Goal: Task Accomplishment & Management: Use online tool/utility

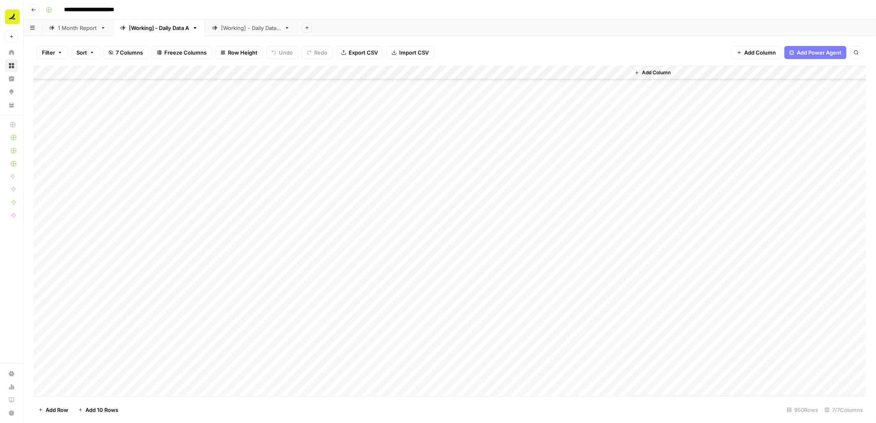
scroll to position [12955, 0]
click at [108, 409] on span "Add 10 Rows" at bounding box center [101, 410] width 33 height 8
click at [411, 50] on span "Import CSV" at bounding box center [414, 52] width 30 height 8
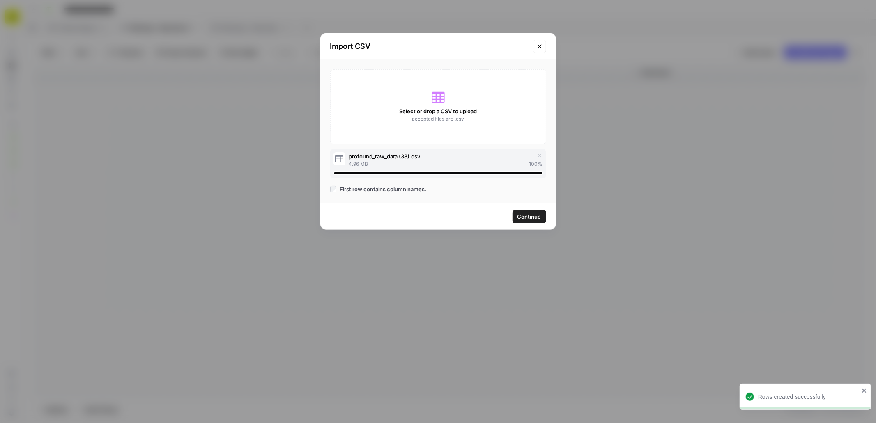
click at [526, 218] on span "Continue" at bounding box center [529, 217] width 24 height 8
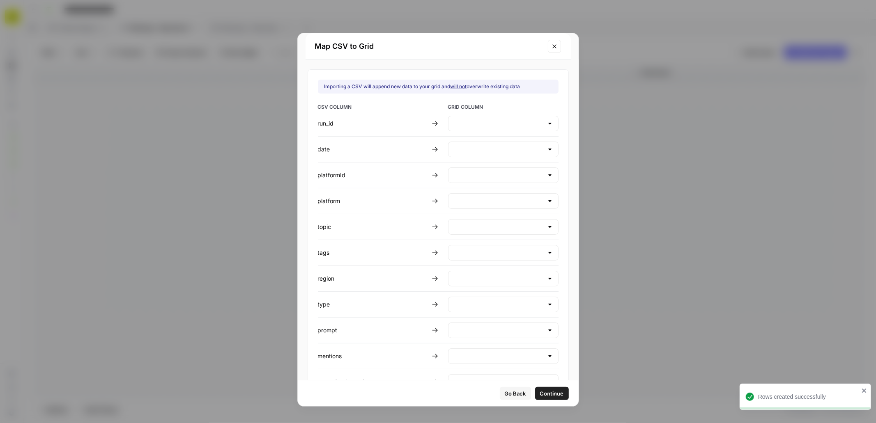
type input "Create new column"
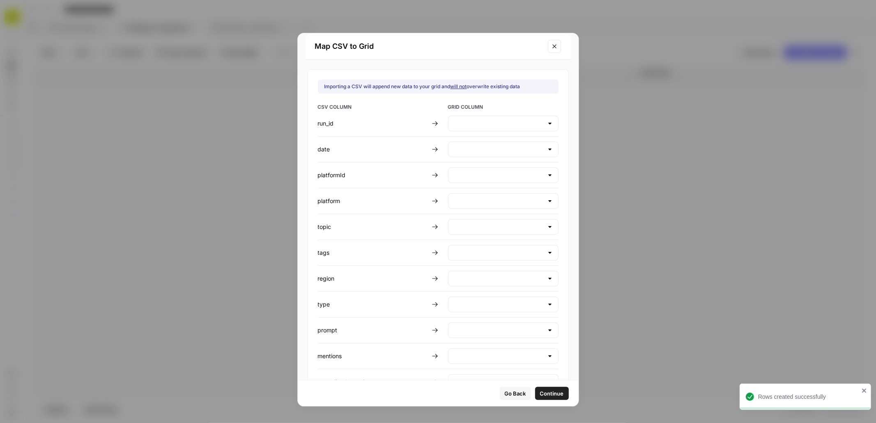
type input "Create new column"
type input "Prompt"
type input "Create new column"
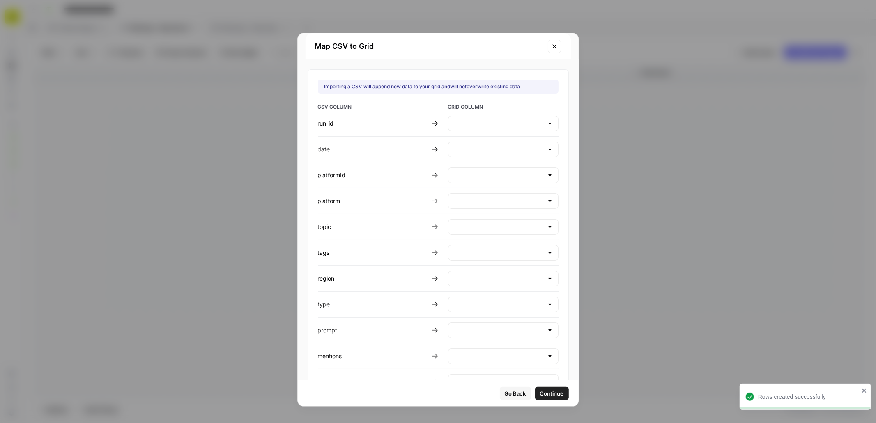
type input "Create new column"
type input "Response"
type input "Create new column"
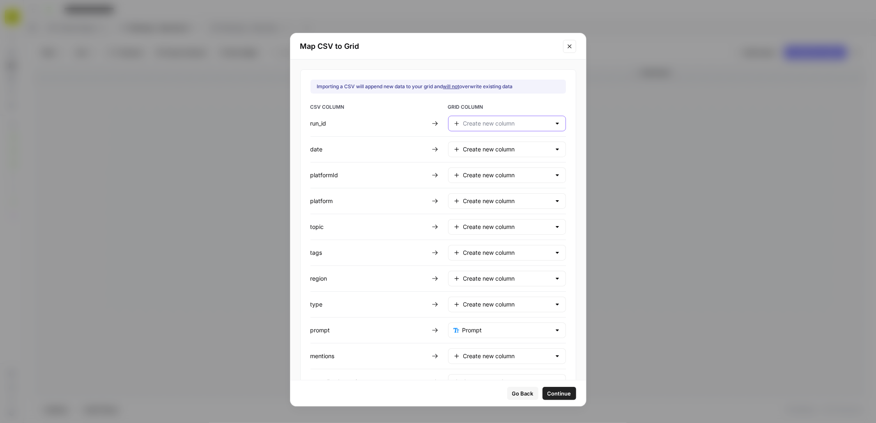
click at [474, 124] on input "text" at bounding box center [506, 123] width 87 height 8
click at [479, 225] on span "Do not import" at bounding box center [499, 225] width 71 height 8
type input "Do not import"
click at [464, 150] on input "text" at bounding box center [506, 149] width 87 height 8
click at [468, 171] on span "Day" at bounding box center [499, 170] width 71 height 8
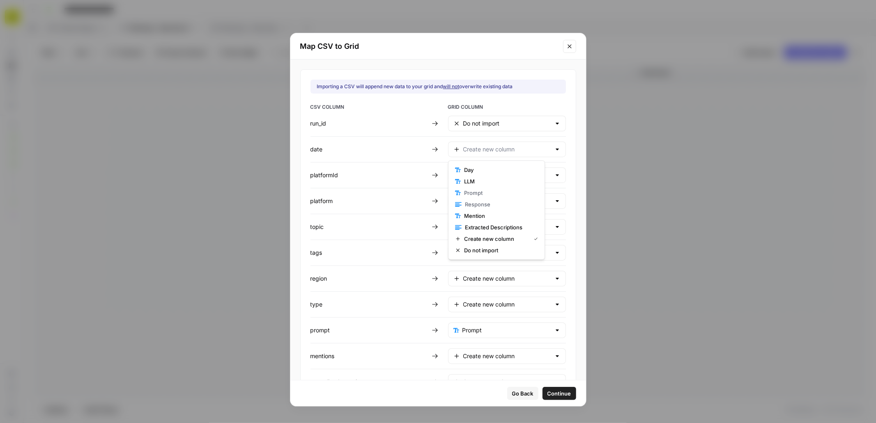
type input "Day"
click at [472, 179] on input "text" at bounding box center [506, 175] width 87 height 8
click at [478, 277] on span "Do not import" at bounding box center [499, 276] width 71 height 8
type input "Do not import"
click at [469, 205] on input "text" at bounding box center [506, 201] width 87 height 8
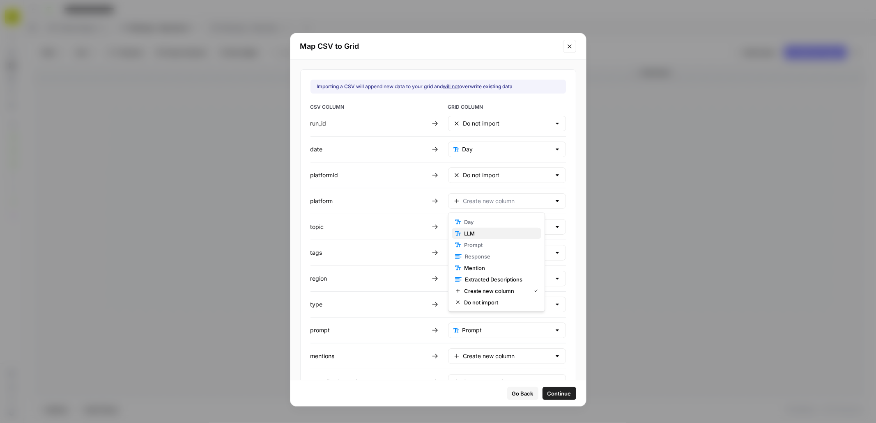
click at [475, 234] on span "LLM" at bounding box center [499, 233] width 71 height 8
type input "LLM"
click at [472, 228] on input "text" at bounding box center [506, 227] width 87 height 8
click at [486, 325] on span "Do not import" at bounding box center [499, 328] width 71 height 8
type input "Do not import"
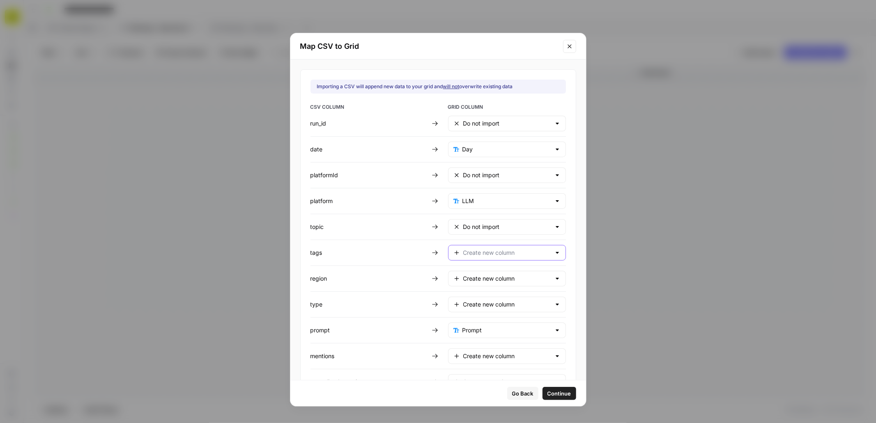
click at [480, 252] on input "text" at bounding box center [506, 253] width 87 height 8
click at [488, 354] on span "Do not import" at bounding box center [499, 354] width 71 height 8
type input "Do not import"
click at [481, 276] on input "text" at bounding box center [506, 279] width 87 height 8
click at [489, 379] on span "Do not import" at bounding box center [499, 380] width 71 height 8
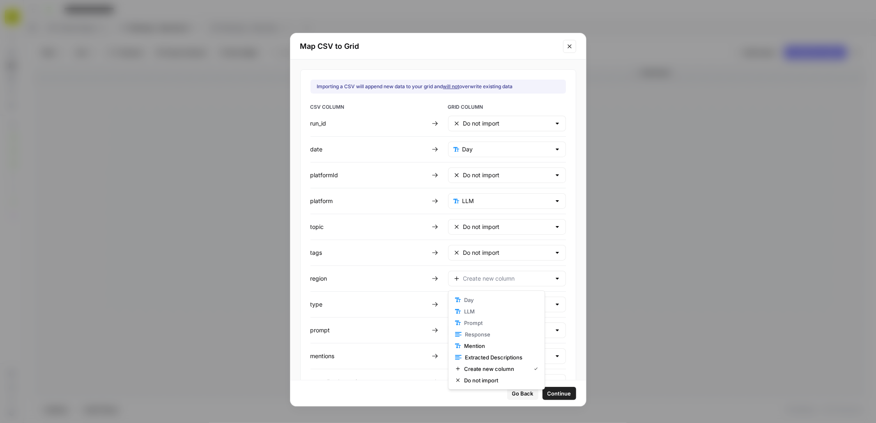
type input "Do not import"
click at [478, 307] on input "text" at bounding box center [506, 304] width 87 height 8
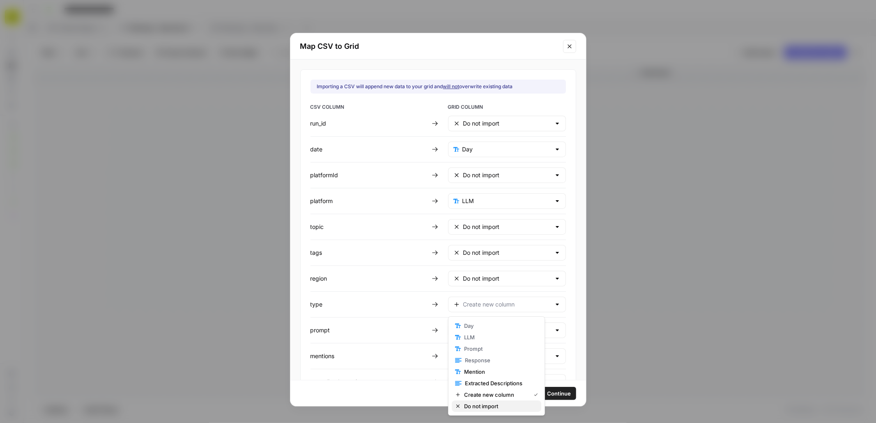
click at [479, 404] on span "Do not import" at bounding box center [499, 406] width 71 height 8
type input "Do not import"
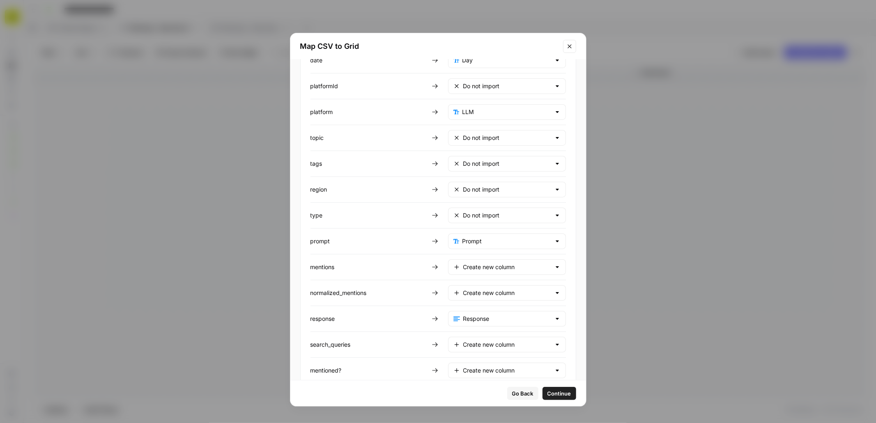
scroll to position [107, 0]
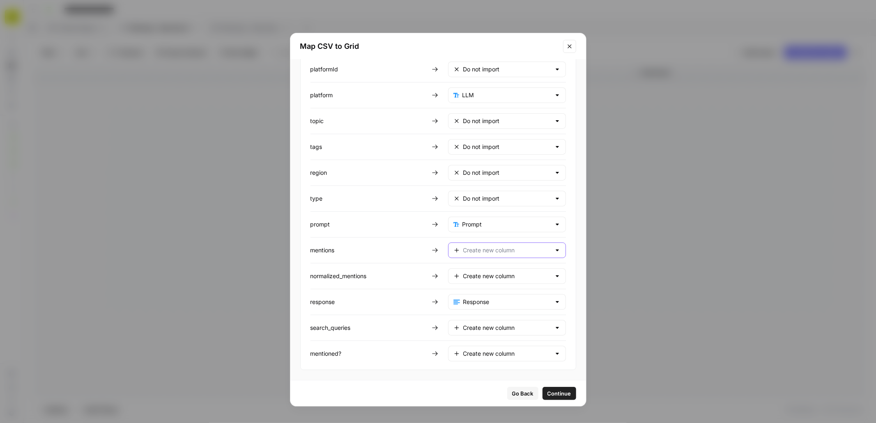
click at [473, 248] on input "text" at bounding box center [506, 250] width 87 height 8
click at [476, 316] on span "Mention" at bounding box center [494, 318] width 61 height 8
type input "Mention"
click at [475, 252] on input "text" at bounding box center [506, 250] width 88 height 8
click at [481, 354] on span "Do not import" at bounding box center [499, 353] width 71 height 8
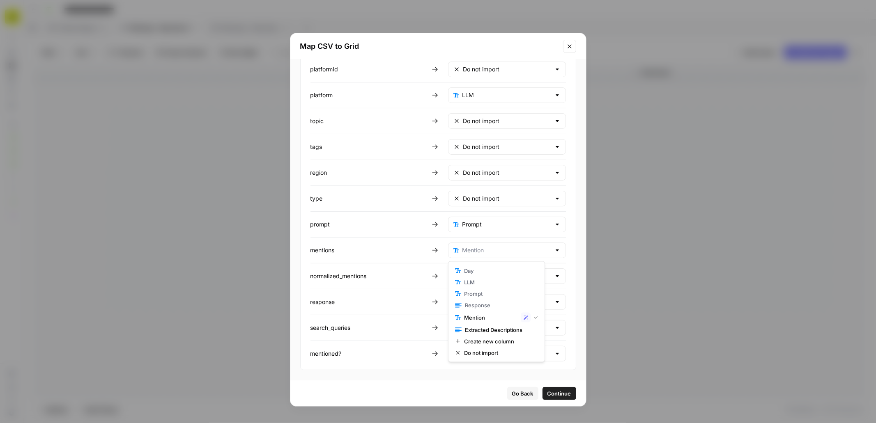
type input "Do not import"
click at [475, 275] on input "text" at bounding box center [506, 276] width 87 height 8
click at [479, 377] on span "Do not import" at bounding box center [499, 379] width 71 height 8
type input "Do not import"
click at [483, 352] on input "text" at bounding box center [506, 354] width 87 height 8
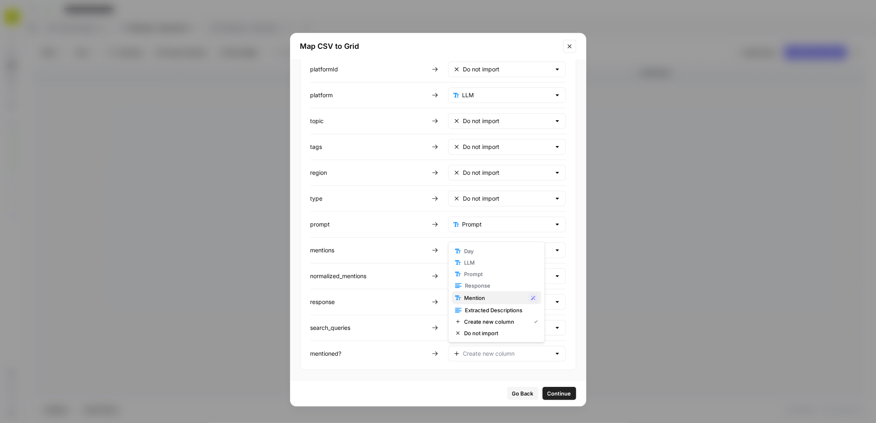
click at [473, 295] on span "Mention" at bounding box center [494, 298] width 61 height 8
type input "Mention"
click at [478, 325] on input "text" at bounding box center [506, 328] width 87 height 8
click at [475, 309] on span "Do not import" at bounding box center [499, 307] width 71 height 8
type input "Do not import"
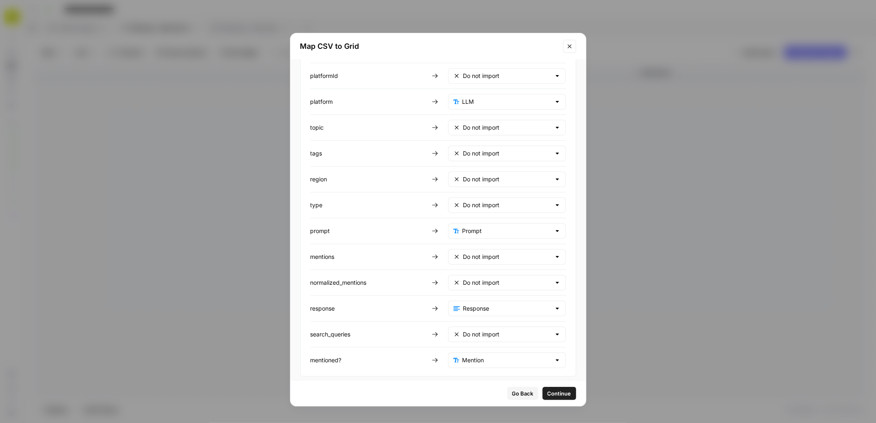
scroll to position [0, 0]
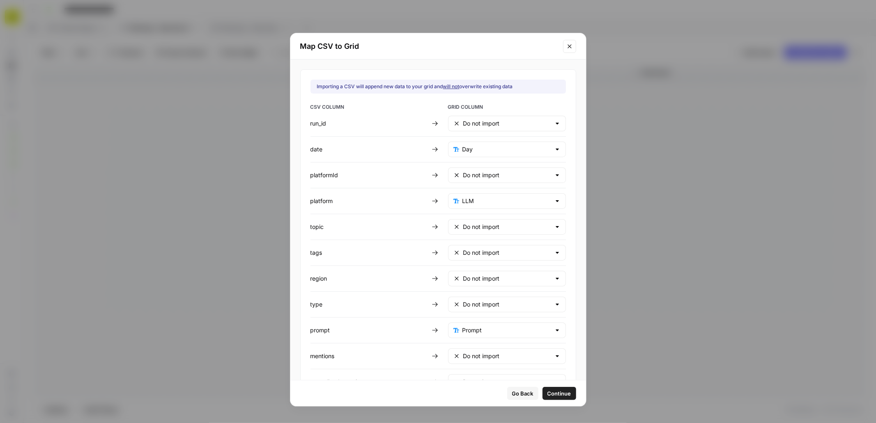
click at [547, 393] on span "Continue" at bounding box center [559, 394] width 24 height 8
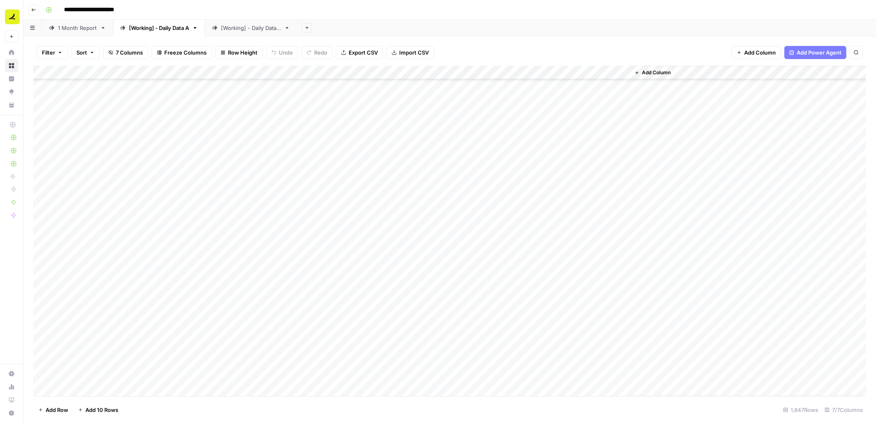
scroll to position [25474, 0]
click at [104, 75] on div "Add Column" at bounding box center [449, 231] width 832 height 331
click at [101, 91] on input "Day" at bounding box center [110, 92] width 83 height 8
type input "2025-08-18"
click at [89, 71] on div "Add Column" at bounding box center [449, 231] width 832 height 331
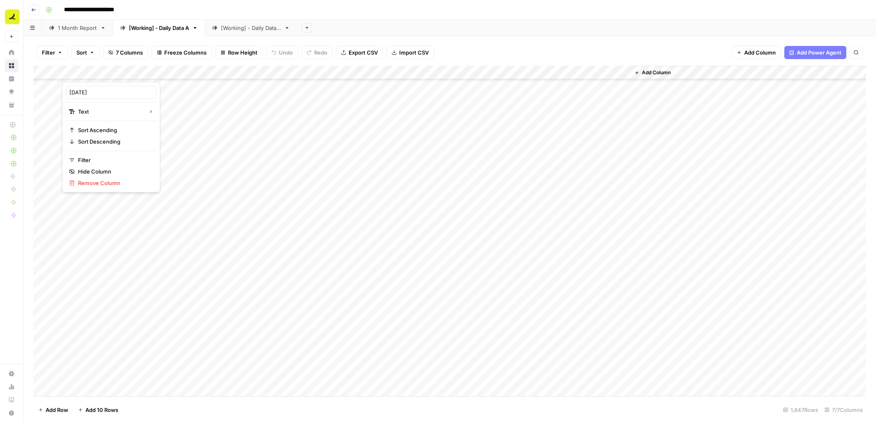
click at [89, 71] on div at bounding box center [86, 74] width 48 height 16
click at [97, 91] on input "2025-08-18" at bounding box center [110, 92] width 83 height 8
type input "Day"
click at [101, 73] on div "Add Column" at bounding box center [449, 231] width 832 height 331
click at [96, 163] on span "Filter" at bounding box center [114, 160] width 72 height 8
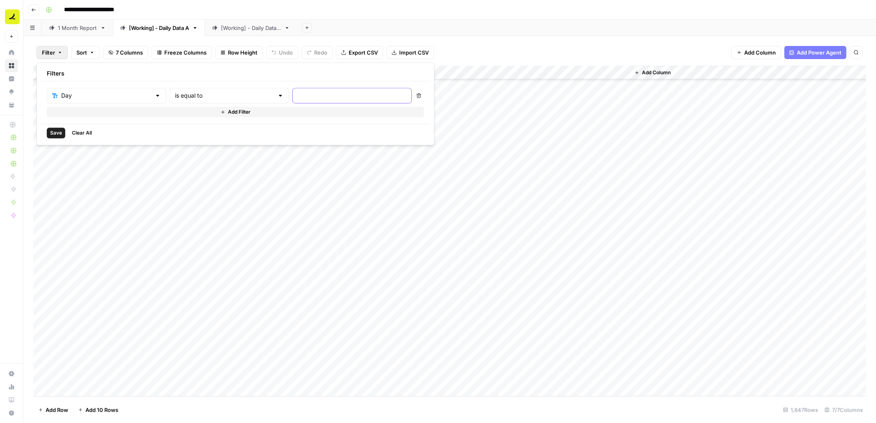
click at [298, 96] on input "text" at bounding box center [352, 96] width 109 height 8
type input "2025-08-18"
click at [57, 133] on span "Save" at bounding box center [56, 132] width 12 height 7
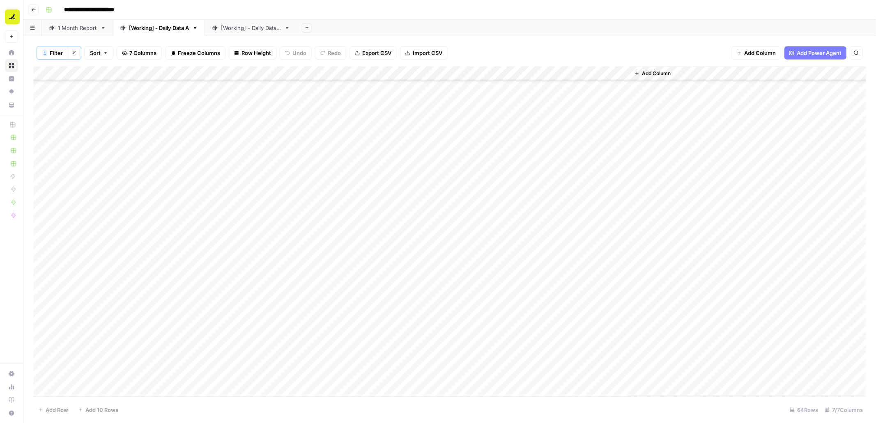
scroll to position [544, 0]
click at [48, 73] on div "Add Column" at bounding box center [449, 231] width 832 height 330
click at [71, 406] on span "Delete 64 Rows" at bounding box center [58, 410] width 40 height 8
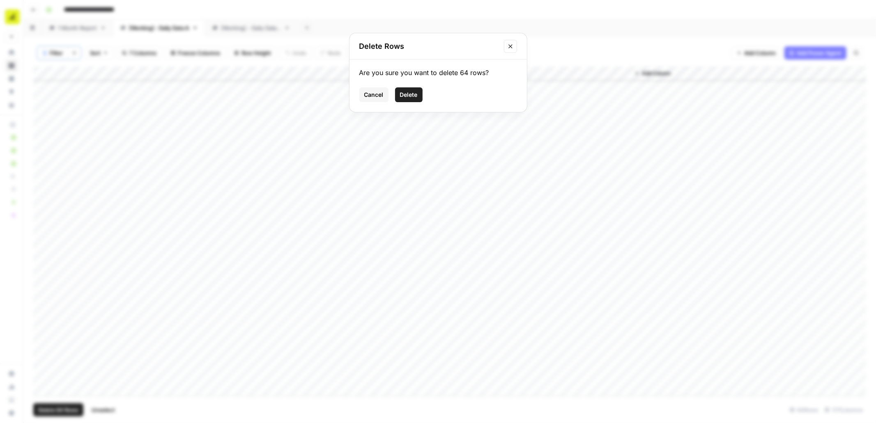
click at [413, 93] on span "Delete" at bounding box center [409, 95] width 18 height 8
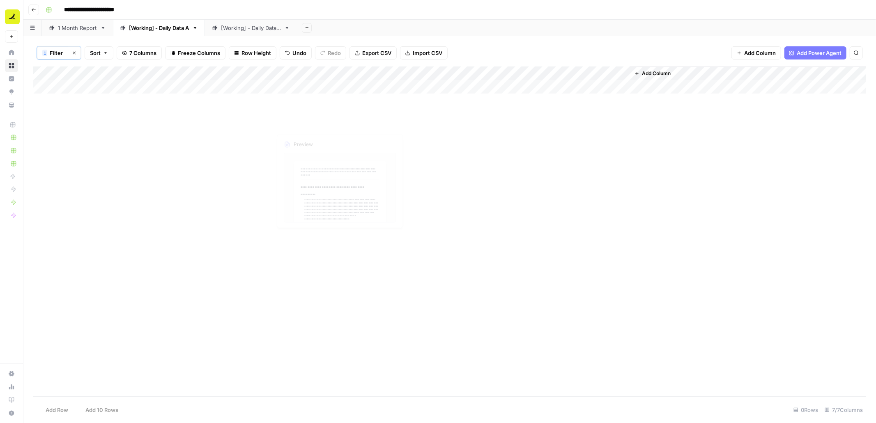
scroll to position [0, 0]
click at [54, 54] on span "Filter" at bounding box center [56, 53] width 13 height 8
click at [298, 97] on input "2025-08-18" at bounding box center [352, 96] width 109 height 8
type input "2025-08-25"
click at [53, 135] on span "Save" at bounding box center [56, 133] width 12 height 7
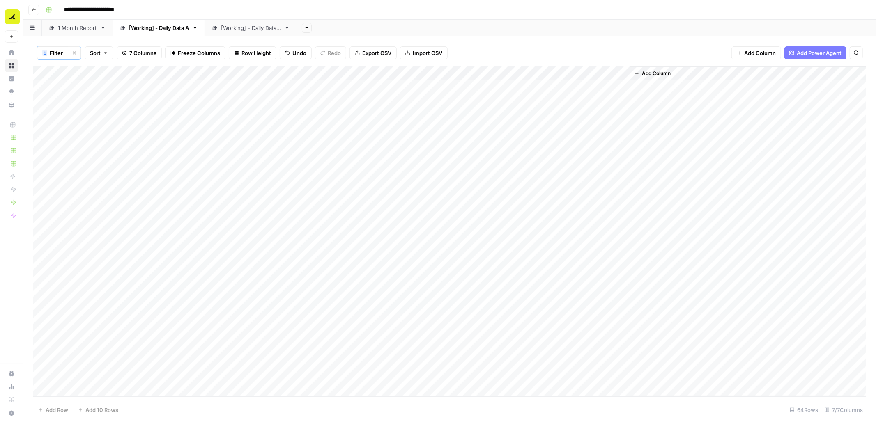
click at [49, 73] on div "Add Column" at bounding box center [449, 231] width 832 height 330
click at [65, 408] on span "Delete 64 Rows" at bounding box center [58, 410] width 40 height 8
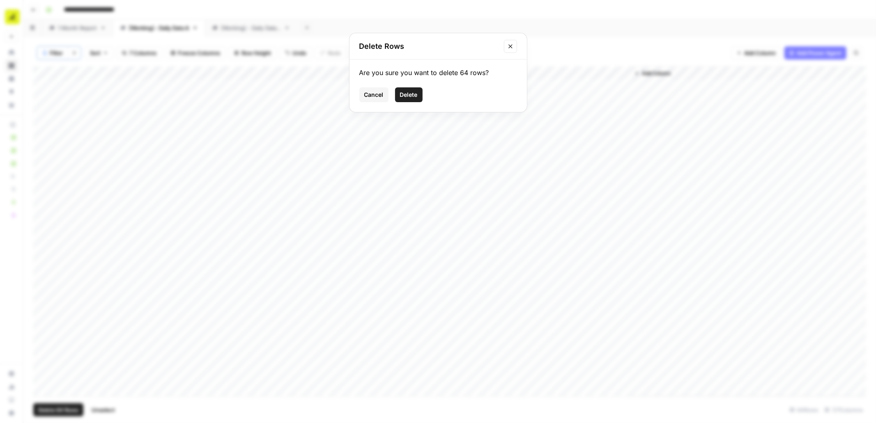
click at [402, 96] on span "Delete" at bounding box center [409, 95] width 18 height 8
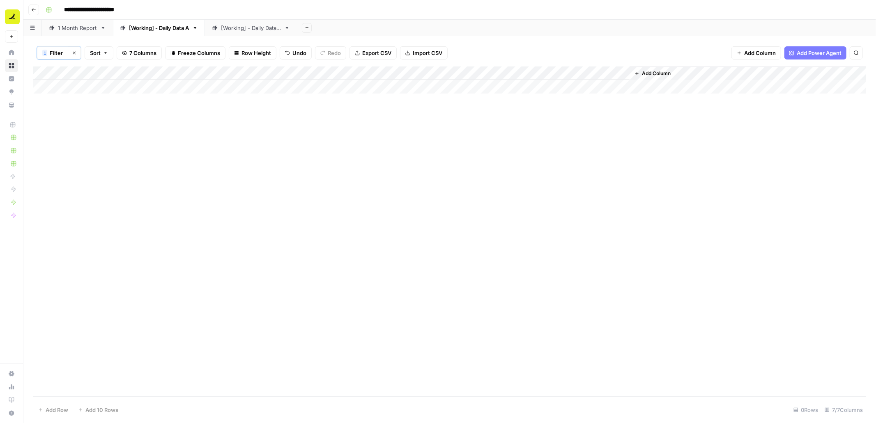
click at [57, 53] on span "Filter" at bounding box center [56, 53] width 13 height 8
click at [298, 94] on input "2025-08-25" at bounding box center [352, 96] width 109 height 8
type input "2025-09-01"
click at [58, 138] on button "Save" at bounding box center [56, 133] width 18 height 11
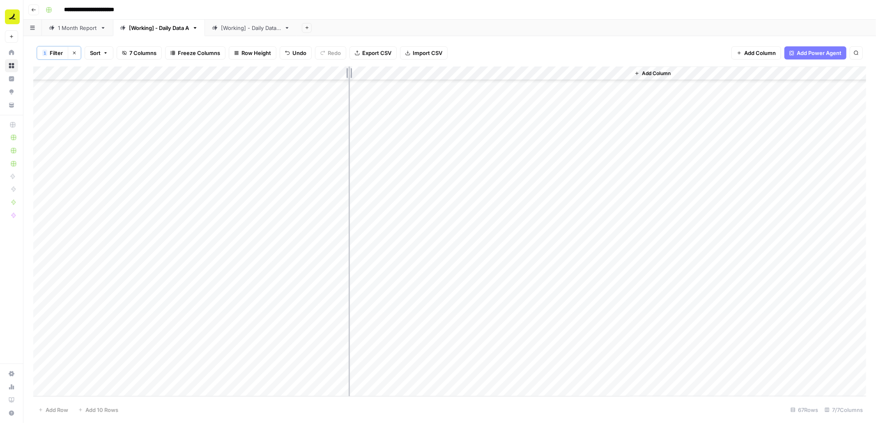
drag, startPoint x: 270, startPoint y: 74, endPoint x: 360, endPoint y: 74, distance: 89.5
click at [360, 74] on div "Add Column" at bounding box center [449, 231] width 832 height 330
drag, startPoint x: 358, startPoint y: 74, endPoint x: 397, endPoint y: 72, distance: 39.0
click at [397, 72] on div "Add Column" at bounding box center [449, 231] width 832 height 330
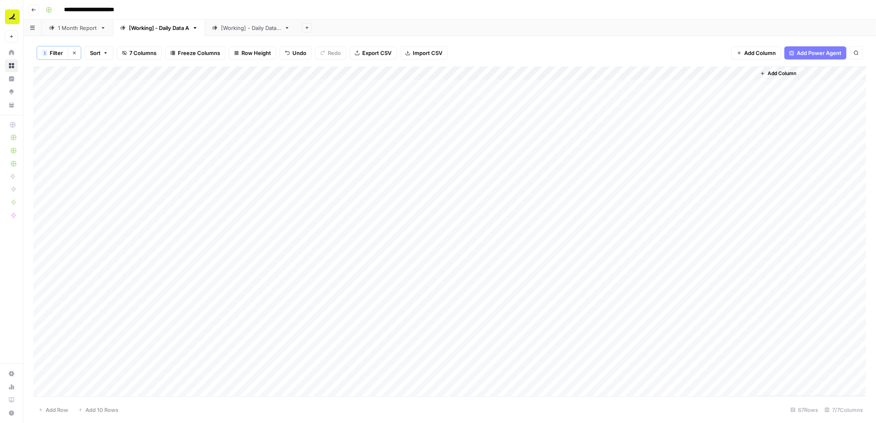
click at [391, 73] on div "Add Column" at bounding box center [449, 231] width 832 height 330
click at [227, 128] on span "Sort Ascending" at bounding box center [218, 131] width 72 height 8
click at [160, 72] on div "Add Column" at bounding box center [449, 231] width 832 height 330
click at [238, 29] on div "[Working] - Daily Data B" at bounding box center [251, 28] width 60 height 8
click at [175, 30] on div "[Working] - Daily Data A" at bounding box center [159, 28] width 60 height 8
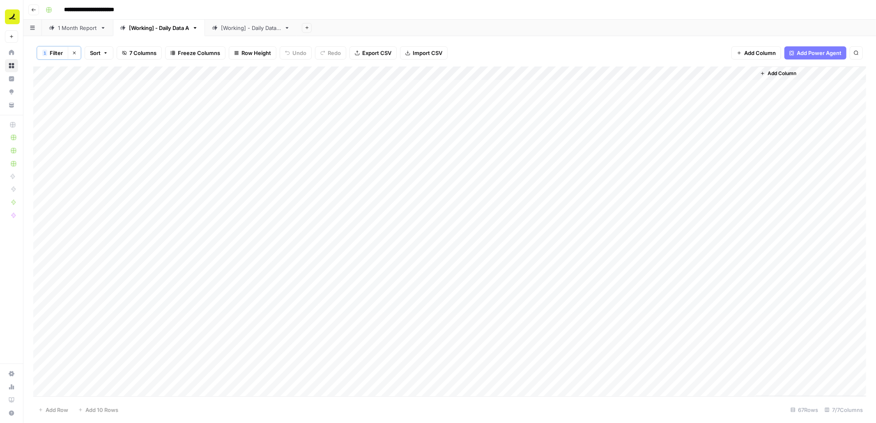
click at [75, 53] on icon "button" at bounding box center [74, 52] width 5 height 5
click at [278, 128] on div "Add Column" at bounding box center [449, 231] width 832 height 331
click at [284, 110] on div "Add Column" at bounding box center [449, 231] width 832 height 331
click at [464, 45] on div "Filter Sort 7 Columns Freeze Columns Row Height Undo Redo Export CSV Import CSV…" at bounding box center [449, 52] width 832 height 26
click at [459, 43] on div "Filter Sort 7 Columns Freeze Columns Row Height Undo Redo Export CSV Import CSV…" at bounding box center [449, 52] width 832 height 26
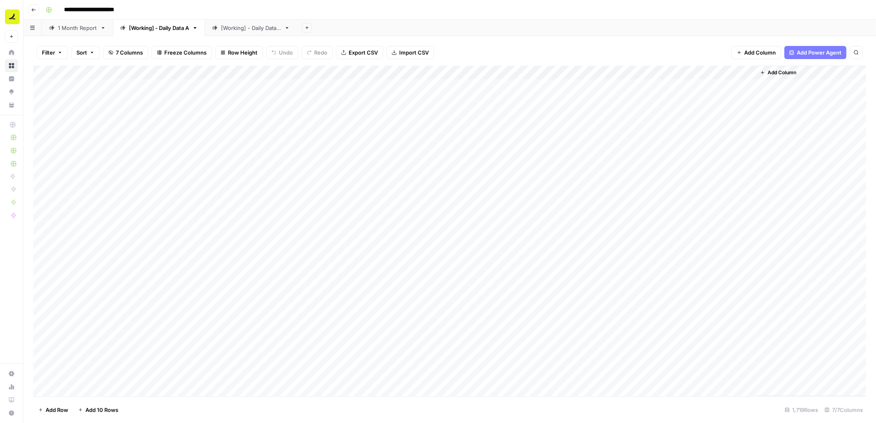
click at [103, 73] on div "Add Column" at bounding box center [449, 231] width 832 height 331
click at [104, 91] on input "Day" at bounding box center [110, 92] width 83 height 8
type input "2025-08-18"
click at [79, 71] on div "Add Column" at bounding box center [449, 231] width 832 height 331
click at [79, 71] on div at bounding box center [86, 74] width 48 height 16
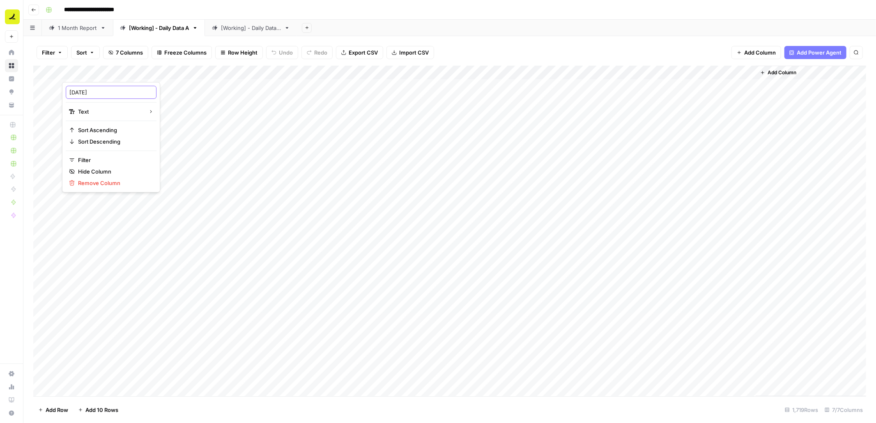
click at [96, 92] on input "2025-08-18" at bounding box center [110, 92] width 83 height 8
type input "Day"
click at [104, 69] on div "Add Column" at bounding box center [449, 231] width 832 height 331
click at [96, 161] on span "Filter" at bounding box center [114, 160] width 72 height 8
click at [298, 99] on input "text" at bounding box center [352, 96] width 109 height 8
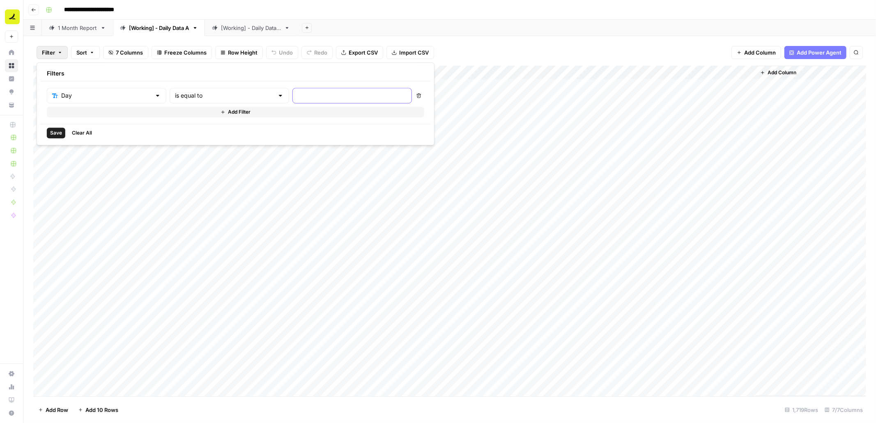
paste input "2025-08-18"
type input "2025-08-18"
click at [60, 131] on span "Save" at bounding box center [56, 132] width 12 height 7
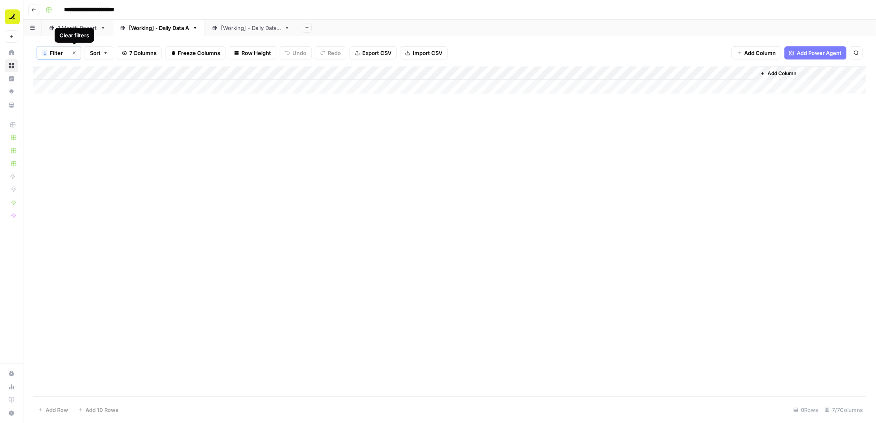
click at [78, 53] on button "Clear filters" at bounding box center [74, 52] width 13 height 13
click at [273, 27] on div "[Working] - Daily Data B" at bounding box center [251, 28] width 60 height 8
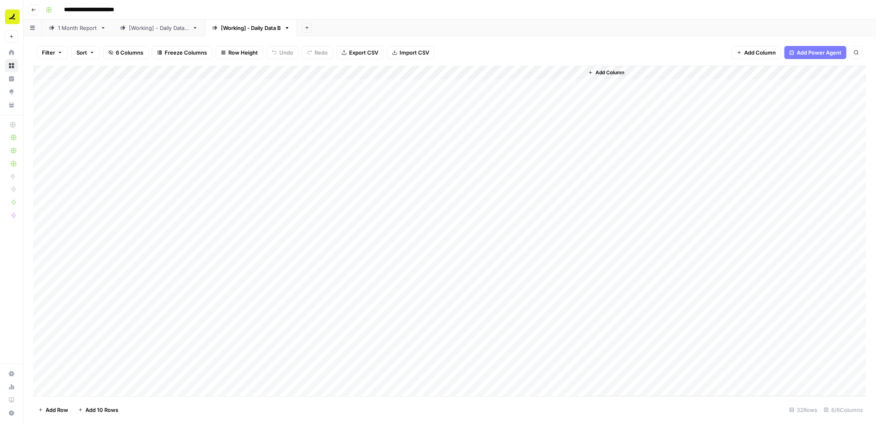
click at [143, 27] on div "[Working] - Daily Data A" at bounding box center [159, 28] width 60 height 8
click at [103, 73] on div "Add Column" at bounding box center [449, 231] width 832 height 331
click at [88, 161] on span "Filter" at bounding box center [114, 160] width 72 height 8
click at [298, 97] on input "text" at bounding box center [352, 96] width 109 height 8
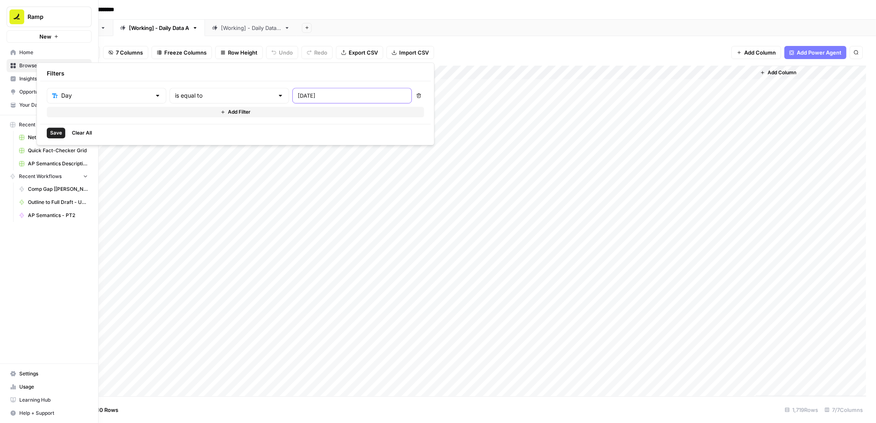
type input "2025-08-25"
click at [55, 136] on span "Save" at bounding box center [56, 132] width 12 height 7
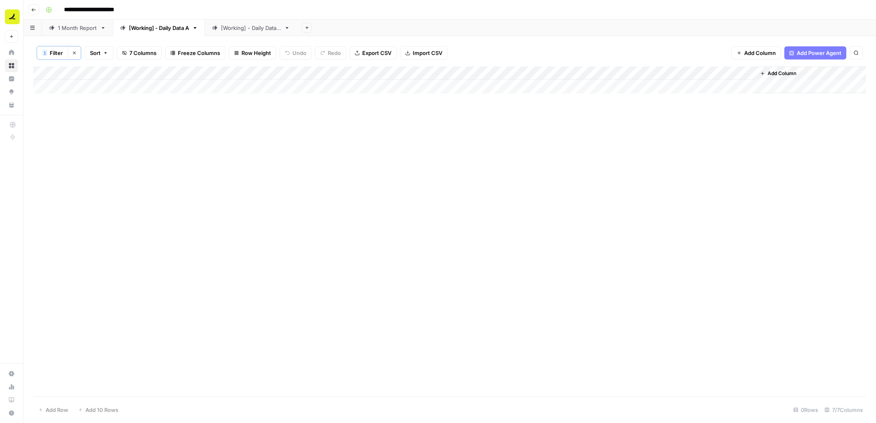
click at [56, 49] on span "Filter" at bounding box center [56, 53] width 13 height 8
click at [298, 96] on input "2025-08-25" at bounding box center [352, 96] width 109 height 8
type input "2025-09-01"
click at [53, 138] on button "Save" at bounding box center [56, 133] width 18 height 11
click at [96, 54] on span "Sort" at bounding box center [95, 53] width 11 height 8
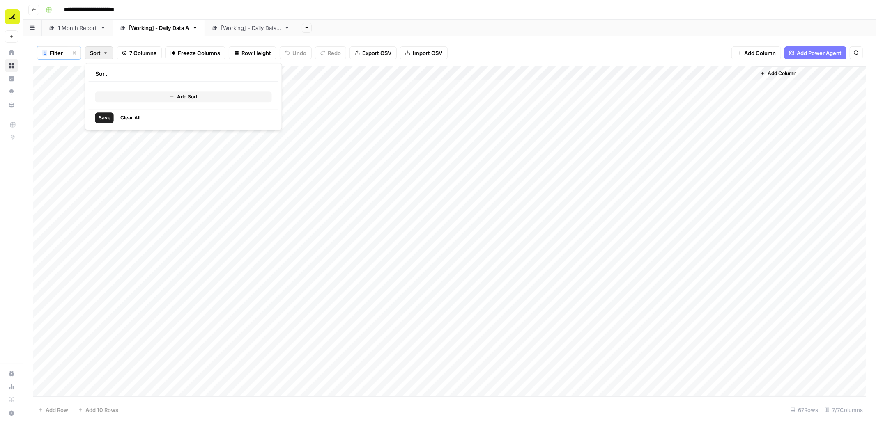
click at [122, 38] on div "1 Filter Clear filters Sort 7 Columns Freeze Columns Row Height Undo Redo Expor…" at bounding box center [449, 229] width 852 height 387
click at [160, 73] on div "Add Column" at bounding box center [449, 231] width 832 height 330
click at [141, 159] on span "Filter" at bounding box center [161, 161] width 72 height 8
click at [298, 96] on input "text" at bounding box center [352, 96] width 109 height 8
click at [298, 97] on input "ChatGpT" at bounding box center [352, 96] width 109 height 8
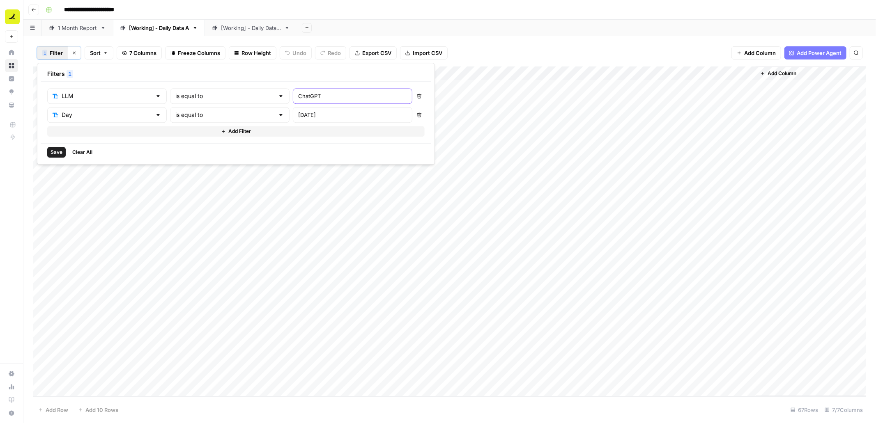
type input "ChatGPT"
click at [60, 152] on span "Save" at bounding box center [56, 152] width 12 height 7
click at [49, 74] on div "Add Column" at bounding box center [449, 231] width 832 height 330
click at [65, 406] on span "Delete 32 Rows" at bounding box center [58, 410] width 40 height 8
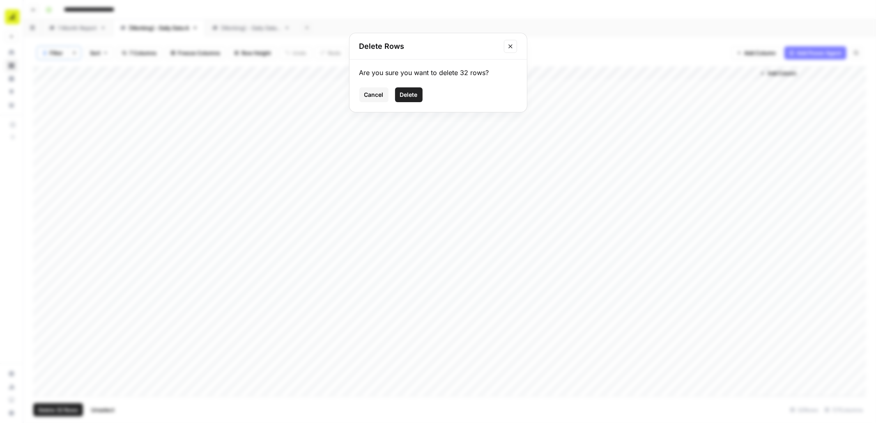
click at [408, 94] on span "Delete" at bounding box center [409, 95] width 18 height 8
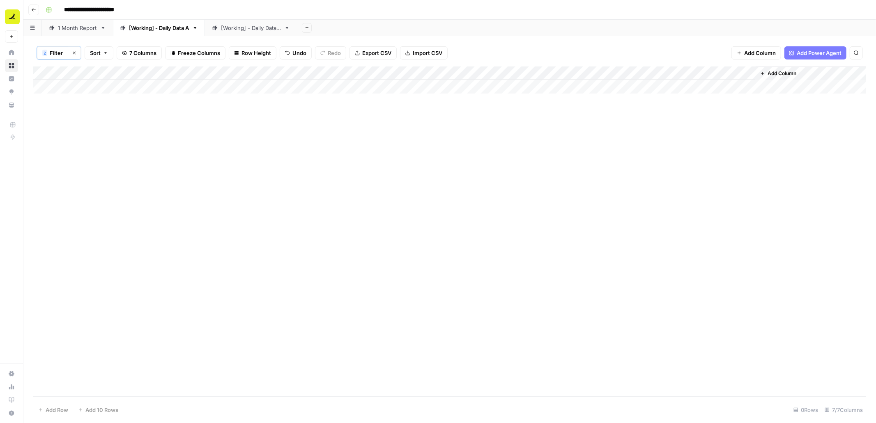
click at [73, 53] on icon "button" at bounding box center [74, 52] width 5 height 5
click at [161, 73] on div "Add Column" at bounding box center [449, 231] width 832 height 331
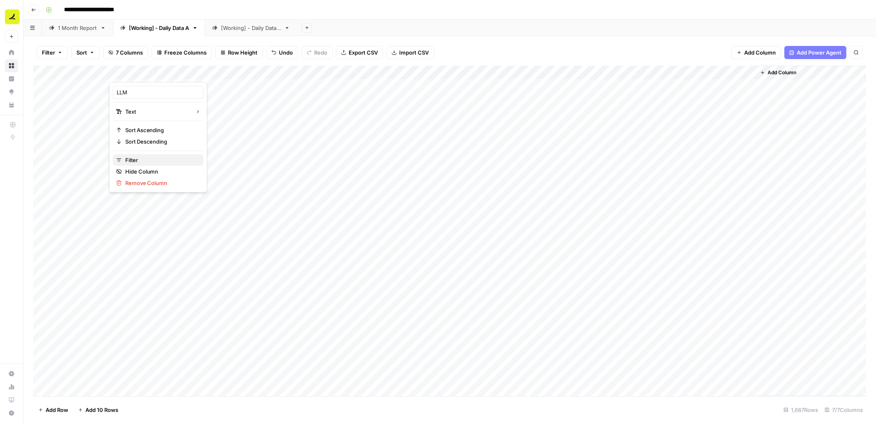
click at [134, 162] on span "Filter" at bounding box center [161, 160] width 72 height 8
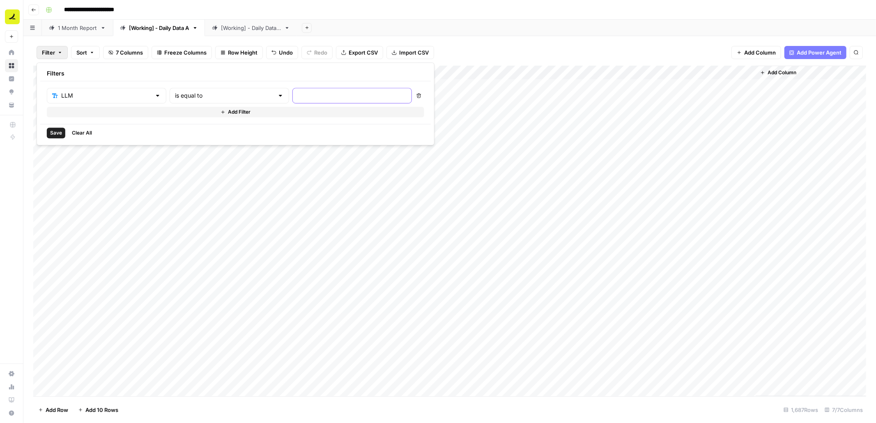
click at [298, 97] on input "text" at bounding box center [352, 96] width 109 height 8
type input "ChatGPT"
click at [54, 133] on span "Save" at bounding box center [56, 132] width 12 height 7
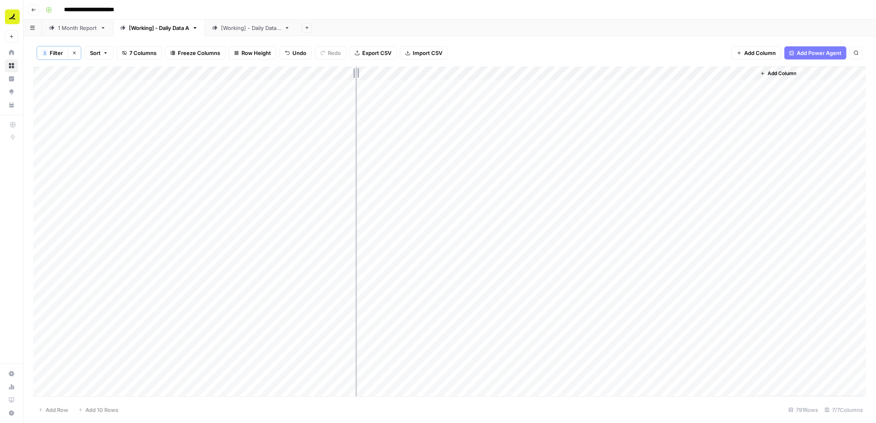
drag, startPoint x: 398, startPoint y: 74, endPoint x: 353, endPoint y: 75, distance: 45.2
click at [353, 75] on div "Add Column" at bounding box center [449, 231] width 832 height 330
drag, startPoint x: 585, startPoint y: 71, endPoint x: 661, endPoint y: 79, distance: 77.2
click at [661, 79] on div "Add Column" at bounding box center [449, 231] width 832 height 330
click at [497, 73] on div "Add Column" at bounding box center [449, 231] width 832 height 330
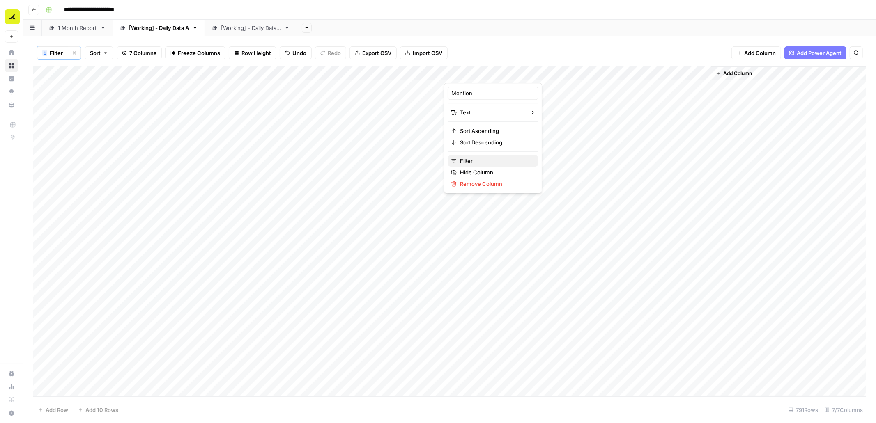
click at [475, 160] on span "Filter" at bounding box center [496, 161] width 72 height 8
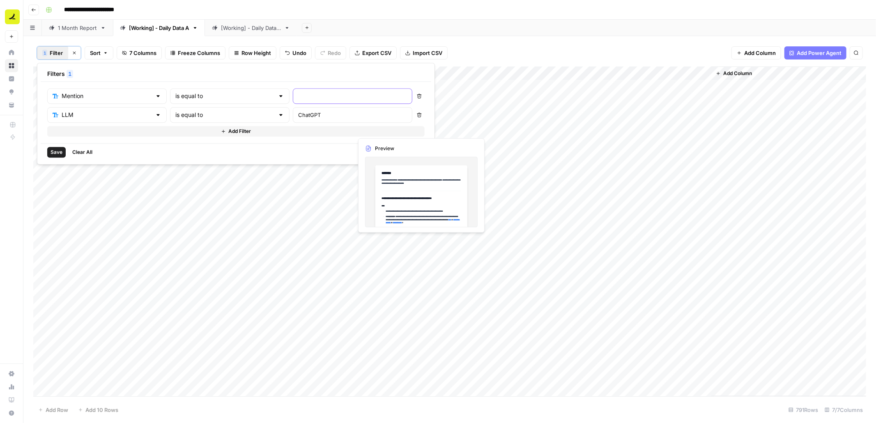
click at [298, 94] on input "text" at bounding box center [352, 96] width 109 height 8
type input "No"
click at [60, 150] on span "Save" at bounding box center [56, 152] width 12 height 7
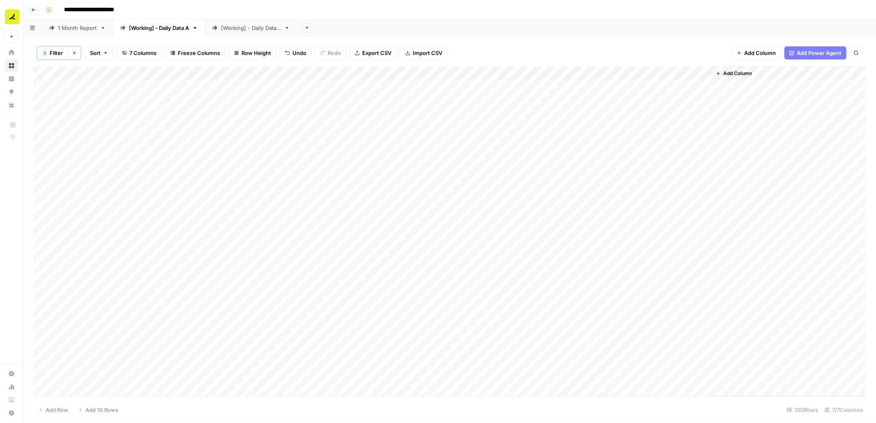
click at [626, 89] on div "Add Column" at bounding box center [449, 231] width 832 height 330
click at [702, 73] on div "Add Column" at bounding box center [449, 231] width 832 height 330
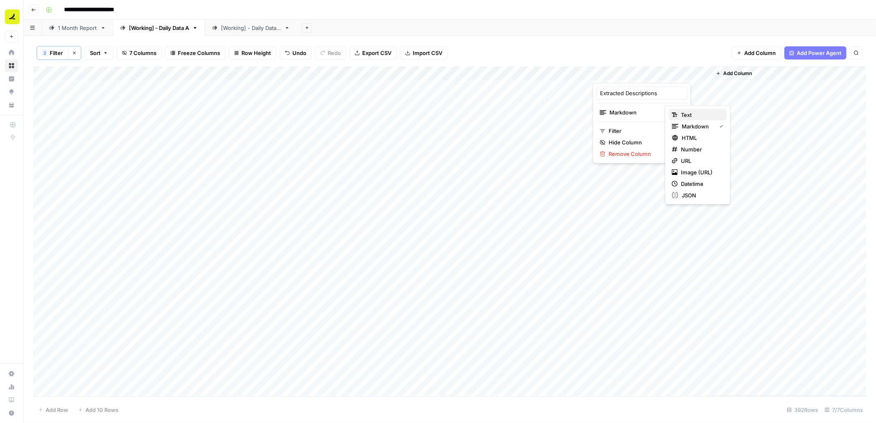
click at [687, 114] on span "Text" at bounding box center [700, 115] width 39 height 8
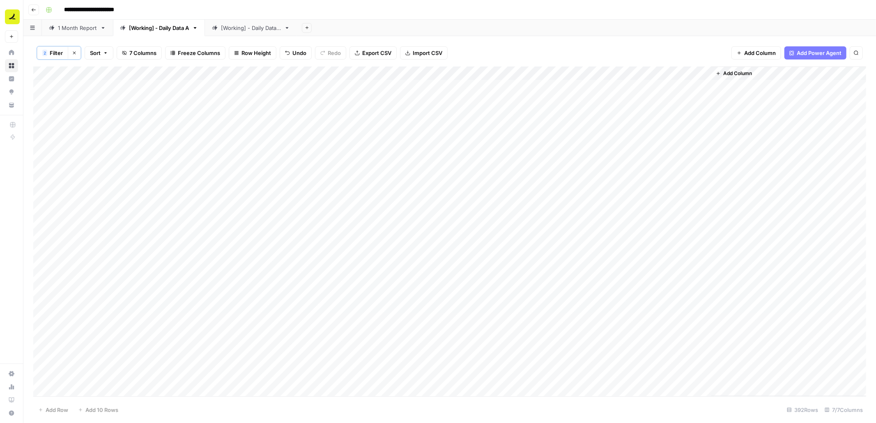
click at [651, 89] on div "Add Column" at bounding box center [449, 231] width 832 height 330
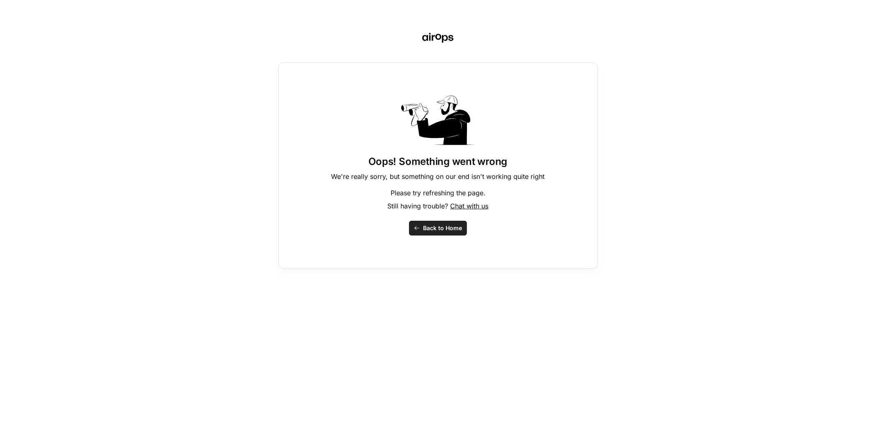
click at [443, 227] on span "Back to Home" at bounding box center [442, 228] width 39 height 8
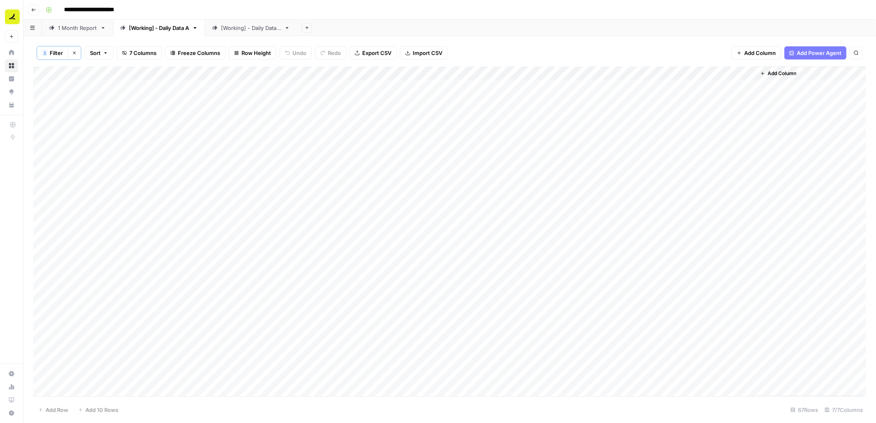
click at [87, 26] on div "1 Month Report" at bounding box center [77, 28] width 39 height 8
click at [34, 10] on icon "button" at bounding box center [33, 9] width 5 height 5
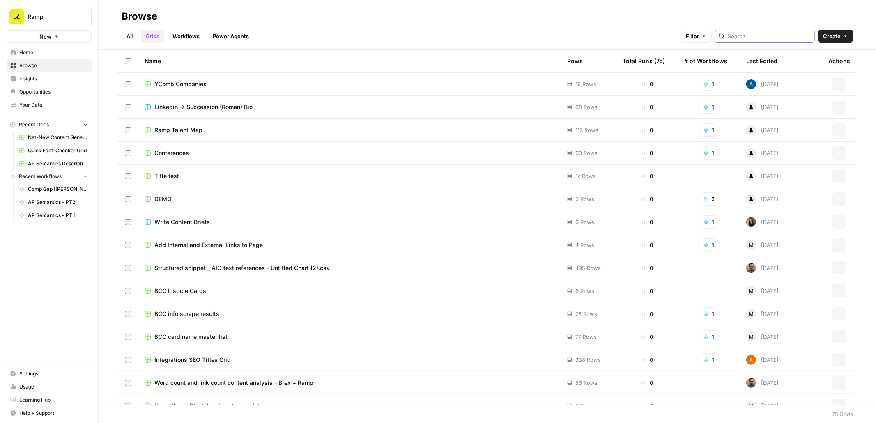
click at [788, 39] on input "search" at bounding box center [768, 36] width 83 height 8
click at [766, 60] on div "Last Edited" at bounding box center [761, 61] width 31 height 23
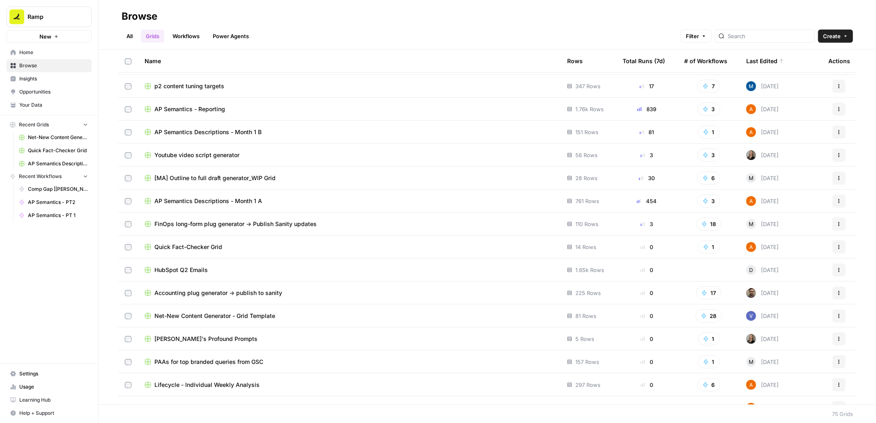
scroll to position [23, 0]
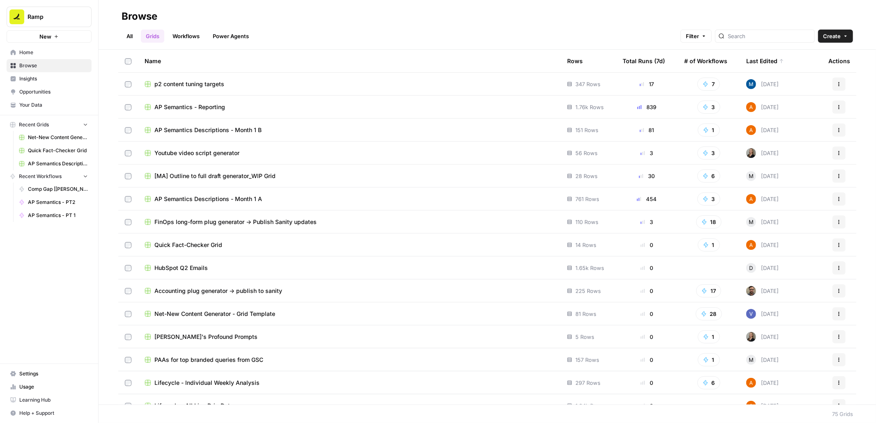
click at [243, 130] on span "AP Semantics Descriptions - Month 1 B" at bounding box center [207, 130] width 107 height 8
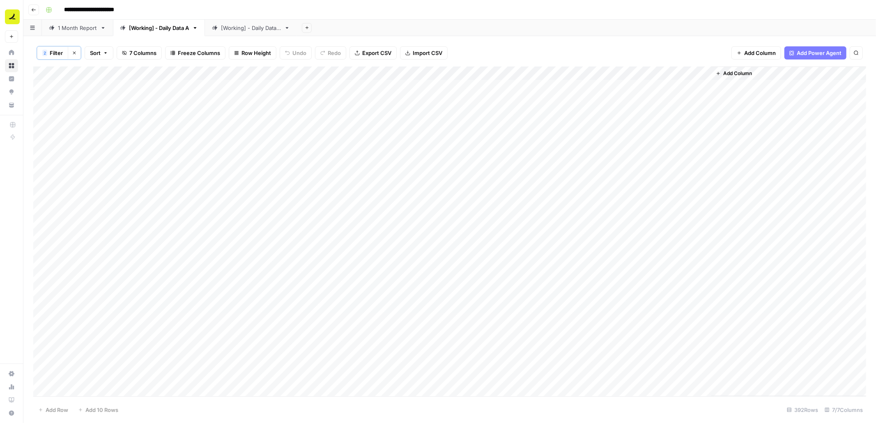
click at [703, 73] on div "Add Column" at bounding box center [449, 231] width 832 height 330
click at [646, 50] on div "2 Filter Clear filters Sort 7 Columns Freeze Columns Row Height Undo Redo Expor…" at bounding box center [449, 52] width 832 height 27
click at [637, 88] on div "Add Column" at bounding box center [449, 231] width 832 height 330
type textarea "**********"
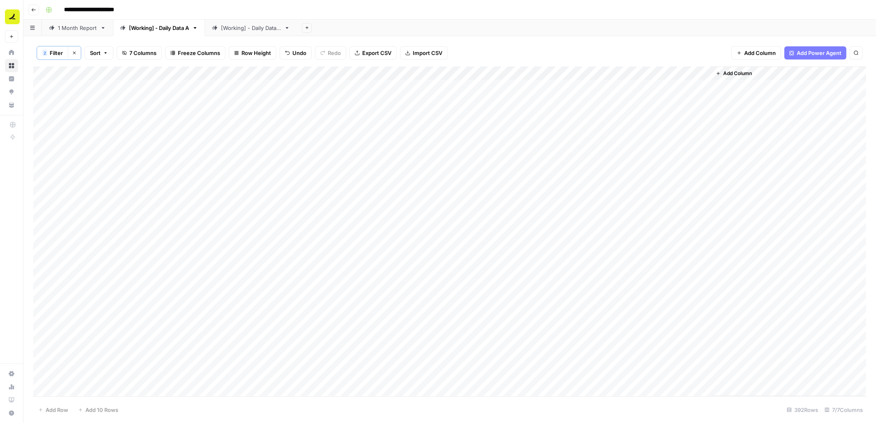
click at [651, 86] on div "Add Column" at bounding box center [449, 231] width 832 height 330
drag, startPoint x: 708, startPoint y: 93, endPoint x: 656, endPoint y: 389, distance: 300.8
click at [656, 389] on div "Add Column" at bounding box center [449, 231] width 832 height 330
click at [488, 72] on div "Add Column" at bounding box center [449, 231] width 832 height 330
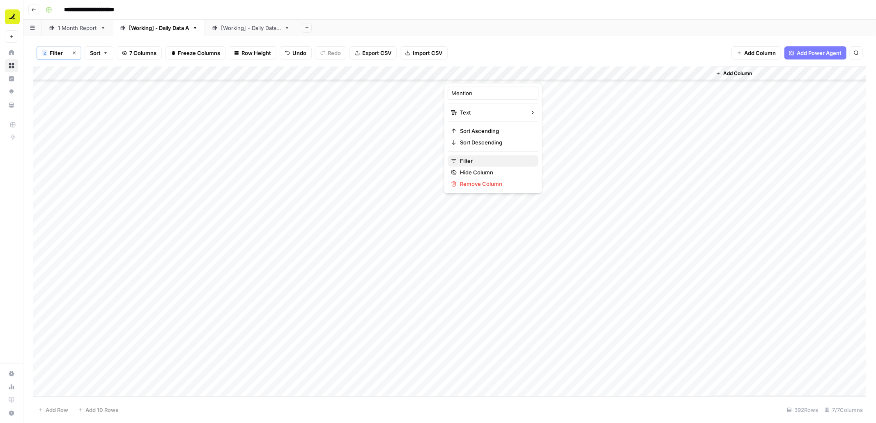
click at [477, 160] on span "Filter" at bounding box center [496, 161] width 72 height 8
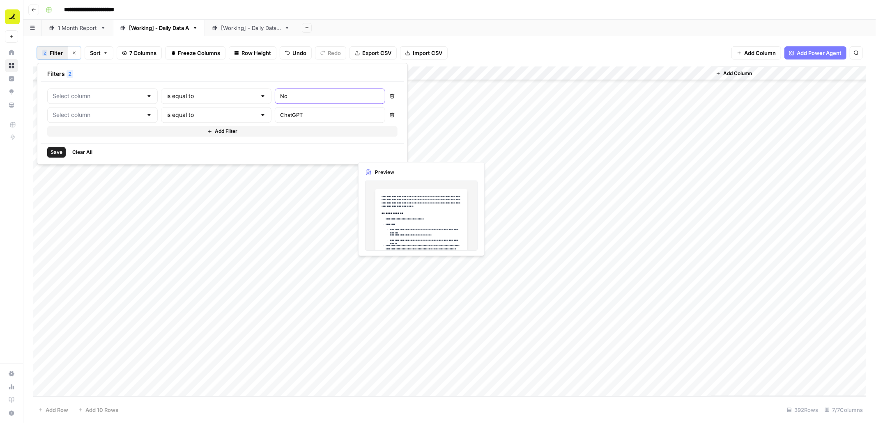
click at [280, 96] on input "No" at bounding box center [330, 96] width 100 height 8
type input "Mention"
type input "LLM"
type input "Yes"
click at [58, 154] on span "Save" at bounding box center [56, 152] width 12 height 7
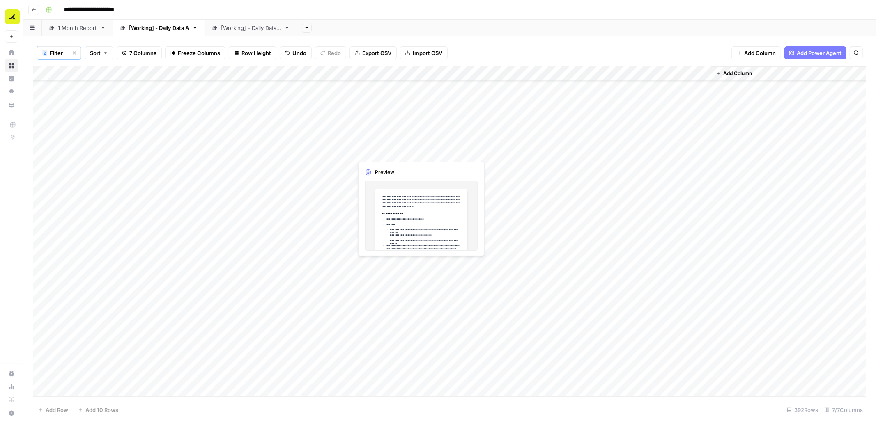
scroll to position [5252, 0]
click at [703, 73] on div "Add Column" at bounding box center [449, 231] width 832 height 330
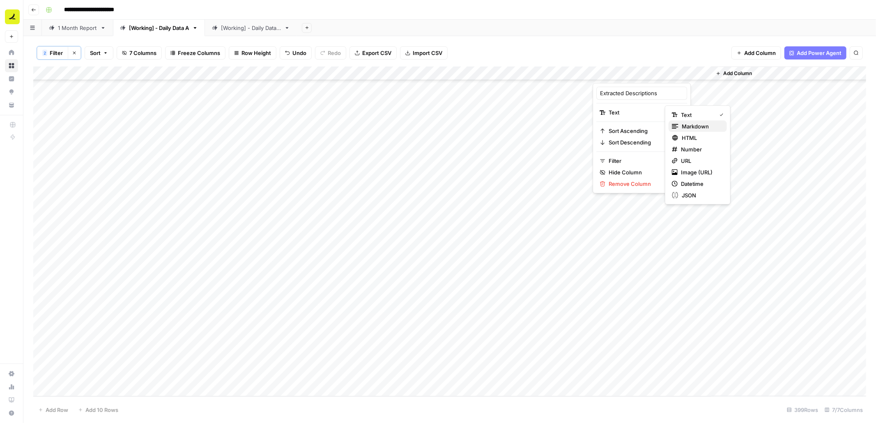
click at [692, 125] on span "Markdown" at bounding box center [700, 126] width 39 height 8
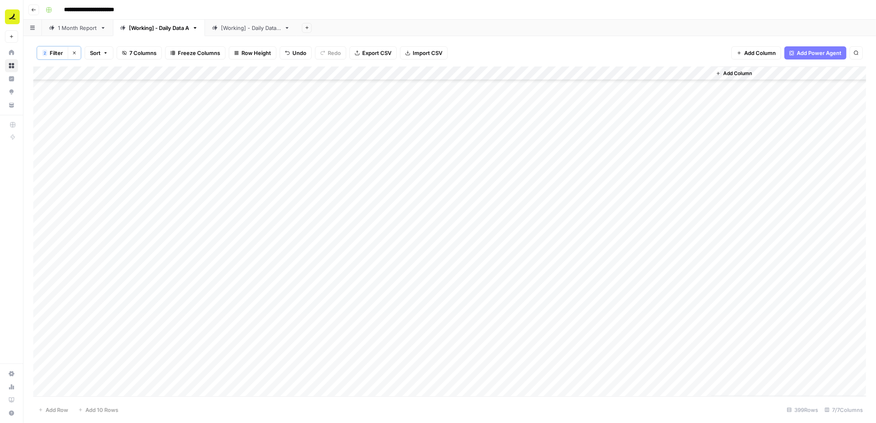
scroll to position [0, 0]
click at [574, 73] on div "Add Column" at bounding box center [449, 231] width 832 height 330
click at [538, 142] on span "Configure Inputs" at bounding box center [554, 142] width 72 height 8
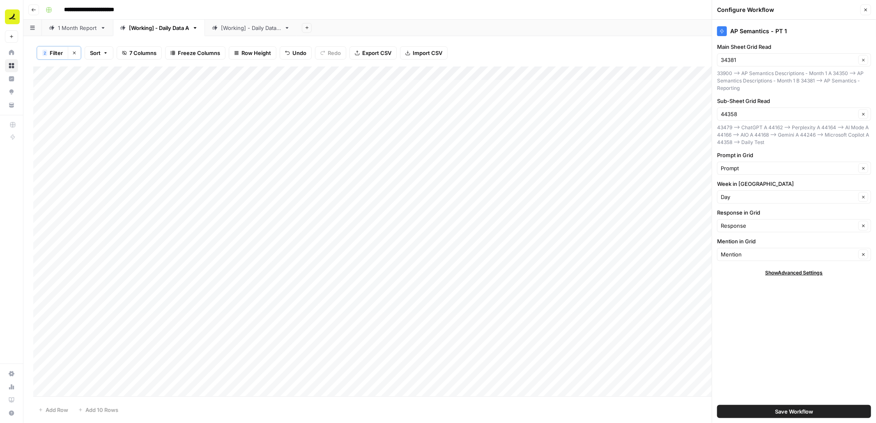
click at [867, 10] on icon "button" at bounding box center [865, 9] width 5 height 5
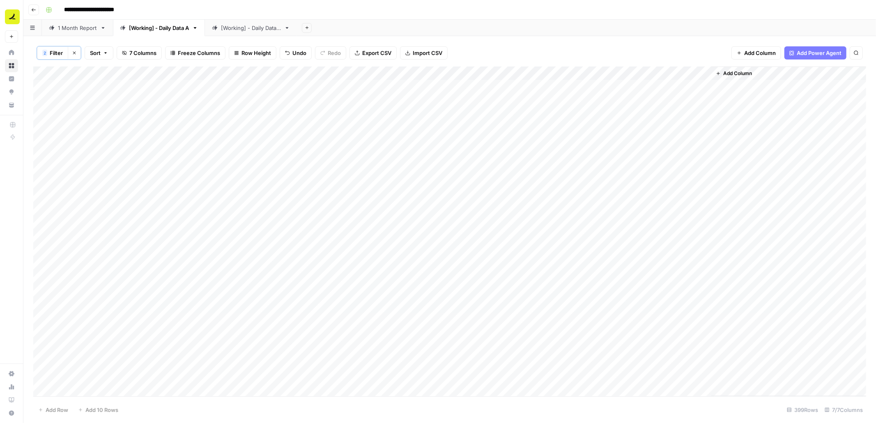
click at [549, 86] on div "Add Column" at bounding box center [449, 231] width 832 height 330
click at [630, 85] on div "Add Column" at bounding box center [449, 231] width 832 height 330
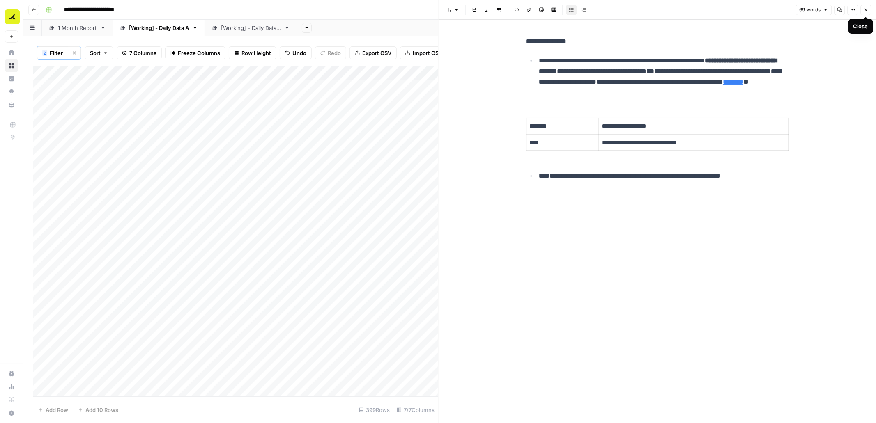
click at [865, 10] on icon "button" at bounding box center [865, 9] width 5 height 5
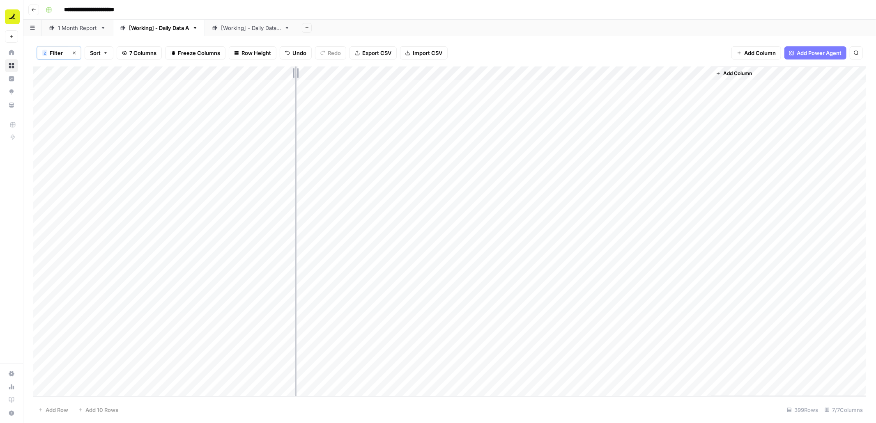
drag, startPoint x: 352, startPoint y: 73, endPoint x: 290, endPoint y: 74, distance: 62.0
click at [290, 74] on div "Add Column" at bounding box center [449, 231] width 832 height 330
click at [330, 87] on div "Add Column" at bounding box center [449, 231] width 832 height 330
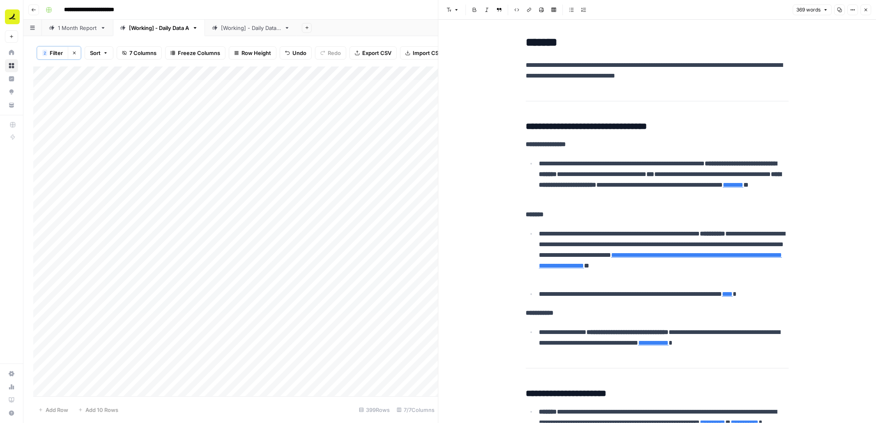
click at [864, 12] on icon "button" at bounding box center [865, 9] width 5 height 5
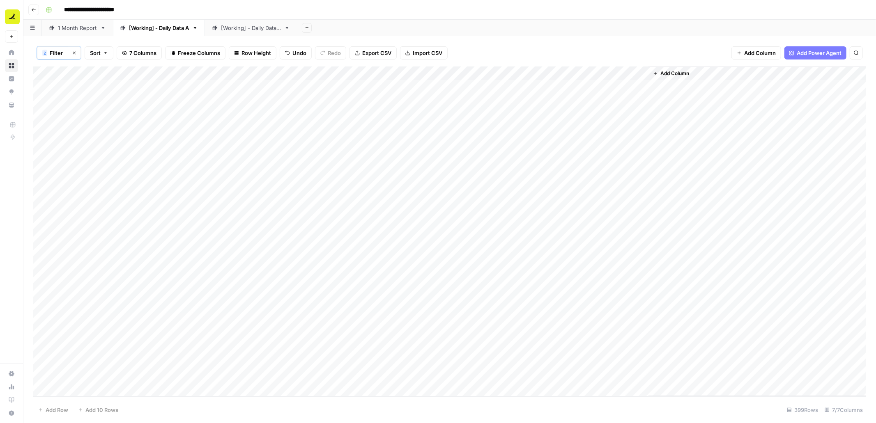
click at [553, 87] on div "Add Column" at bounding box center [449, 231] width 832 height 330
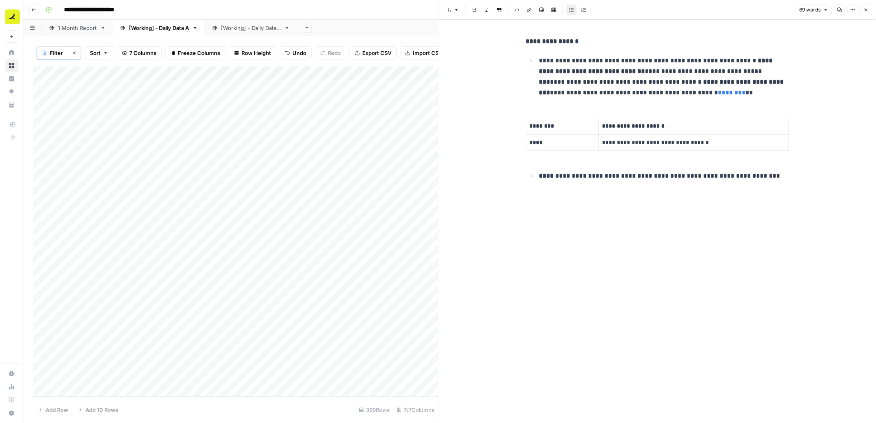
click at [869, 13] on button "Close" at bounding box center [865, 10] width 11 height 11
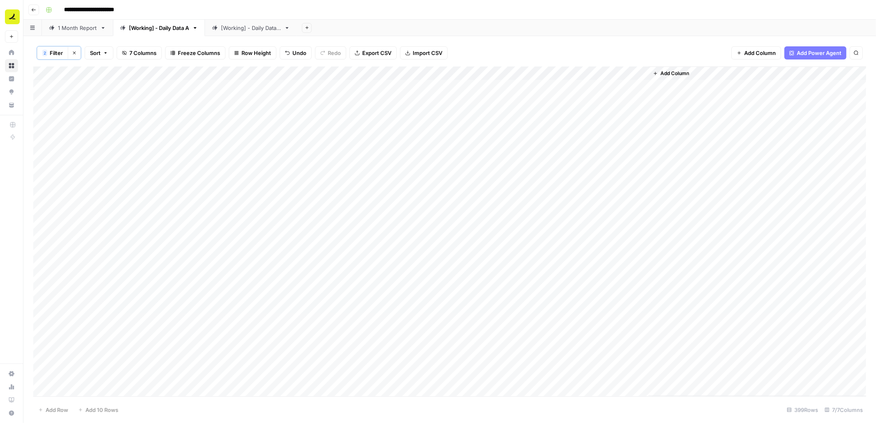
click at [485, 100] on div "Add Column" at bounding box center [449, 231] width 832 height 330
click at [560, 101] on div "Add Column" at bounding box center [449, 231] width 832 height 330
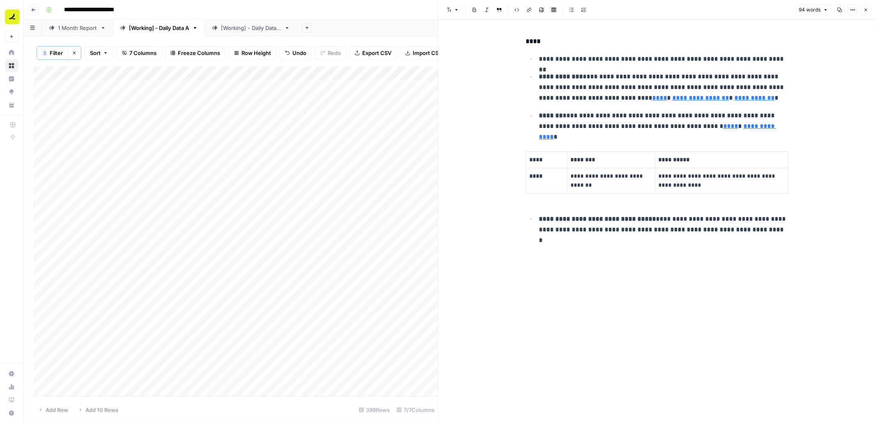
click at [870, 11] on button "Close" at bounding box center [865, 10] width 11 height 11
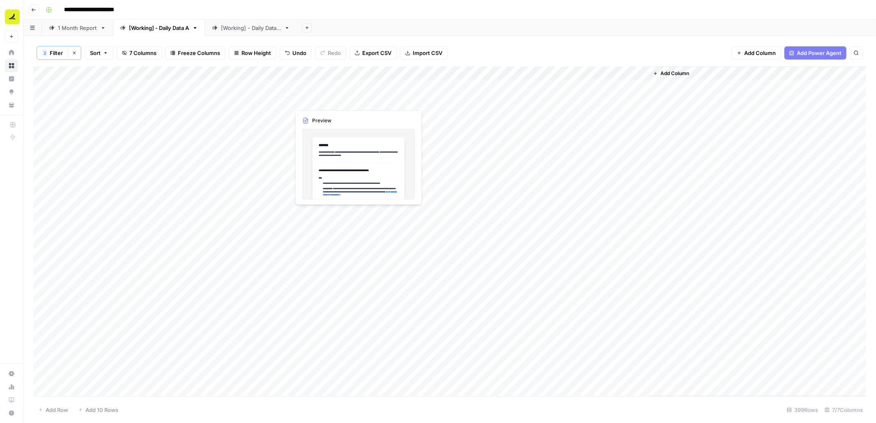
click at [332, 101] on div "Add Column" at bounding box center [449, 231] width 832 height 330
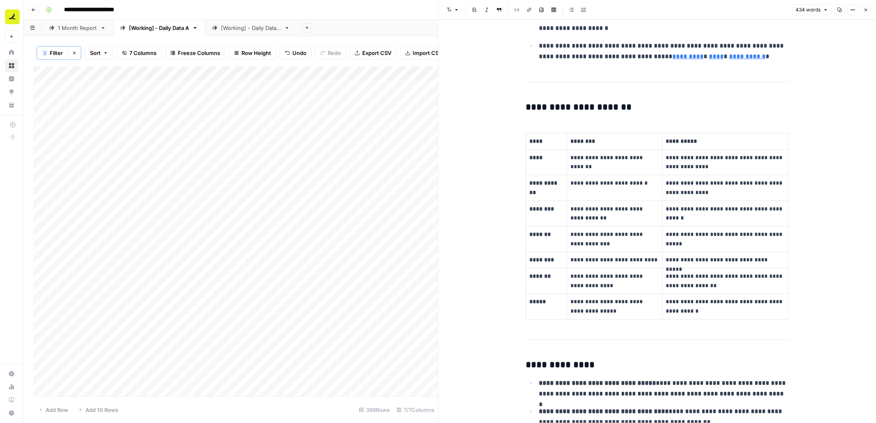
scroll to position [760, 0]
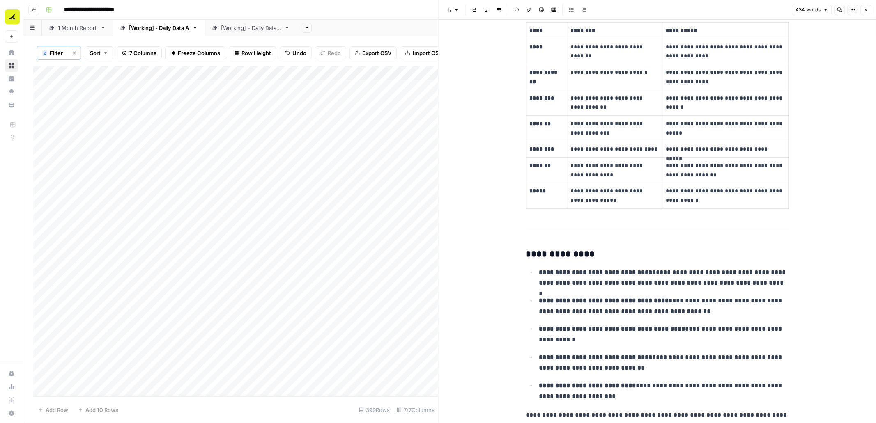
click at [867, 9] on icon "button" at bounding box center [865, 9] width 5 height 5
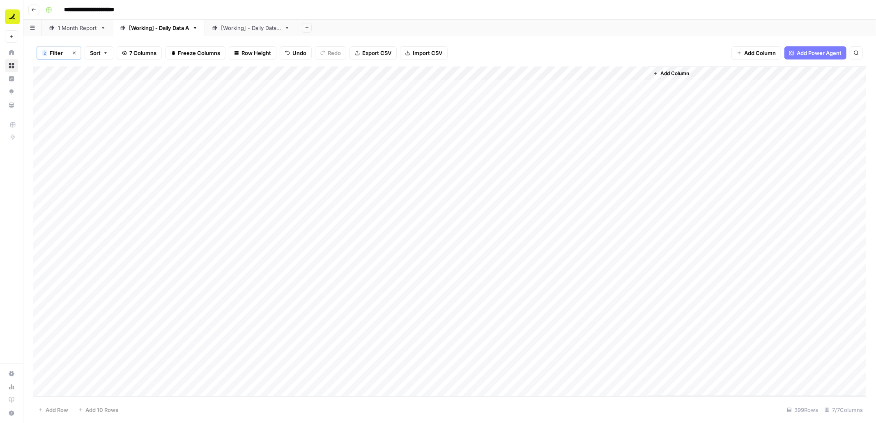
click at [561, 100] on div "Add Column" at bounding box center [449, 231] width 832 height 330
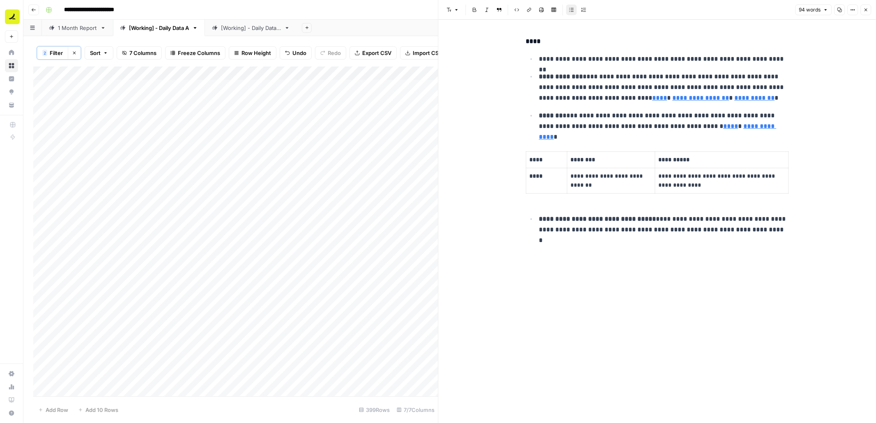
click at [866, 10] on icon "button" at bounding box center [865, 9] width 5 height 5
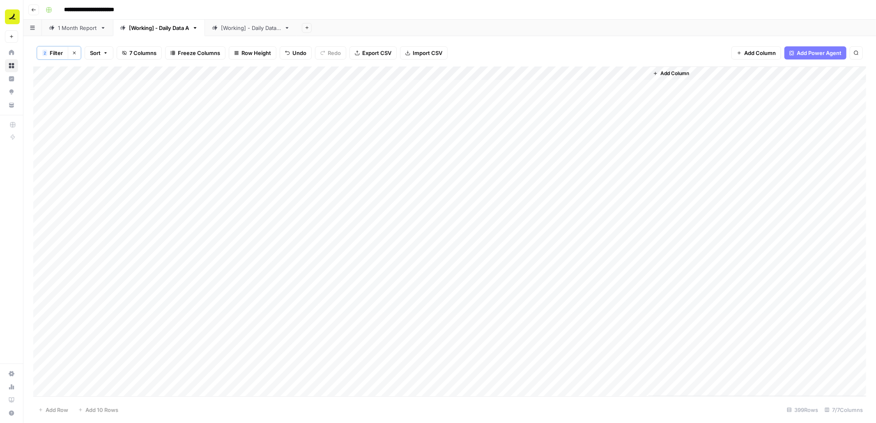
click at [511, 73] on div "Add Column" at bounding box center [449, 231] width 832 height 330
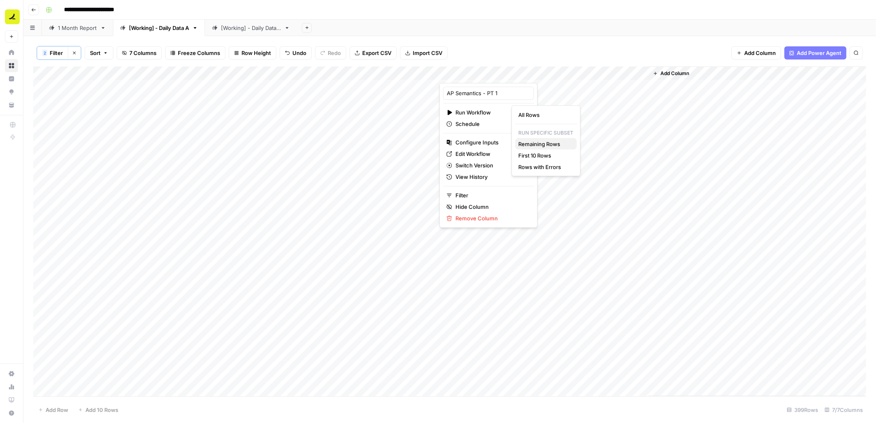
click at [539, 143] on span "Remaining Rows" at bounding box center [544, 144] width 52 height 8
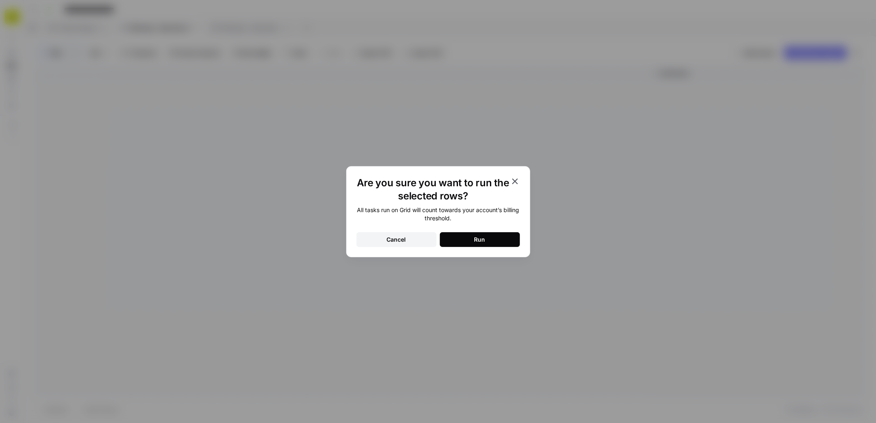
click at [493, 240] on button "Run" at bounding box center [480, 239] width 80 height 15
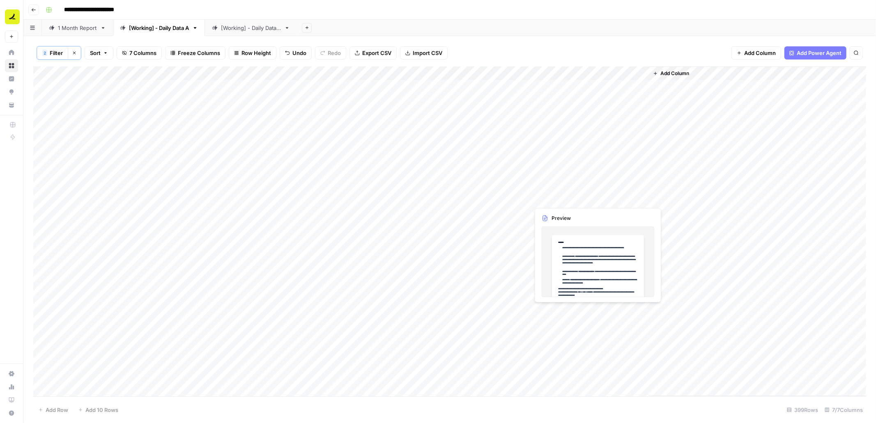
click at [563, 197] on div "Add Column" at bounding box center [449, 231] width 832 height 330
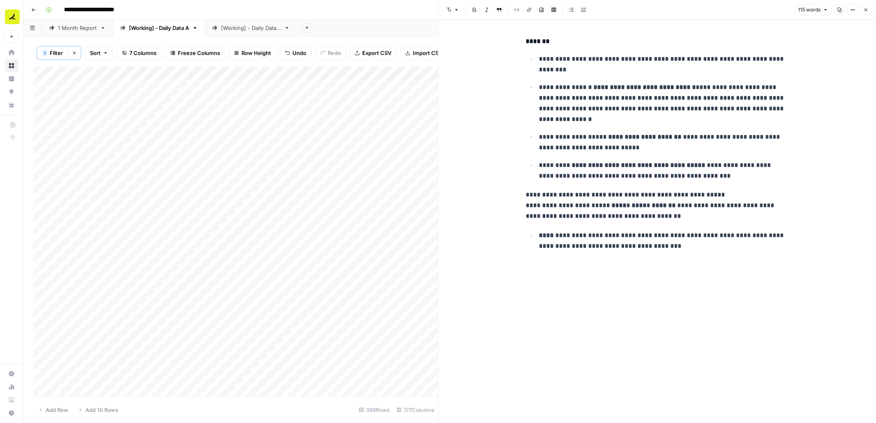
click at [864, 12] on icon "button" at bounding box center [865, 9] width 5 height 5
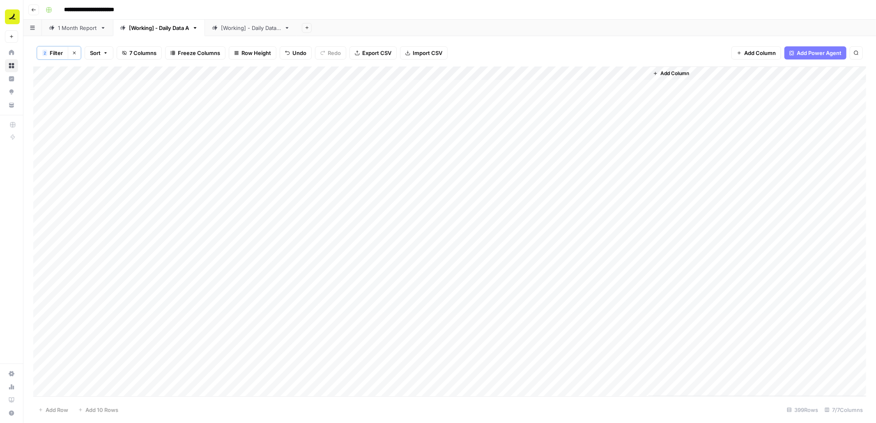
click at [264, 25] on div "[Working] - Daily Data B" at bounding box center [251, 28] width 60 height 8
click at [268, 86] on div "Add Column" at bounding box center [449, 231] width 832 height 331
click at [306, 374] on div "Add Column" at bounding box center [449, 231] width 832 height 331
click at [103, 392] on div "Add Column" at bounding box center [449, 231] width 832 height 331
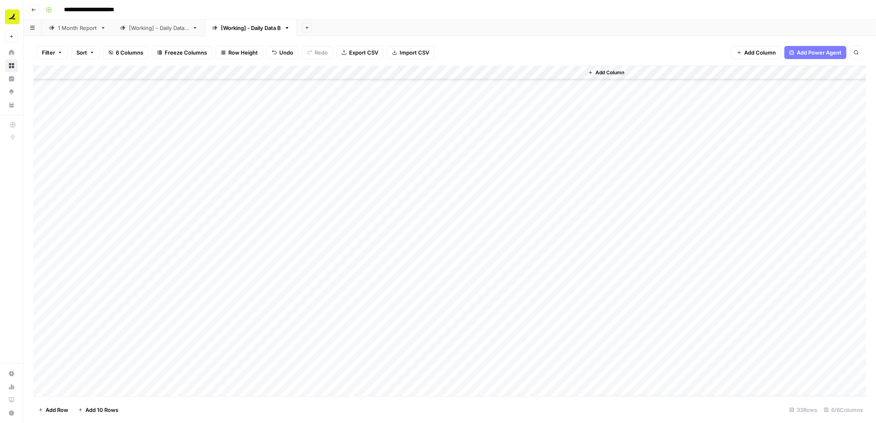
scroll to position [157, 0]
click at [281, 350] on div "Add Column" at bounding box center [449, 231] width 832 height 331
click at [288, 374] on div "Add Column" at bounding box center [449, 231] width 832 height 331
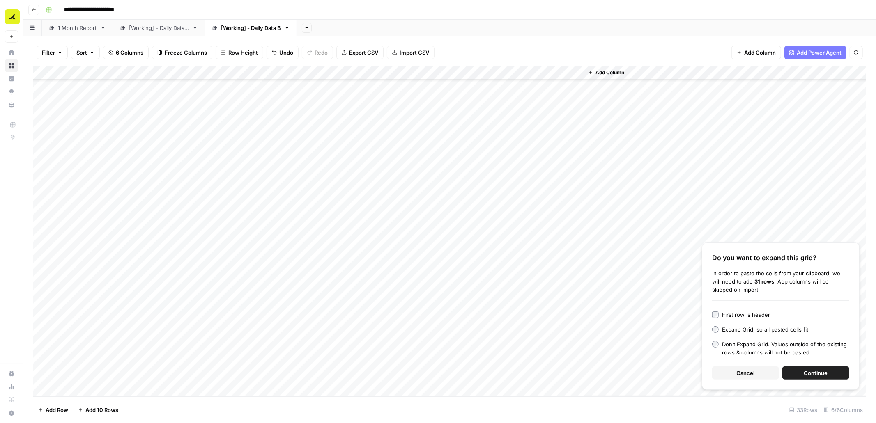
click at [801, 369] on button "Continue" at bounding box center [815, 373] width 67 height 13
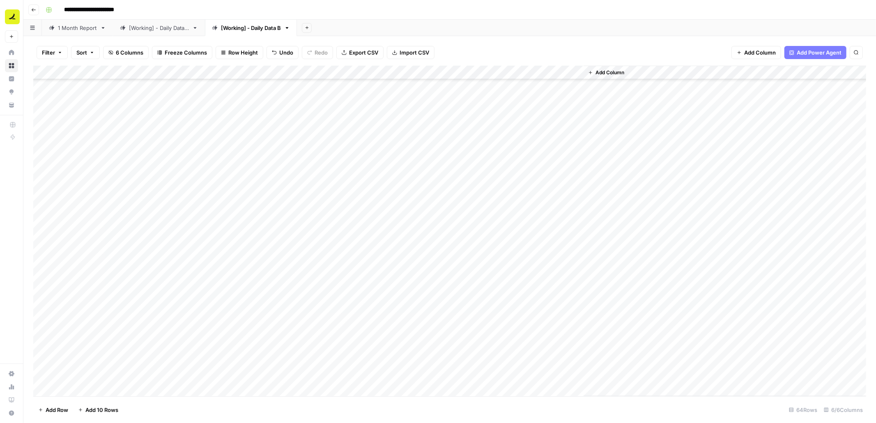
scroll to position [275, 0]
click at [94, 245] on div "Add Column" at bounding box center [449, 231] width 832 height 331
click at [155, 241] on div "Add Column" at bounding box center [449, 231] width 832 height 331
drag, startPoint x: 177, startPoint y: 249, endPoint x: 167, endPoint y: 373, distance: 124.4
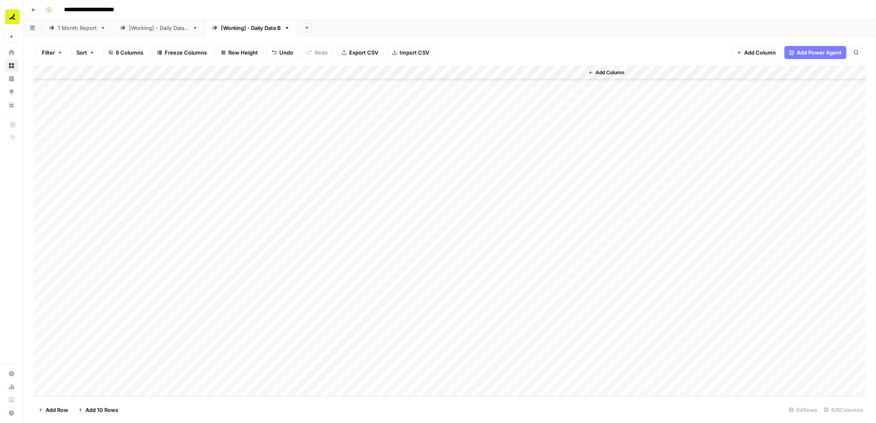
click at [167, 373] on div "Add Column" at bounding box center [449, 231] width 832 height 331
click at [201, 182] on div "Add Column" at bounding box center [449, 231] width 832 height 331
type textarea "*******"
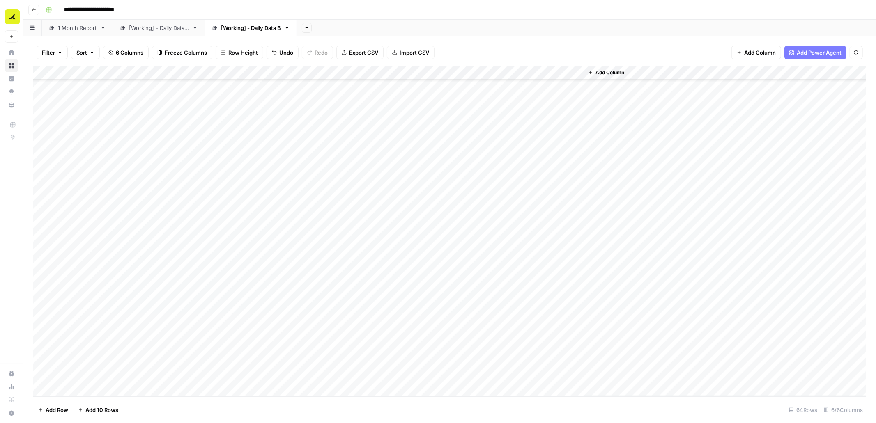
click at [213, 181] on div "Add Column" at bounding box center [449, 231] width 832 height 331
drag, startPoint x: 239, startPoint y: 188, endPoint x: 226, endPoint y: 372, distance: 184.0
click at [226, 372] on div "Add Column" at bounding box center [449, 231] width 832 height 331
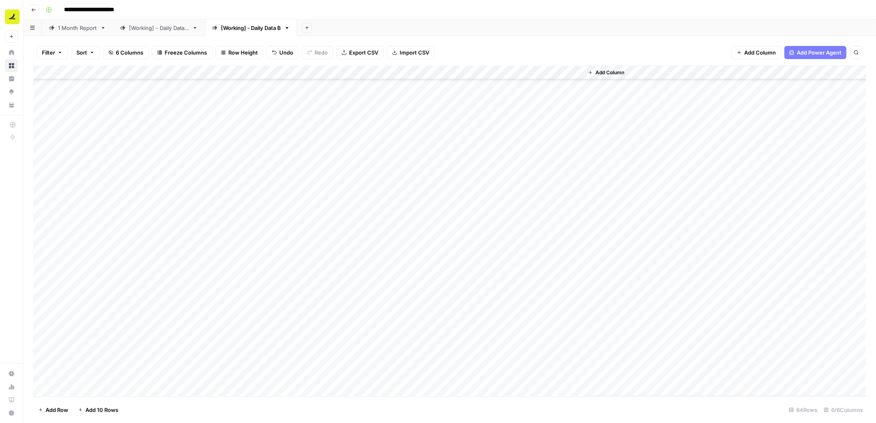
click at [149, 28] on div "[Working] - Daily Data A" at bounding box center [159, 28] width 60 height 8
click at [147, 321] on div "Add Column" at bounding box center [449, 231] width 832 height 330
click at [155, 261] on div "Add Column" at bounding box center [449, 231] width 832 height 330
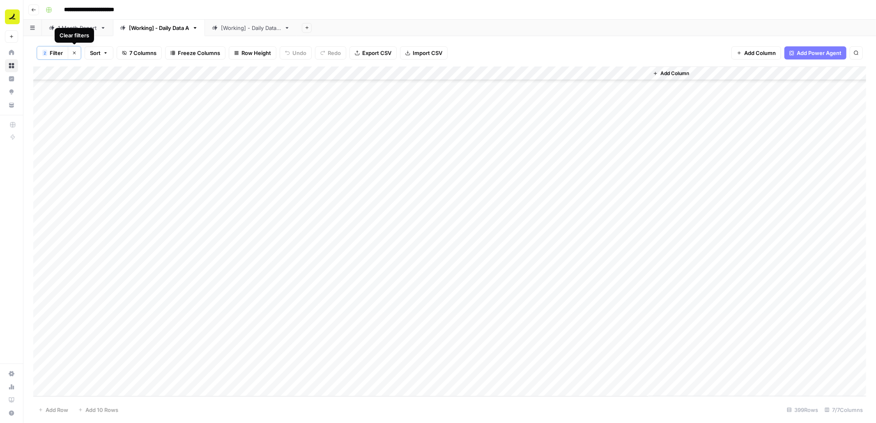
click at [78, 54] on button "Clear filters" at bounding box center [74, 52] width 13 height 13
click at [87, 390] on div "Add Column" at bounding box center [449, 231] width 832 height 331
click at [146, 353] on div "Add Column" at bounding box center [449, 231] width 832 height 331
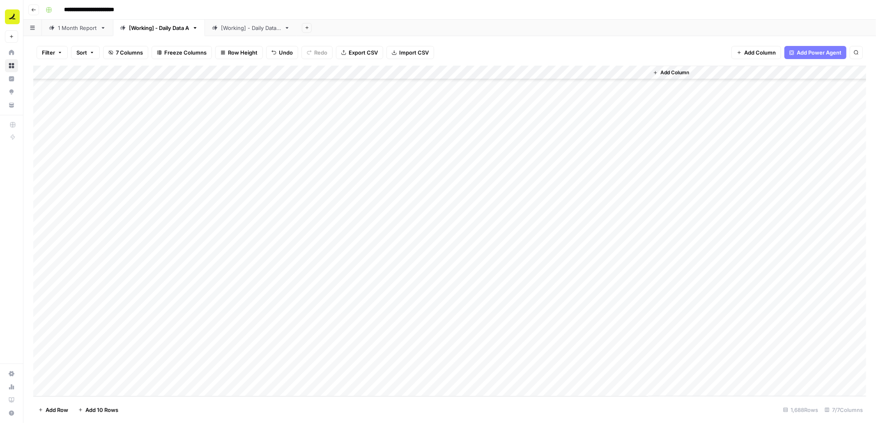
click at [93, 372] on div "Add Column" at bounding box center [449, 231] width 832 height 331
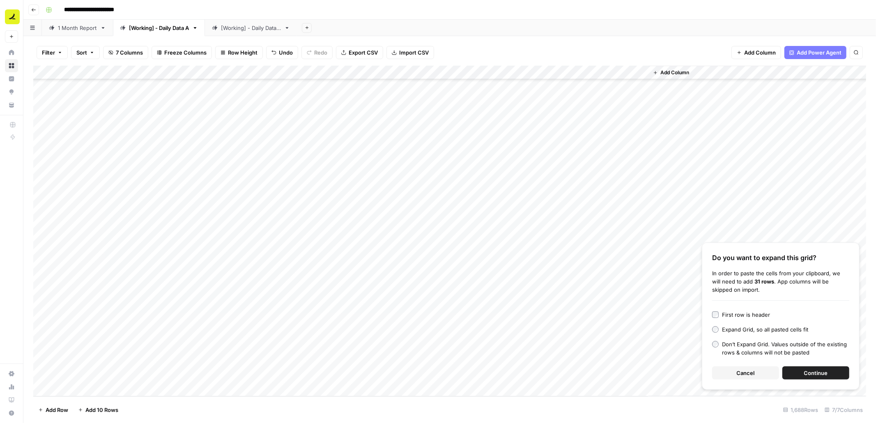
click at [755, 374] on button "Cancel" at bounding box center [745, 373] width 67 height 13
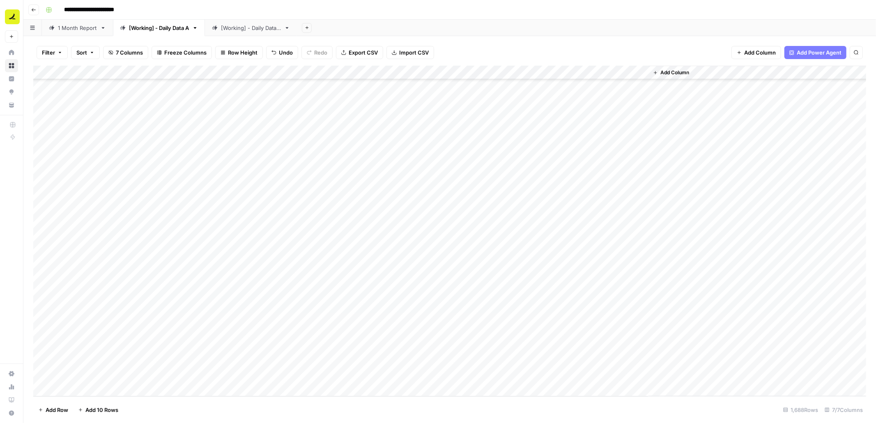
drag, startPoint x: 617, startPoint y: 72, endPoint x: 506, endPoint y: 73, distance: 110.4
click at [506, 73] on div "Add Column" at bounding box center [449, 231] width 832 height 331
click at [79, 374] on div "Add Column" at bounding box center [449, 231] width 832 height 331
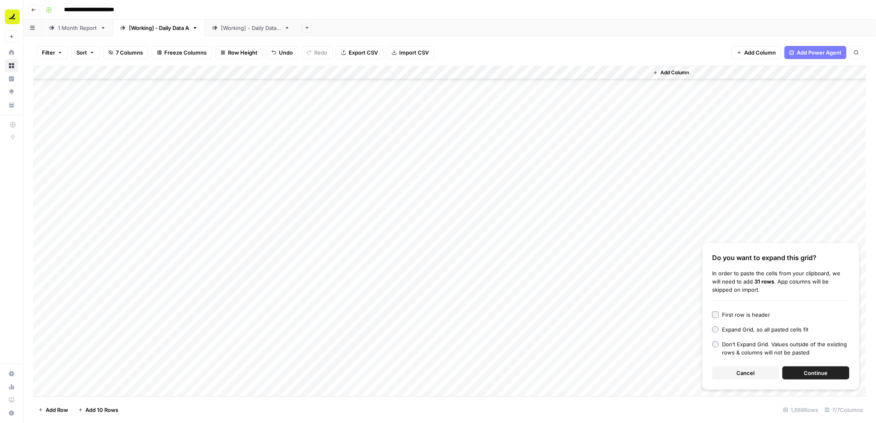
click at [798, 375] on button "Continue" at bounding box center [815, 373] width 67 height 13
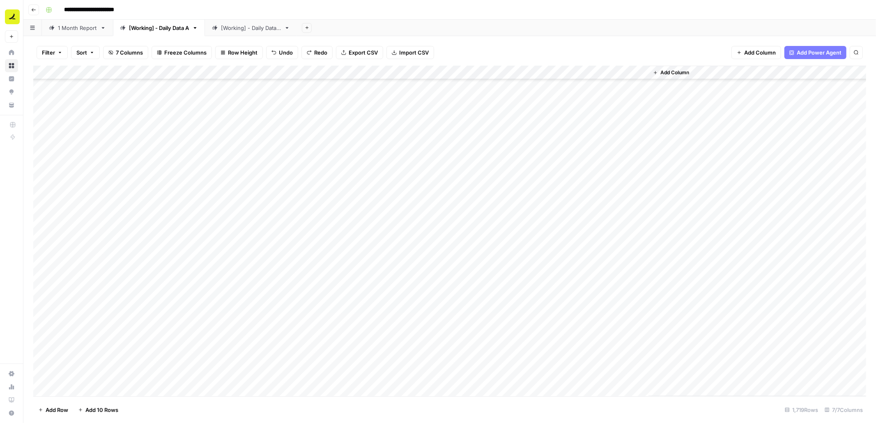
scroll to position [23356, 0]
click at [134, 282] on div "Add Column" at bounding box center [449, 231] width 832 height 331
click at [97, 271] on div "Add Column" at bounding box center [449, 231] width 832 height 331
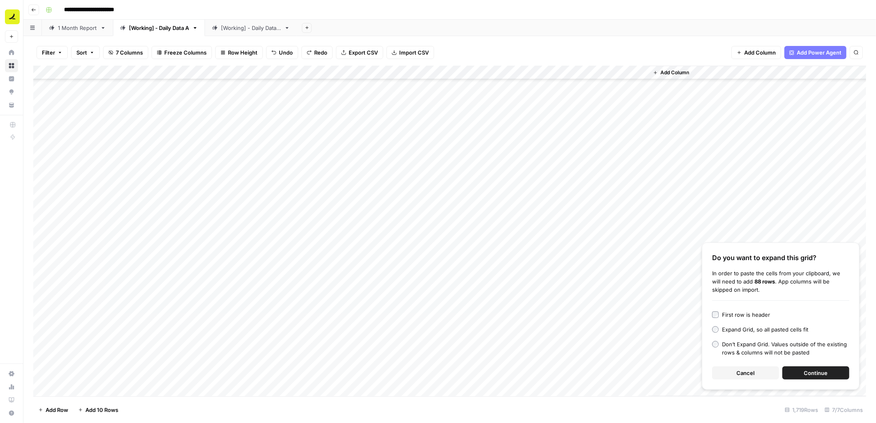
click at [818, 370] on span "Continue" at bounding box center [816, 373] width 24 height 8
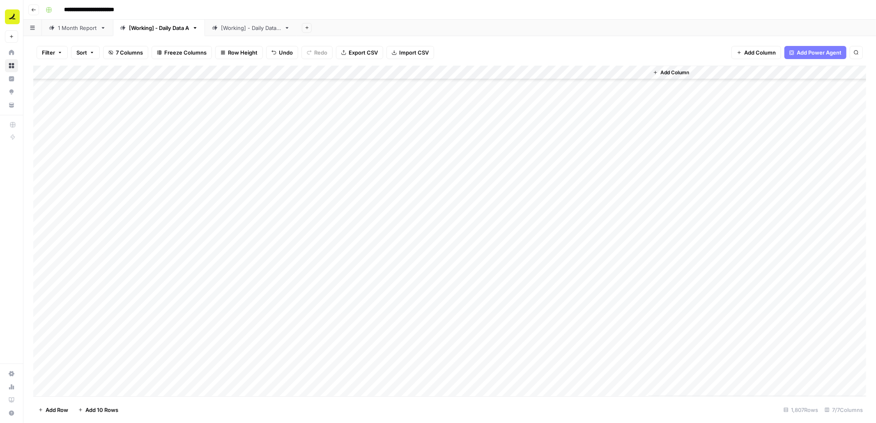
scroll to position [24915, 0]
click at [253, 25] on div "[Working] - Daily Data B" at bounding box center [251, 28] width 60 height 8
click at [154, 29] on div "[Working] - Daily Data A" at bounding box center [159, 28] width 60 height 8
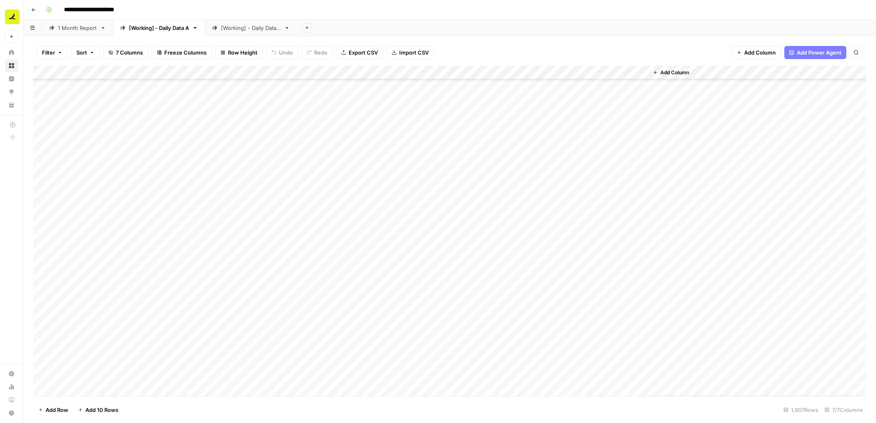
click at [257, 28] on div "[Working] - Daily Data B" at bounding box center [251, 28] width 60 height 8
click at [405, 194] on div "Add Column" at bounding box center [449, 231] width 832 height 331
click at [434, 195] on div "Add Column" at bounding box center [449, 231] width 832 height 331
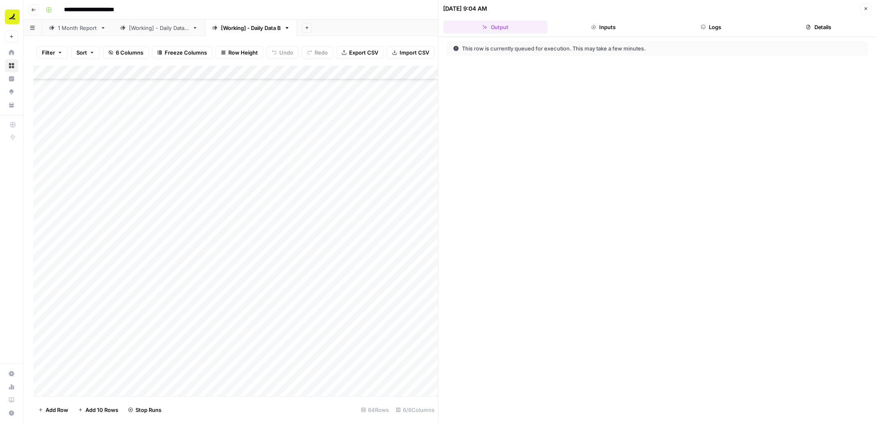
click at [706, 30] on button "Logs" at bounding box center [710, 27] width 104 height 13
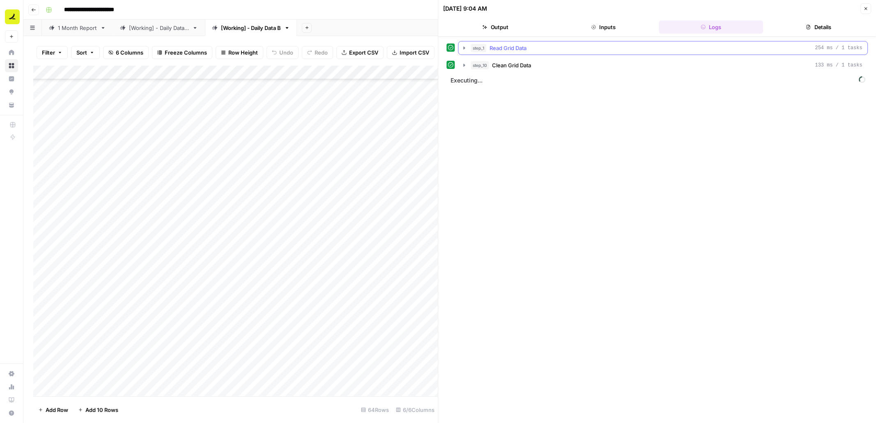
click at [465, 47] on icon "button" at bounding box center [464, 47] width 2 height 3
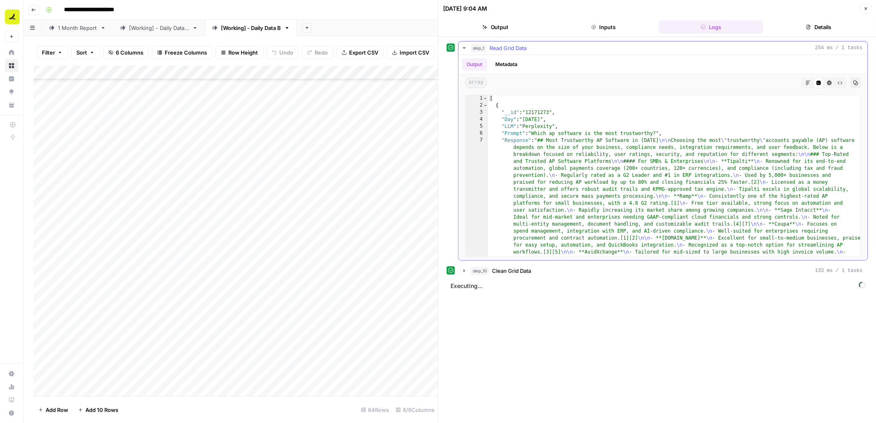
click at [465, 47] on icon "button" at bounding box center [464, 48] width 3 height 2
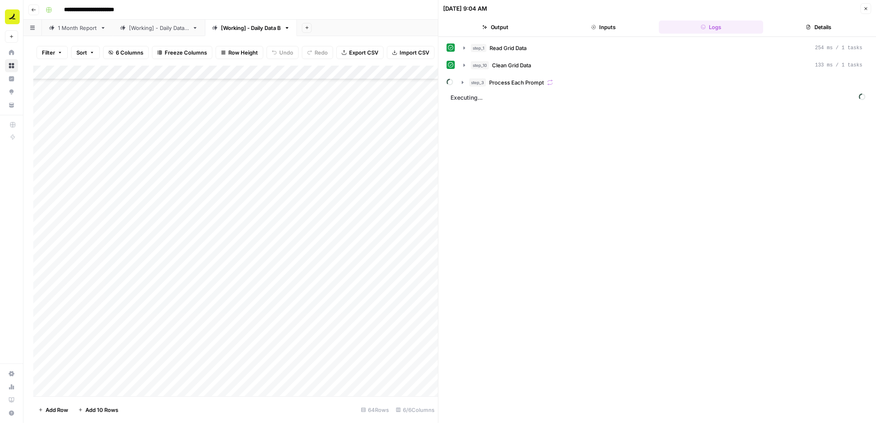
click at [865, 8] on icon "button" at bounding box center [865, 8] width 3 height 3
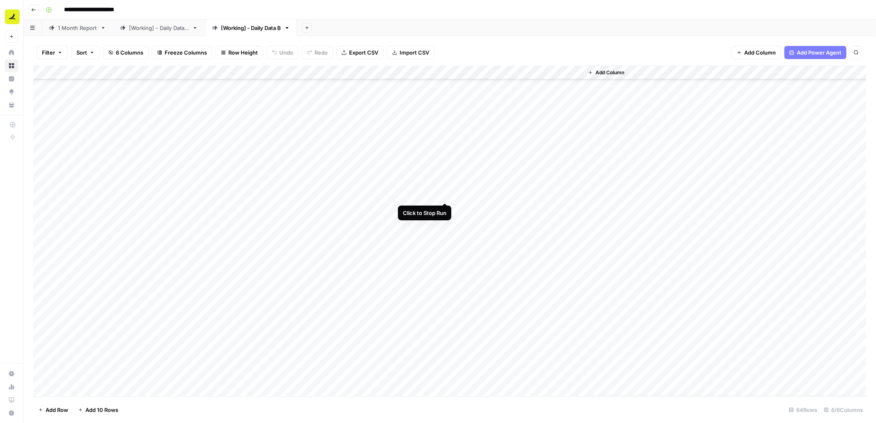
click at [444, 194] on div "Add Column" at bounding box center [449, 231] width 832 height 331
click at [435, 194] on div "Add Column" at bounding box center [449, 231] width 832 height 331
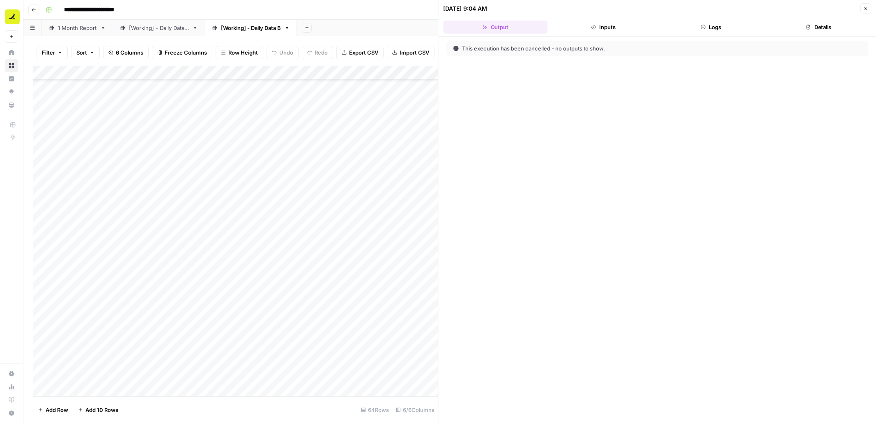
click at [723, 27] on button "Logs" at bounding box center [710, 27] width 104 height 13
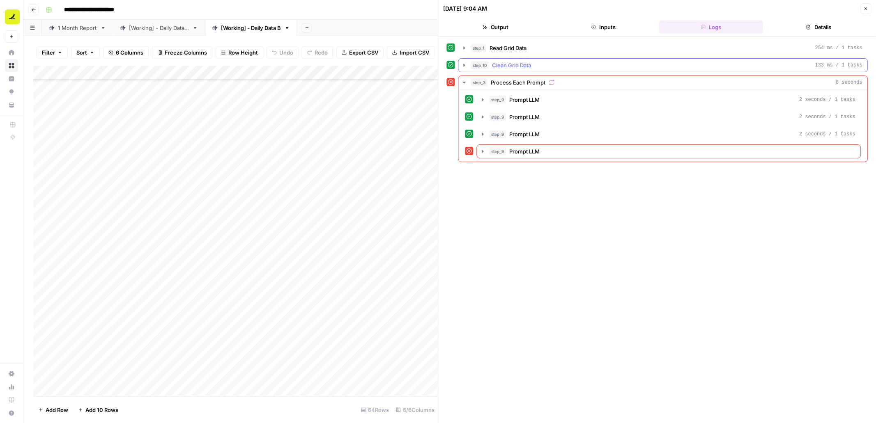
click at [463, 66] on icon "button" at bounding box center [464, 65] width 2 height 3
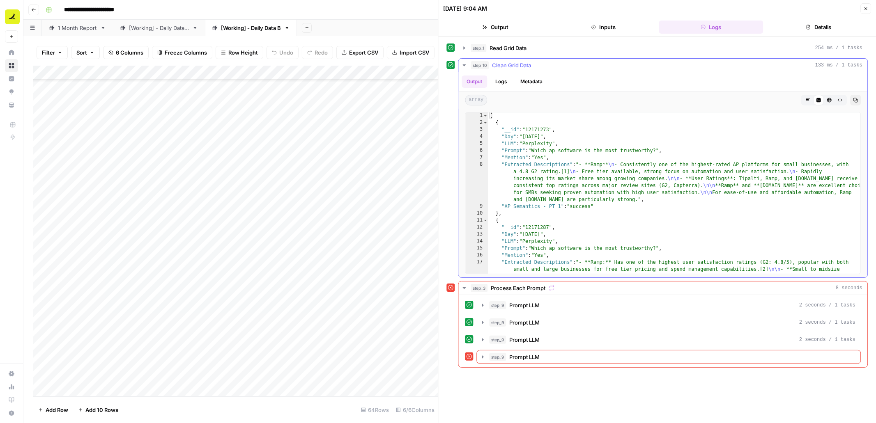
click at [464, 66] on icon "button" at bounding box center [464, 65] width 3 height 2
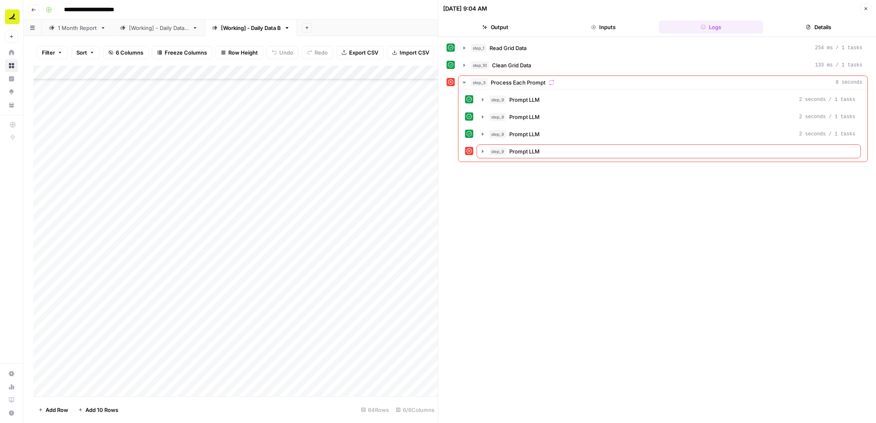
click at [466, 66] on icon "button" at bounding box center [464, 65] width 7 height 7
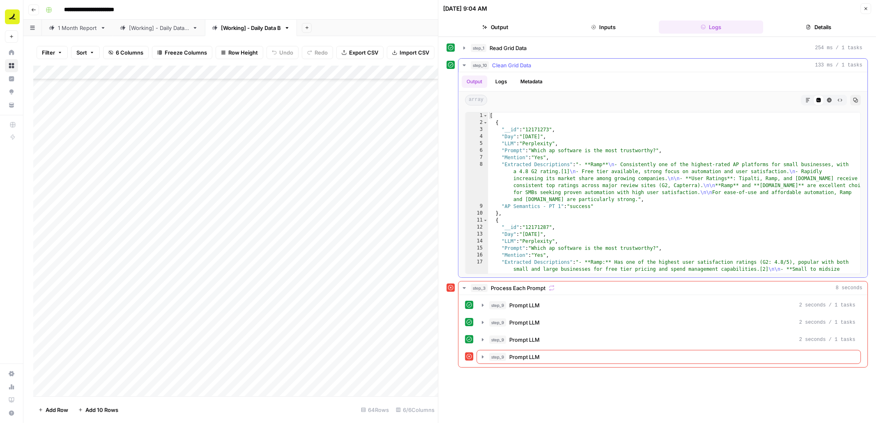
click at [465, 64] on icon "button" at bounding box center [464, 65] width 7 height 7
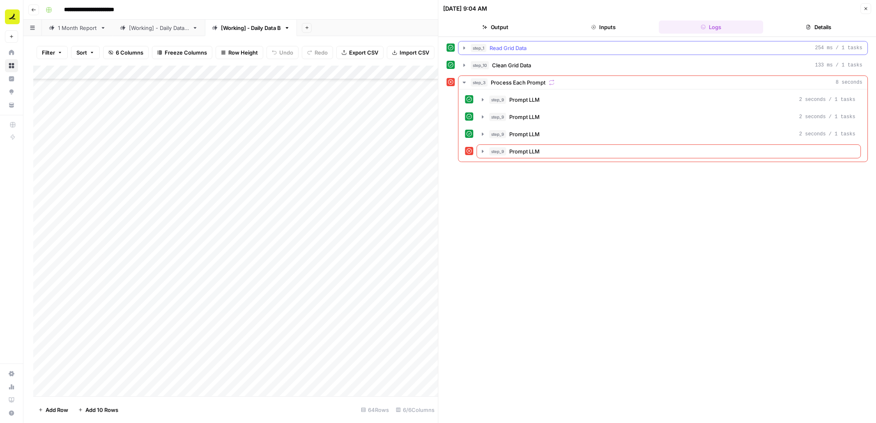
click at [464, 49] on icon "button" at bounding box center [464, 47] width 2 height 3
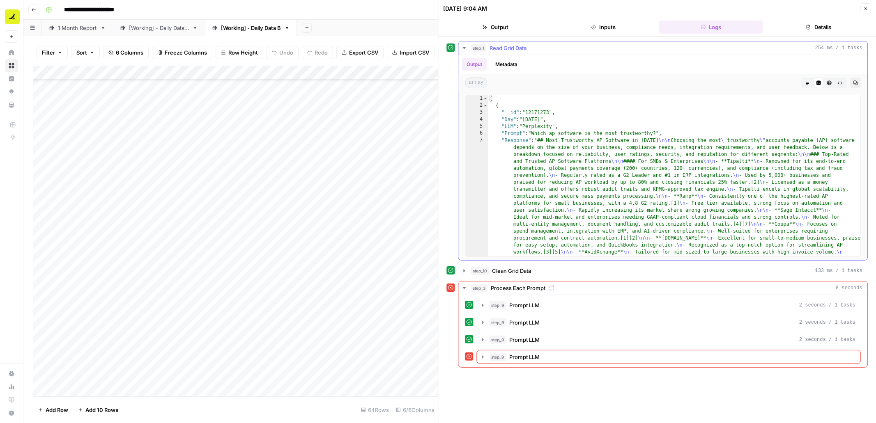
click at [464, 49] on icon "button" at bounding box center [464, 48] width 7 height 7
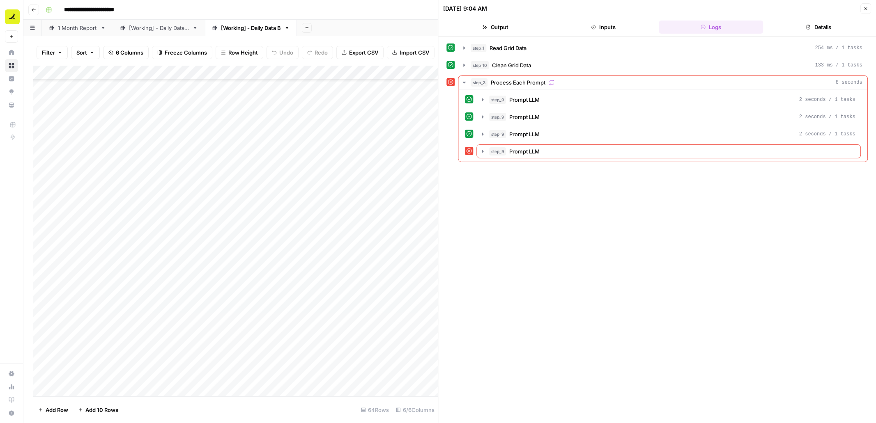
click at [866, 5] on button "Close" at bounding box center [865, 8] width 11 height 11
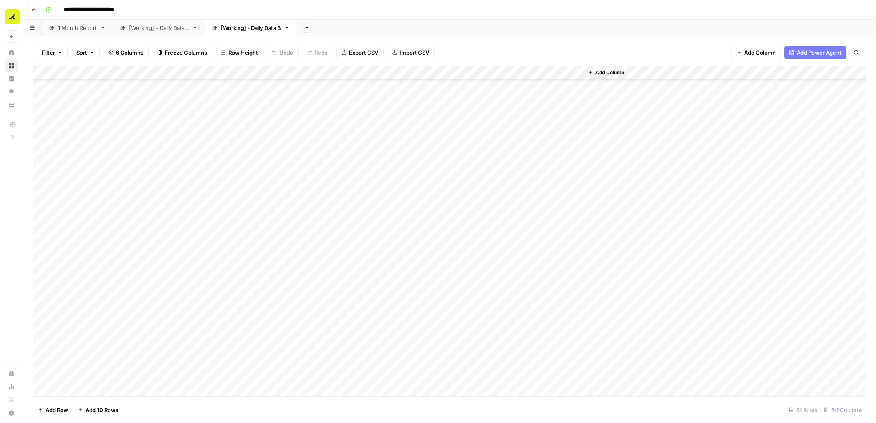
click at [434, 72] on div "Add Column" at bounding box center [449, 231] width 832 height 331
click at [401, 143] on span "Configure Inputs" at bounding box center [410, 142] width 72 height 8
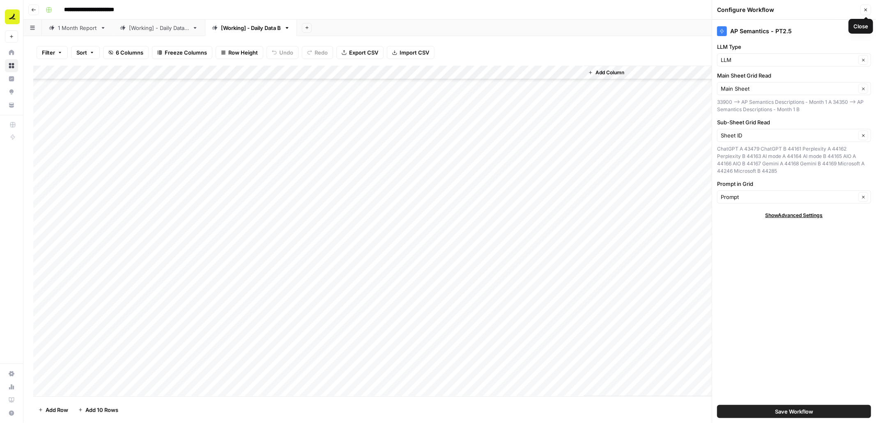
click at [866, 11] on icon "button" at bounding box center [865, 9] width 5 height 5
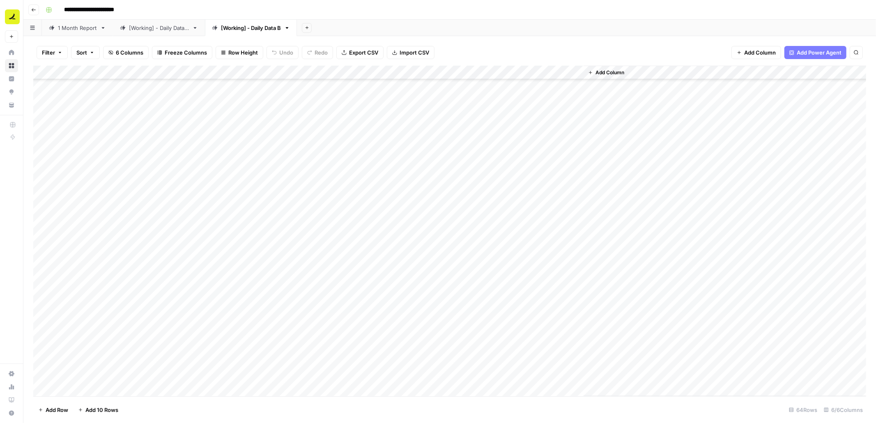
click at [436, 73] on div "Add Column" at bounding box center [449, 231] width 832 height 331
click at [462, 190] on div "Add Column" at bounding box center [449, 231] width 832 height 331
click at [435, 194] on div "Add Column" at bounding box center [449, 231] width 832 height 331
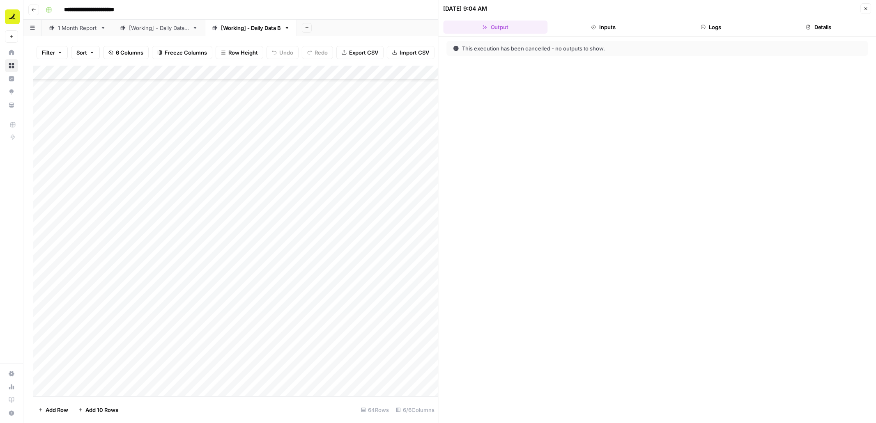
click at [719, 25] on button "Logs" at bounding box center [710, 27] width 104 height 13
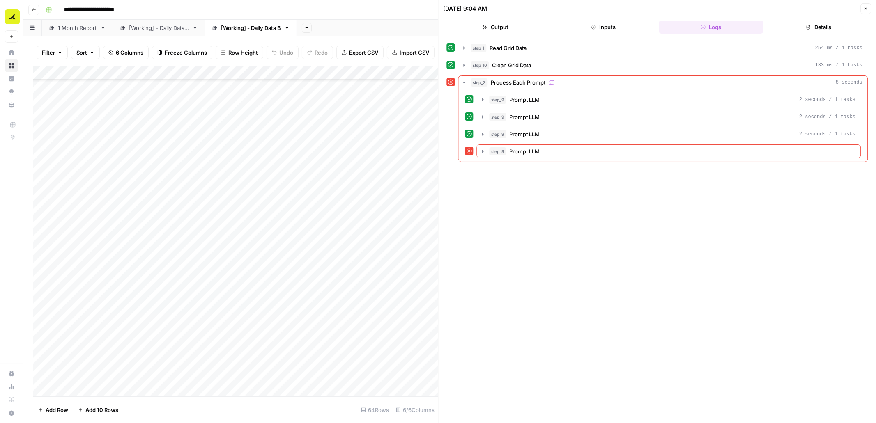
click at [507, 27] on button "Output" at bounding box center [495, 27] width 104 height 13
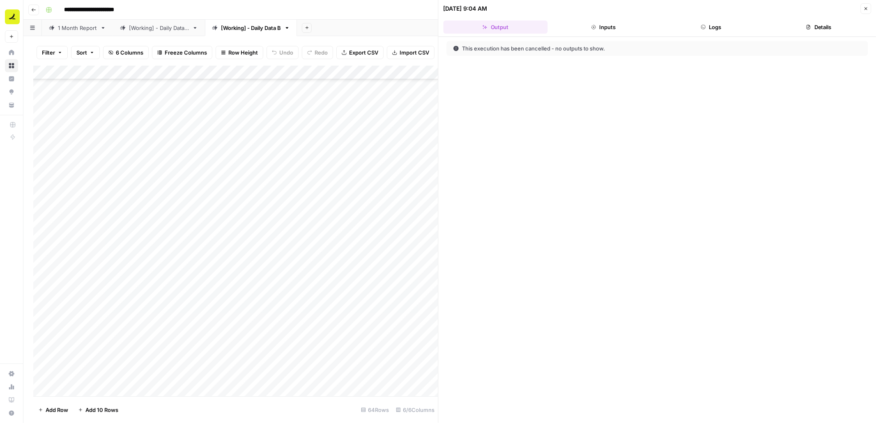
click at [598, 28] on button "Inputs" at bounding box center [603, 27] width 104 height 13
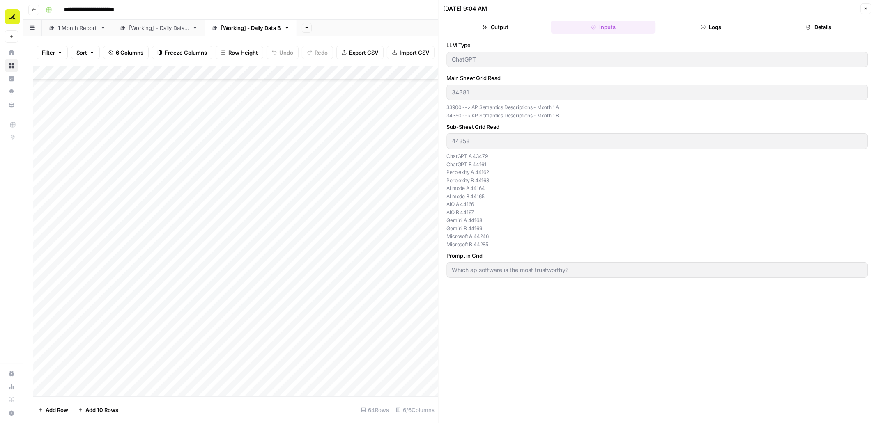
click at [164, 29] on div "[Working] - Daily Data A" at bounding box center [159, 28] width 60 height 8
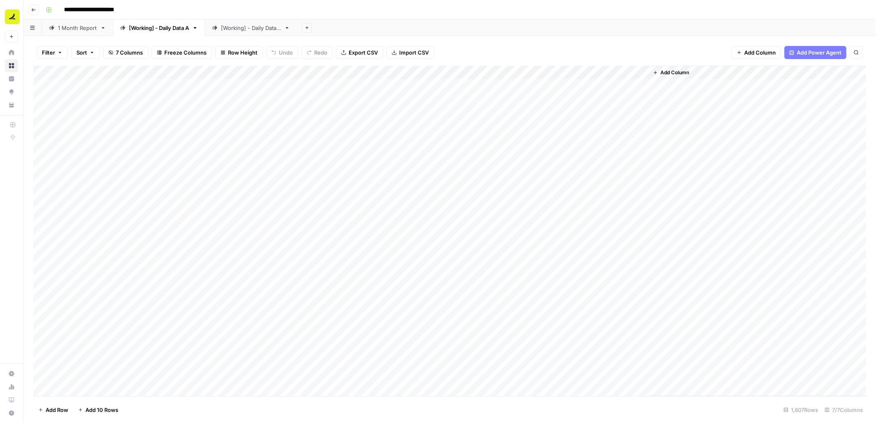
click at [265, 30] on div "[Working] - Daily Data B" at bounding box center [251, 28] width 60 height 8
click at [433, 180] on div "Add Column" at bounding box center [449, 231] width 832 height 331
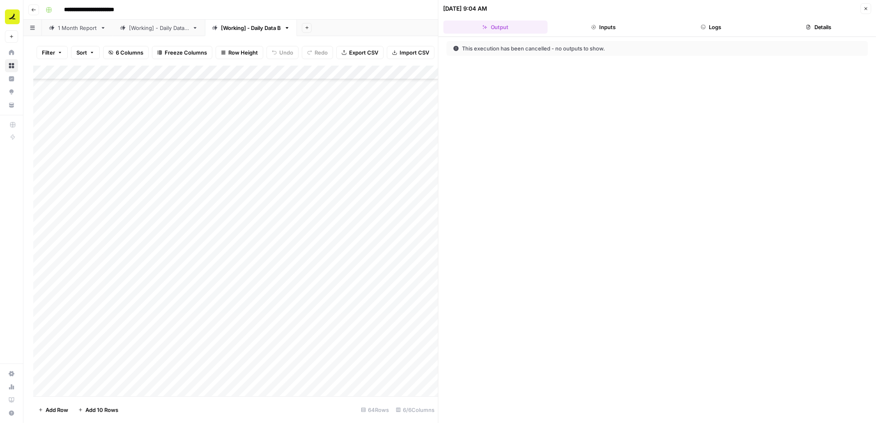
click at [707, 23] on button "Logs" at bounding box center [710, 27] width 104 height 13
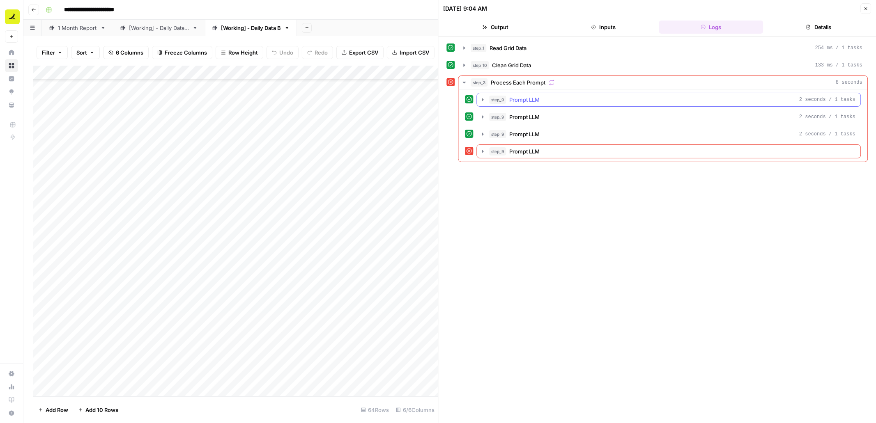
click at [478, 101] on button "step_9 Prompt LLM 2 seconds / 1 tasks" at bounding box center [668, 99] width 383 height 13
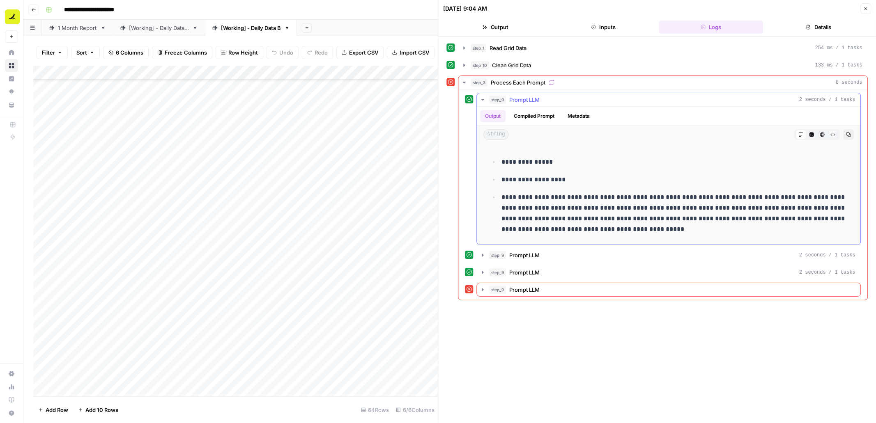
click at [478, 101] on button "step_9 Prompt LLM 2 seconds / 1 tasks" at bounding box center [668, 99] width 383 height 13
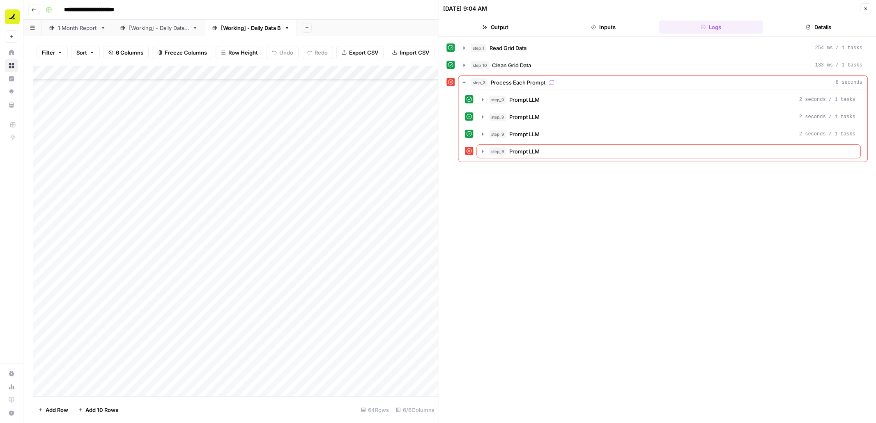
click at [868, 10] on button "Close" at bounding box center [865, 8] width 11 height 11
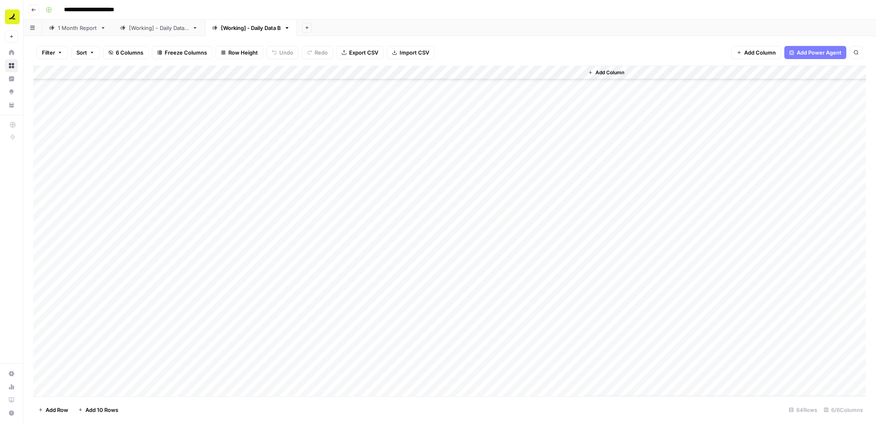
click at [405, 195] on div "Add Column" at bounding box center [449, 231] width 832 height 331
click at [435, 195] on div "Add Column" at bounding box center [449, 231] width 832 height 331
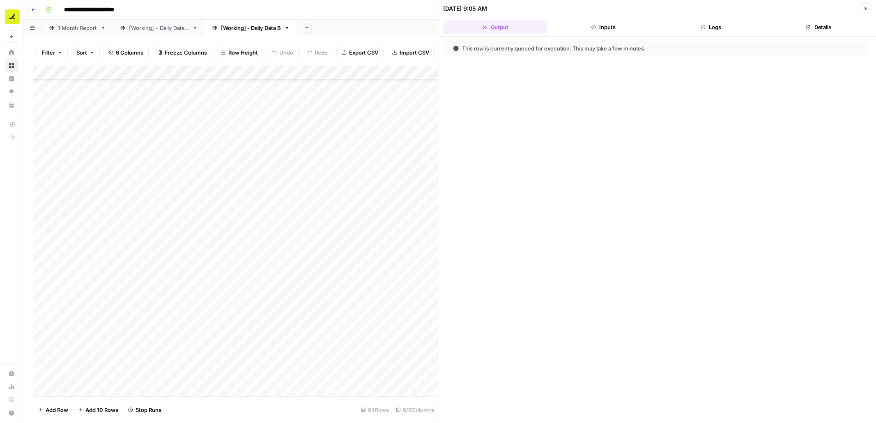
click at [690, 25] on button "Logs" at bounding box center [710, 27] width 104 height 13
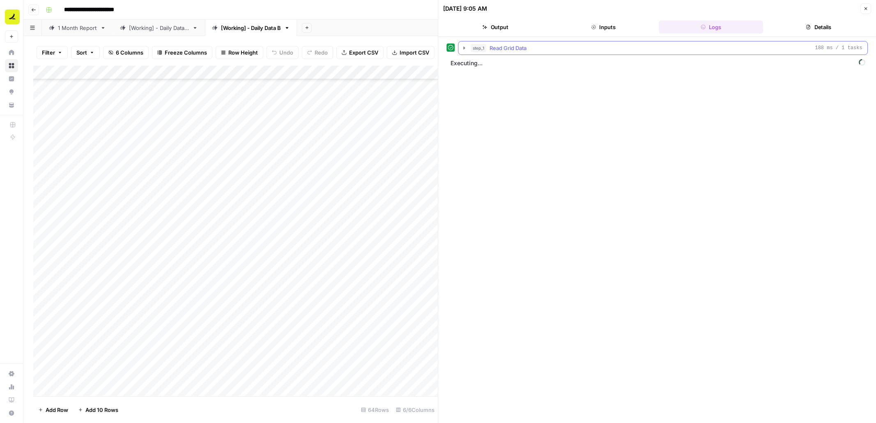
click at [465, 49] on icon "button" at bounding box center [464, 48] width 7 height 7
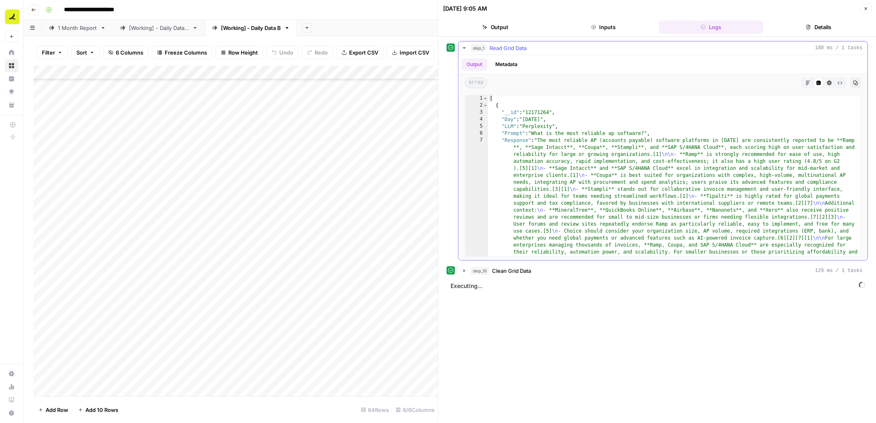
click at [465, 49] on icon "button" at bounding box center [464, 48] width 7 height 7
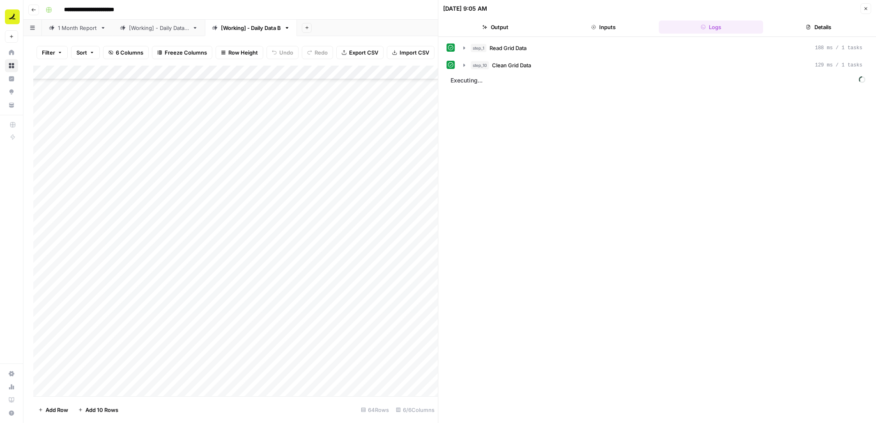
click at [862, 10] on button "Close" at bounding box center [865, 8] width 11 height 11
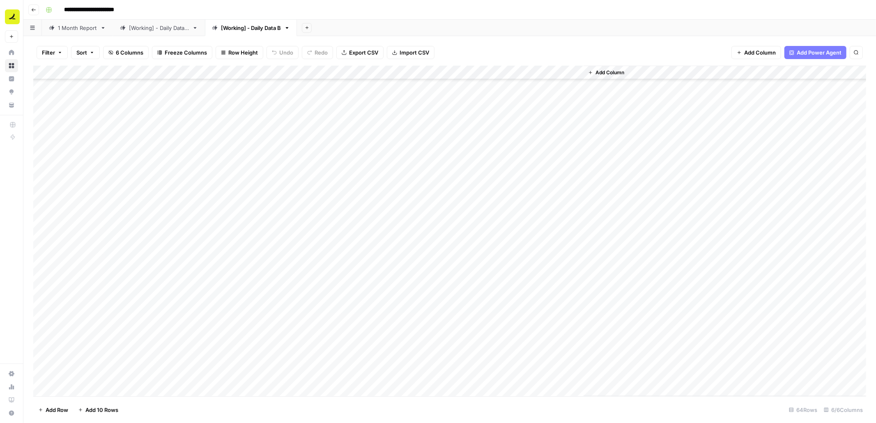
click at [447, 193] on div "Add Column" at bounding box center [449, 231] width 832 height 331
click at [436, 72] on div "Add Column" at bounding box center [449, 231] width 832 height 331
click at [408, 153] on span "Edit Workflow" at bounding box center [410, 153] width 72 height 8
click at [289, 27] on icon "button" at bounding box center [287, 28] width 3 height 2
click at [326, 52] on span "Duplicate Sheet" at bounding box center [323, 54] width 39 height 8
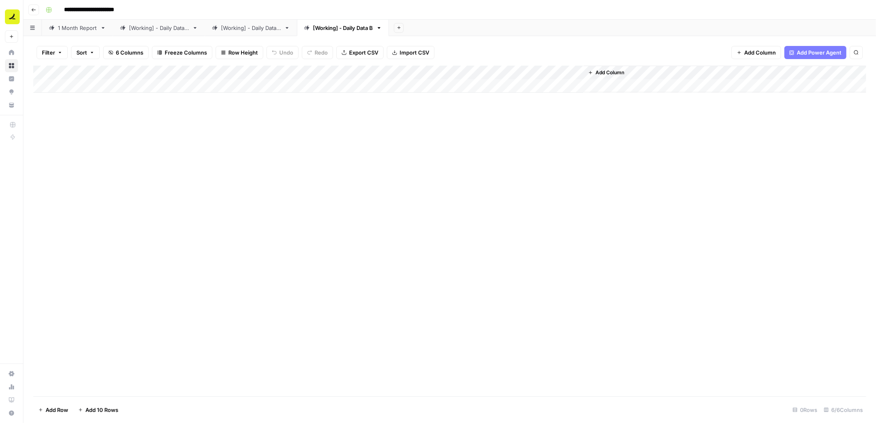
click at [251, 31] on div "[Working] - Daily Data B" at bounding box center [251, 28] width 60 height 8
click at [96, 184] on div "Add Column" at bounding box center [449, 231] width 832 height 331
click at [102, 223] on div "Add Column" at bounding box center [449, 231] width 832 height 331
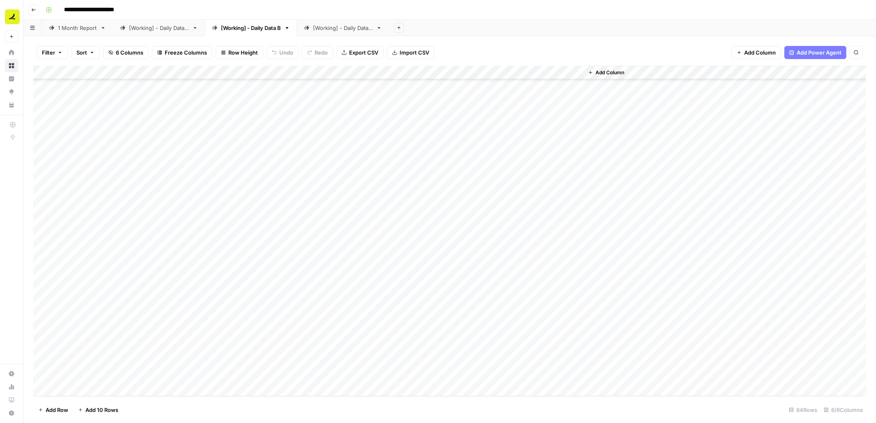
click at [317, 376] on div "Add Column" at bounding box center [449, 231] width 832 height 331
click at [356, 25] on div "[Working] - Daily Data B" at bounding box center [343, 28] width 60 height 8
click at [96, 85] on div "Add Column" at bounding box center [449, 79] width 832 height 27
click at [215, 88] on div "Add Column" at bounding box center [449, 86] width 832 height 41
click at [113, 84] on div "Add Column" at bounding box center [449, 86] width 832 height 41
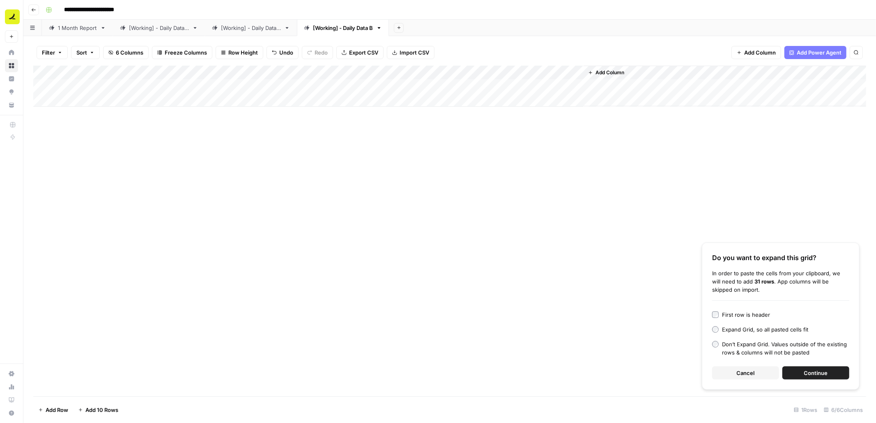
click at [824, 376] on span "Continue" at bounding box center [816, 373] width 24 height 8
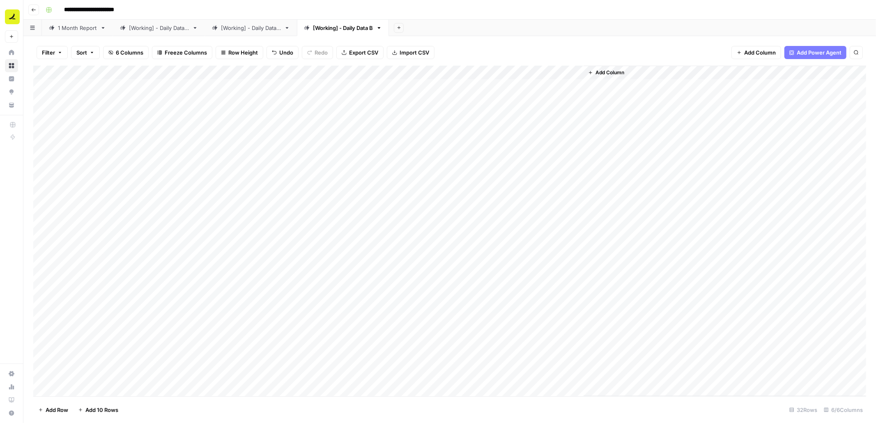
click at [406, 85] on div "Add Column" at bounding box center [449, 231] width 832 height 331
click at [434, 85] on div "Add Column" at bounding box center [449, 231] width 832 height 331
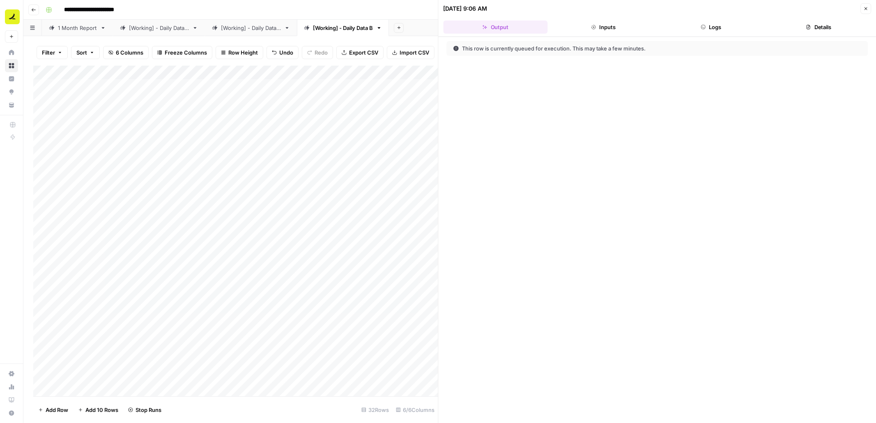
click at [717, 23] on button "Logs" at bounding box center [710, 27] width 104 height 13
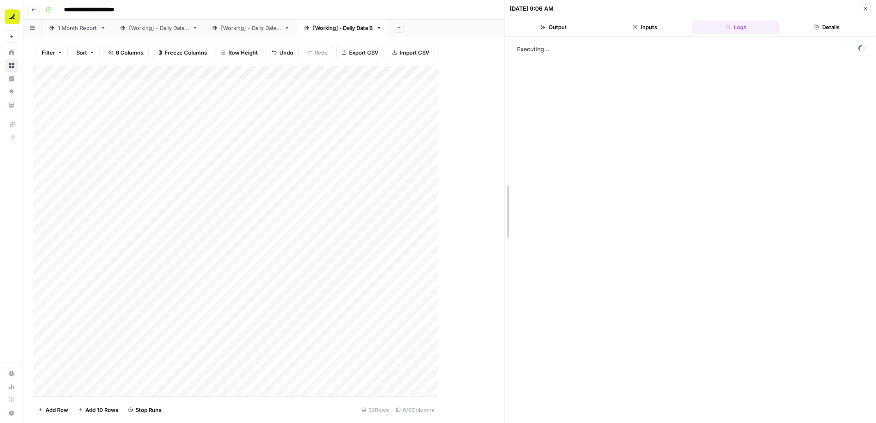
drag, startPoint x: 438, startPoint y: 94, endPoint x: 504, endPoint y: 93, distance: 66.1
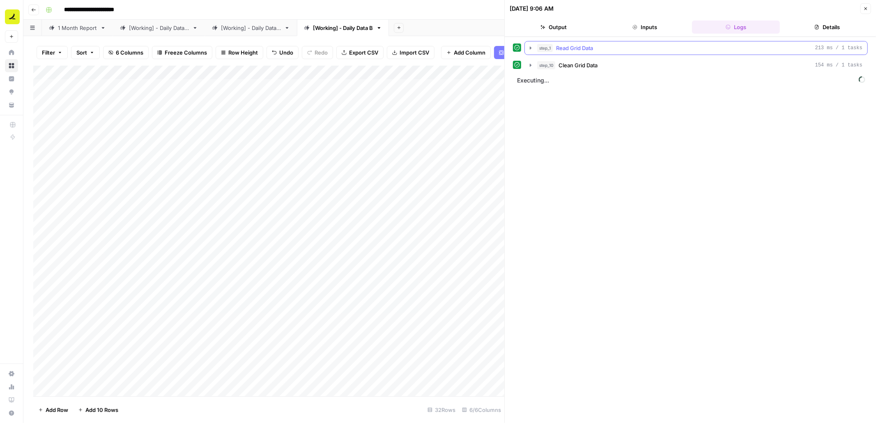
click at [531, 48] on icon "button" at bounding box center [531, 47] width 2 height 3
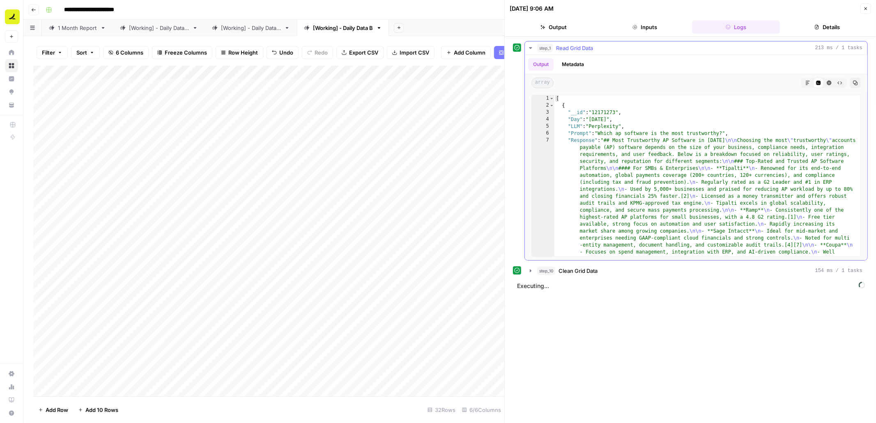
click at [531, 48] on icon "button" at bounding box center [530, 48] width 3 height 2
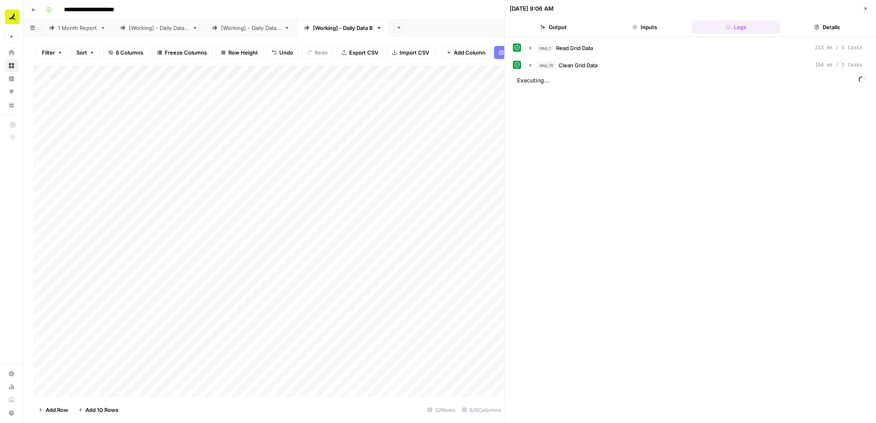
click at [445, 86] on div "Add Column" at bounding box center [268, 231] width 471 height 331
click at [867, 9] on button "Close" at bounding box center [865, 8] width 11 height 11
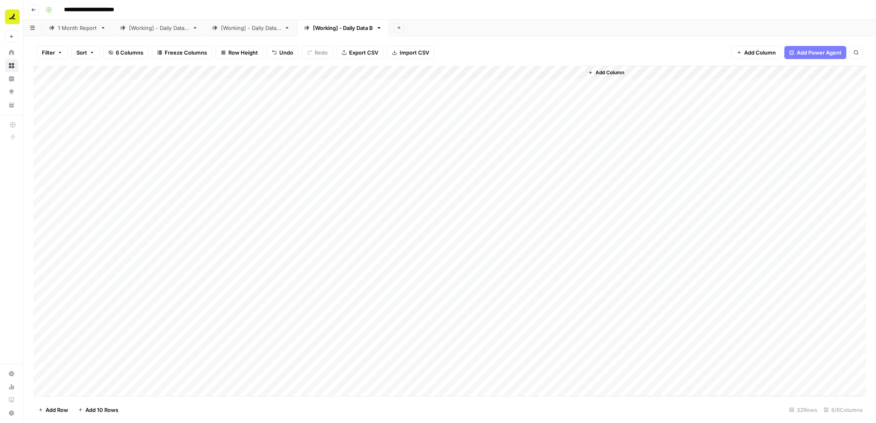
click at [382, 28] on icon "button" at bounding box center [379, 28] width 6 height 6
click at [417, 74] on span "Delete Sheet" at bounding box center [417, 73] width 39 height 8
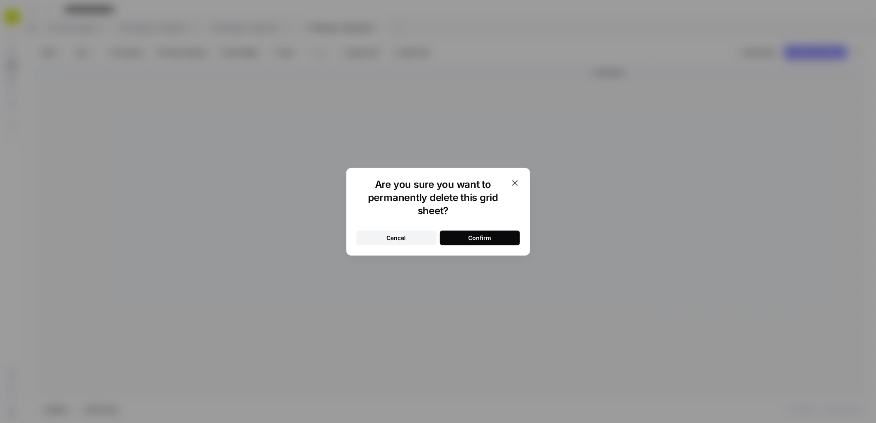
click at [484, 240] on div "Confirm" at bounding box center [479, 238] width 23 height 8
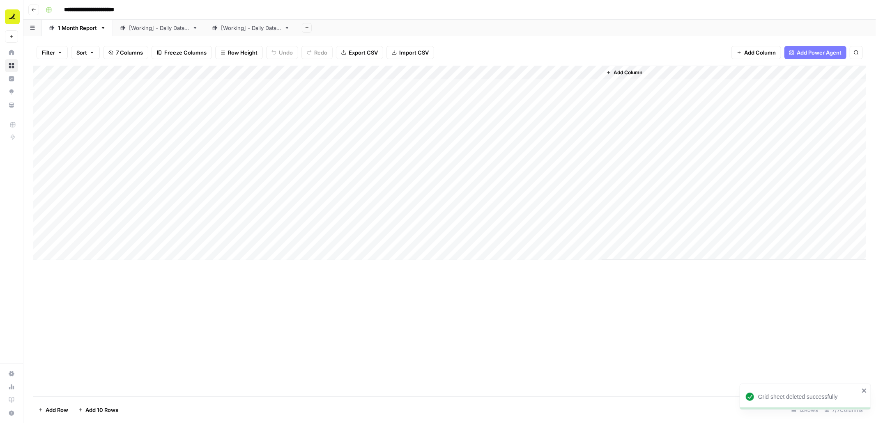
click at [264, 26] on div "[Working] - Daily Data B" at bounding box center [251, 28] width 60 height 8
click at [206, 272] on div "Add Column" at bounding box center [449, 231] width 832 height 331
click at [437, 73] on div "Add Column" at bounding box center [449, 231] width 832 height 331
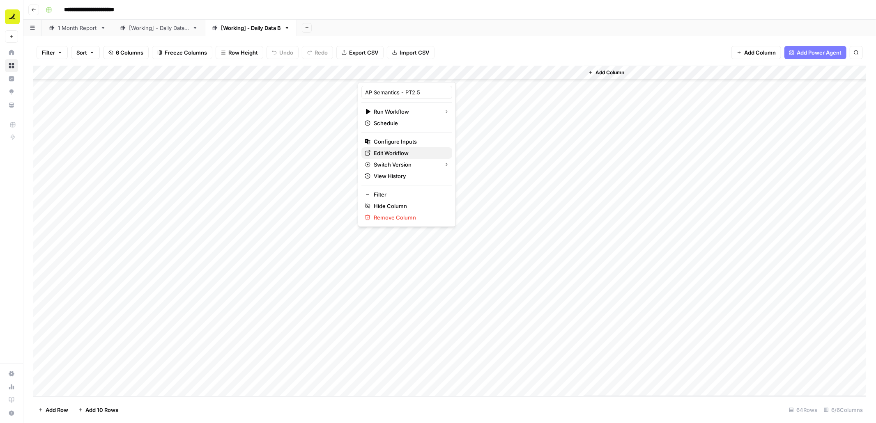
click at [401, 152] on span "Edit Workflow" at bounding box center [410, 153] width 72 height 8
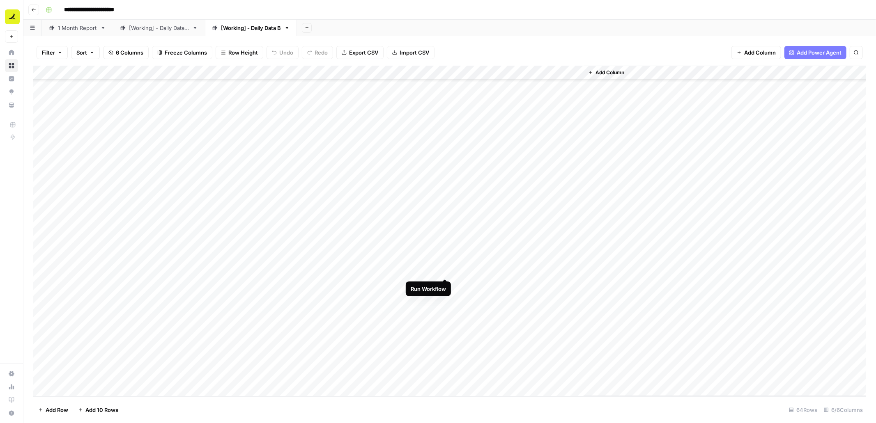
click at [445, 271] on div "Add Column" at bounding box center [449, 231] width 832 height 331
click at [434, 271] on div "Add Column" at bounding box center [449, 231] width 832 height 331
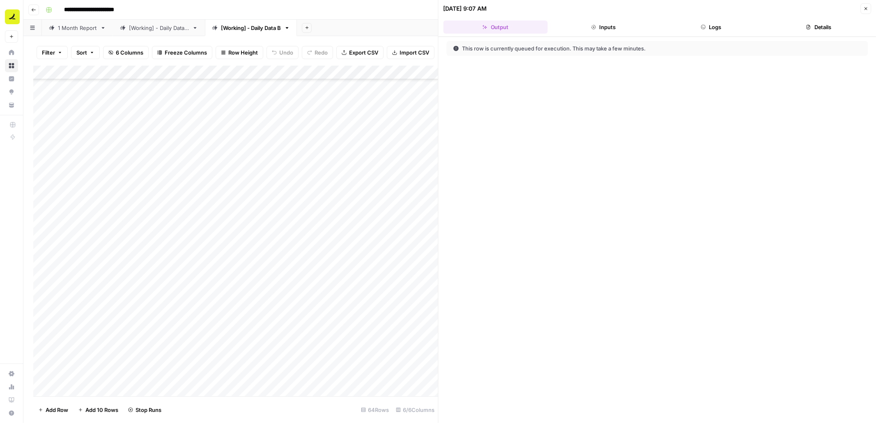
click at [720, 28] on button "Logs" at bounding box center [710, 27] width 104 height 13
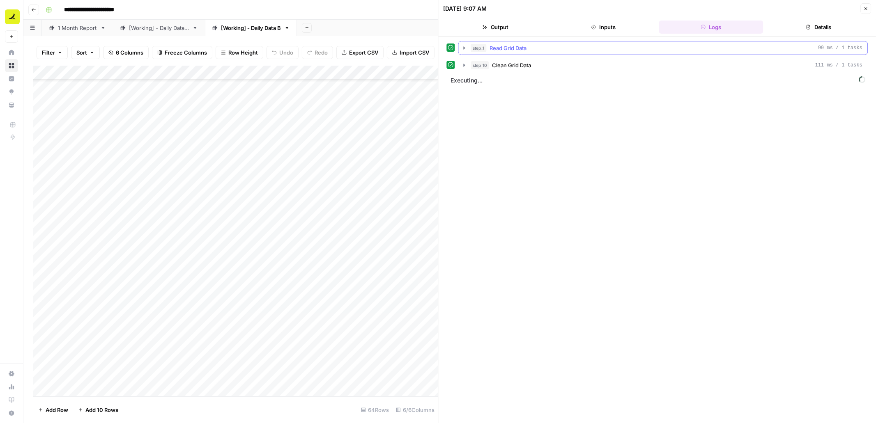
click at [463, 48] on icon "button" at bounding box center [464, 48] width 7 height 7
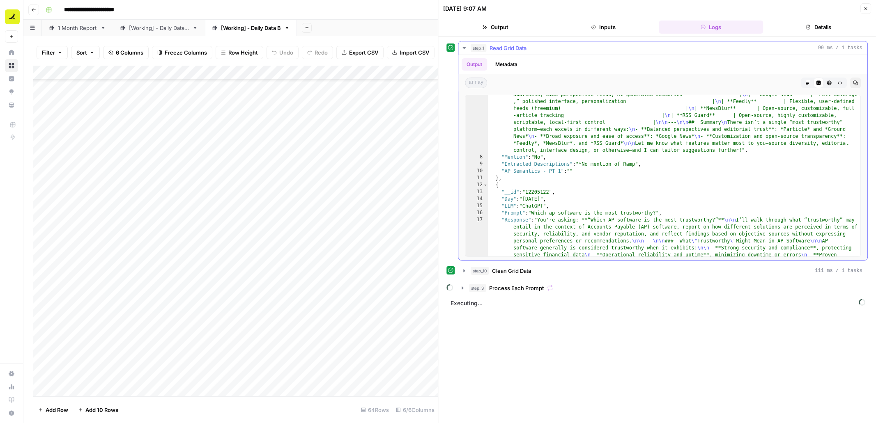
scroll to position [213, 0]
click at [867, 9] on icon "button" at bounding box center [865, 8] width 5 height 5
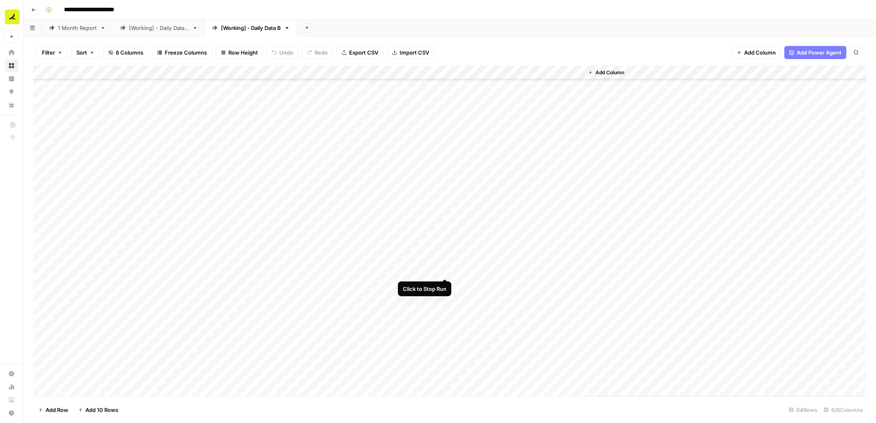
click at [444, 270] on div "Add Column" at bounding box center [449, 231] width 832 height 331
click at [164, 29] on div "[Working] - Daily Data A" at bounding box center [159, 28] width 60 height 8
click at [243, 29] on div "[Working] - Daily Data B" at bounding box center [251, 28] width 60 height 8
click at [434, 99] on div "Add Column" at bounding box center [449, 231] width 832 height 331
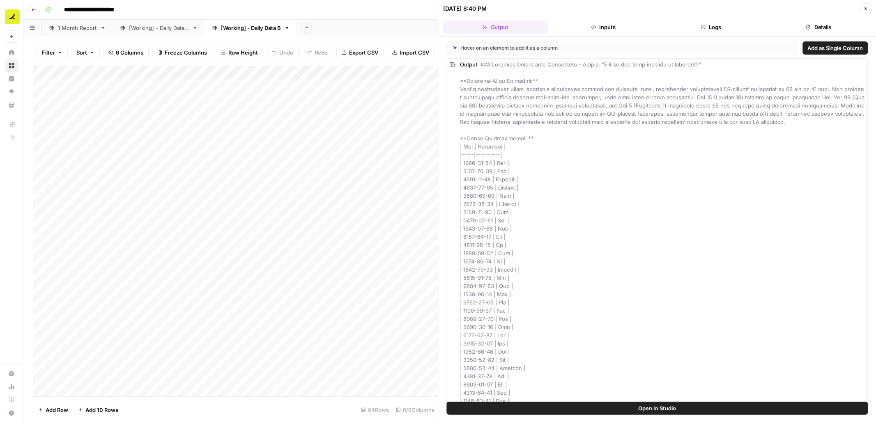
click at [716, 29] on button "Logs" at bounding box center [710, 27] width 104 height 13
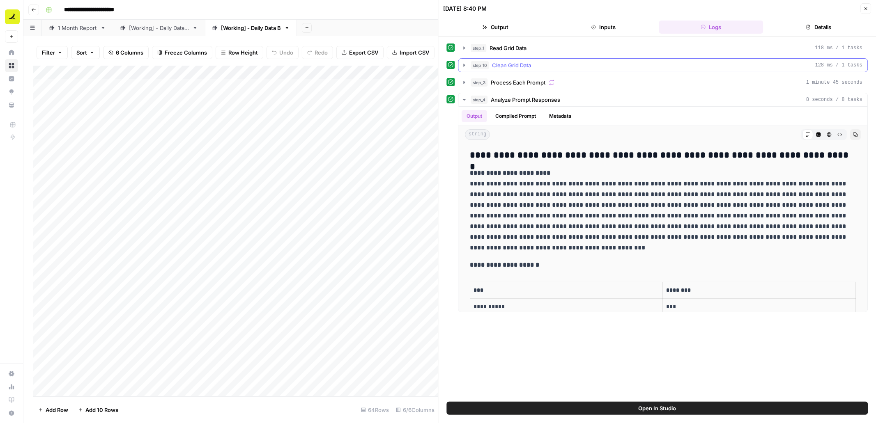
click at [463, 66] on icon "button" at bounding box center [464, 65] width 7 height 7
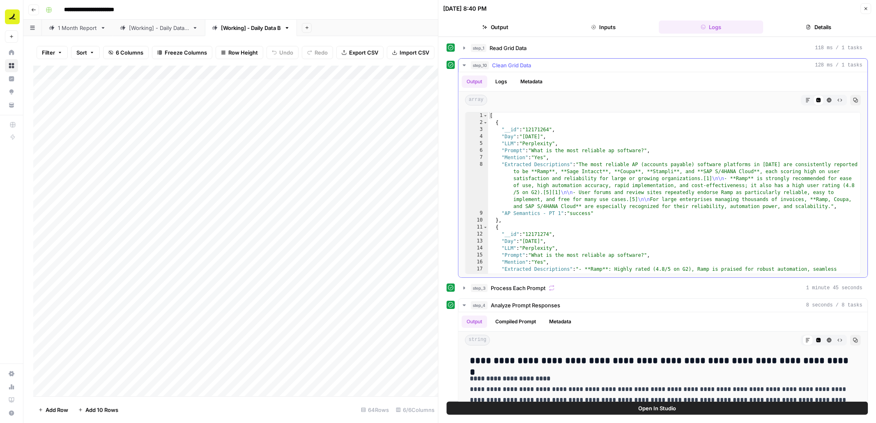
click at [463, 66] on icon "button" at bounding box center [464, 65] width 7 height 7
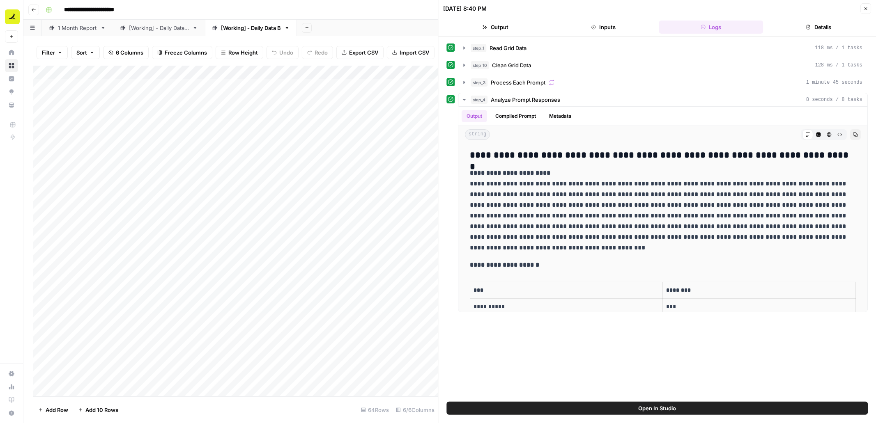
click at [865, 7] on icon "button" at bounding box center [865, 8] width 5 height 5
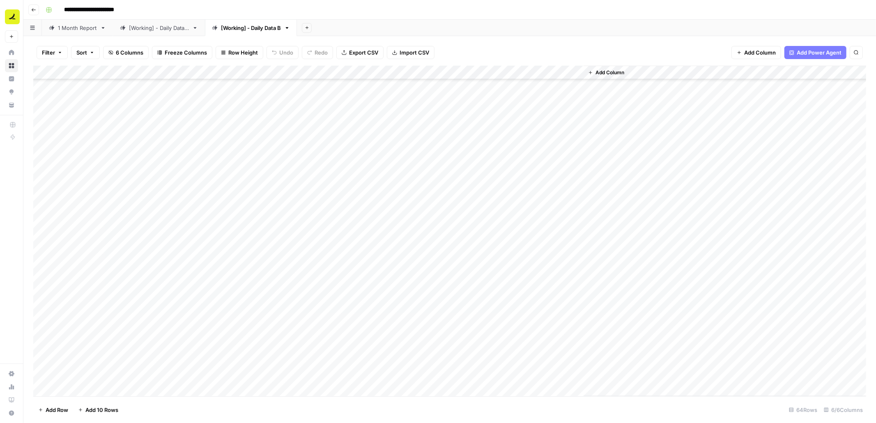
scroll to position [278, 0]
click at [443, 255] on div "Add Column" at bounding box center [449, 231] width 832 height 331
click at [433, 254] on div "Add Column" at bounding box center [449, 231] width 832 height 331
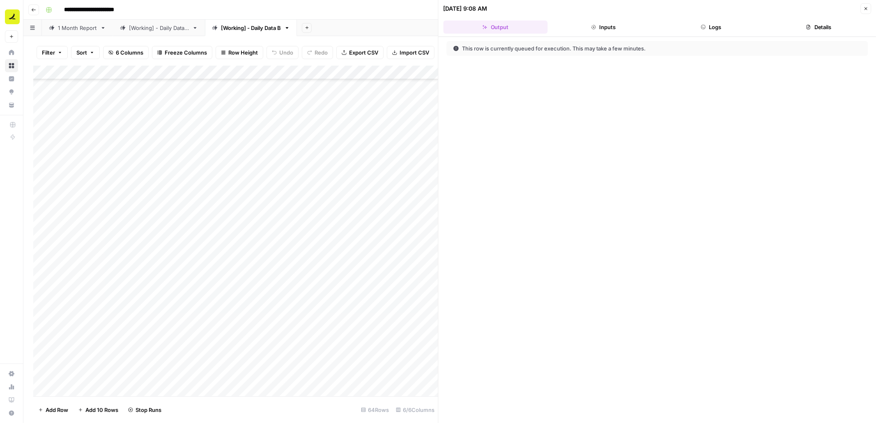
click at [702, 26] on icon "button" at bounding box center [702, 27] width 5 height 5
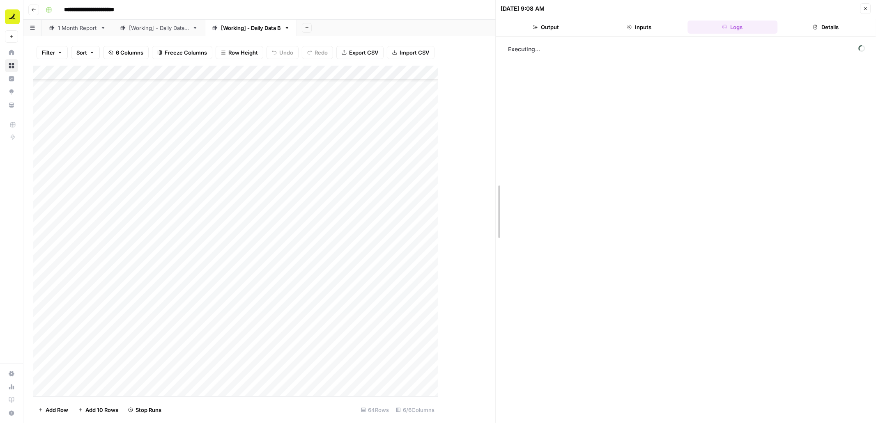
drag, startPoint x: 438, startPoint y: 128, endPoint x: 486, endPoint y: 131, distance: 48.5
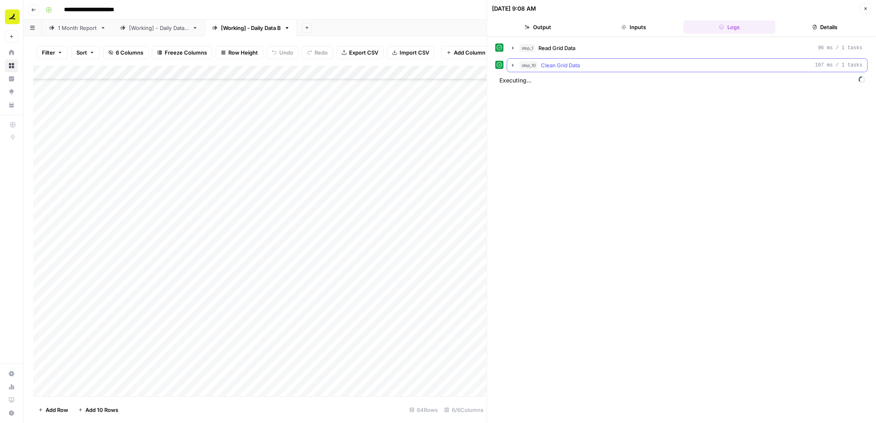
click at [512, 66] on icon "button" at bounding box center [513, 65] width 2 height 3
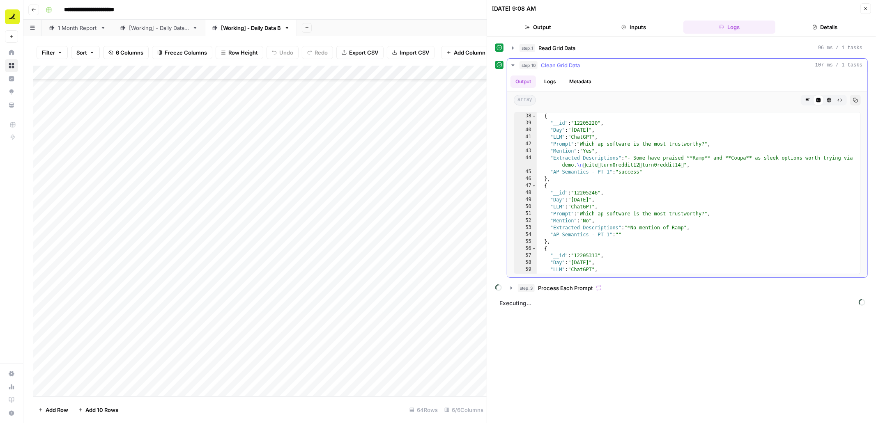
scroll to position [523, 0]
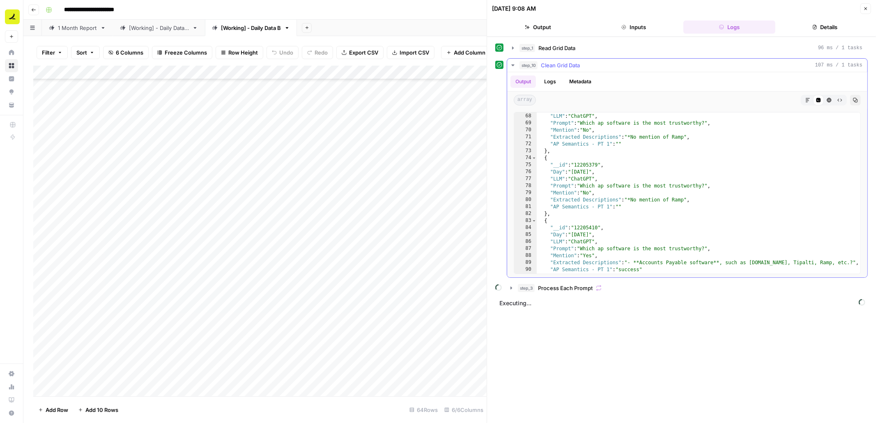
click at [513, 66] on icon "button" at bounding box center [512, 65] width 7 height 7
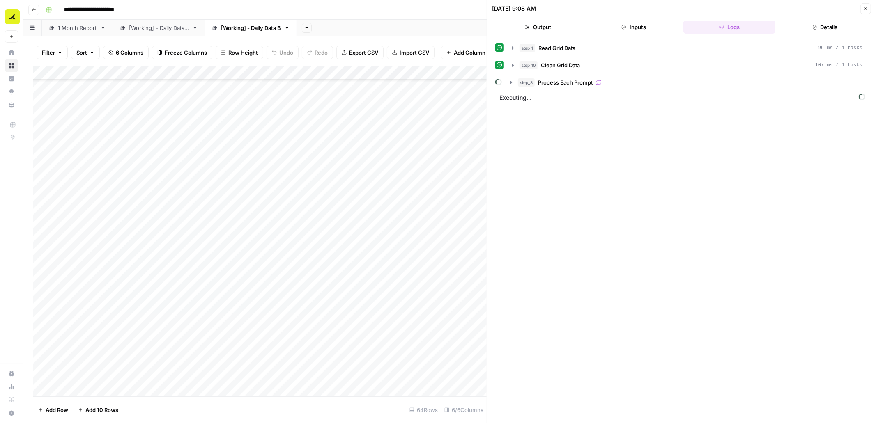
click at [864, 9] on icon "button" at bounding box center [865, 8] width 5 height 5
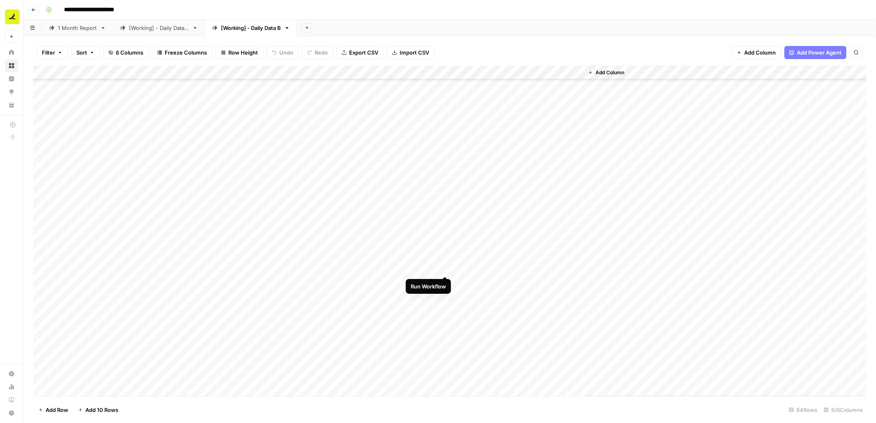
click at [445, 268] on div "Add Column" at bounding box center [449, 231] width 832 height 331
click at [434, 268] on div "Add Column" at bounding box center [449, 231] width 832 height 331
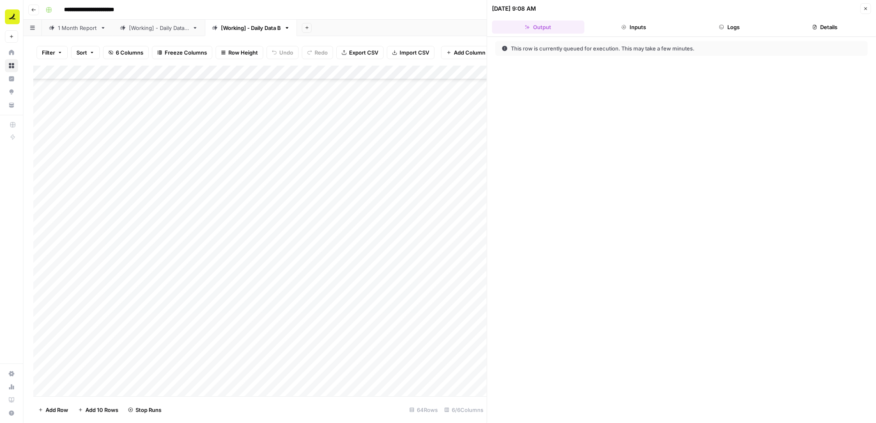
click at [738, 25] on button "Logs" at bounding box center [729, 27] width 92 height 13
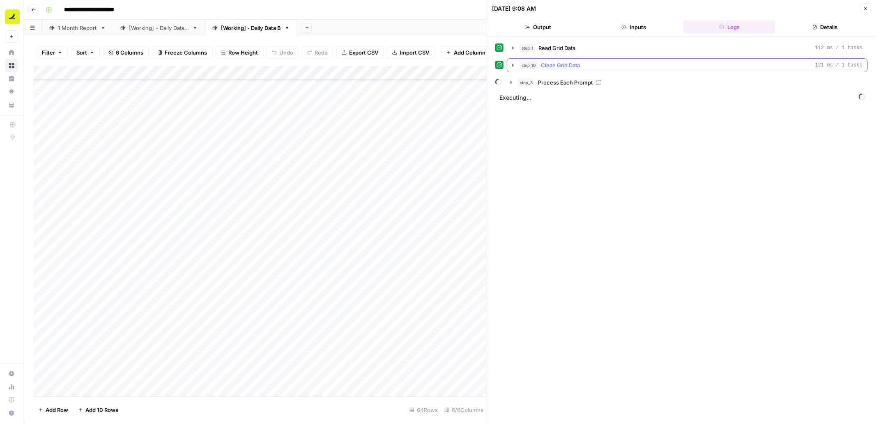
click at [514, 65] on icon "button" at bounding box center [513, 65] width 2 height 3
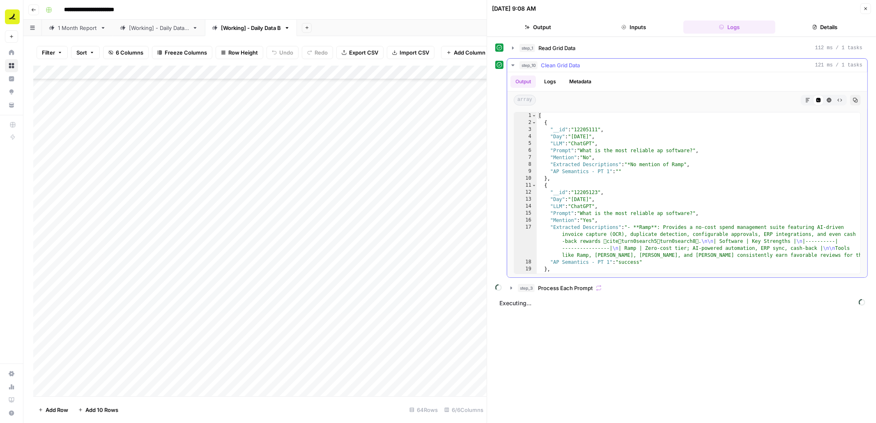
click at [511, 66] on icon "button" at bounding box center [512, 65] width 7 height 7
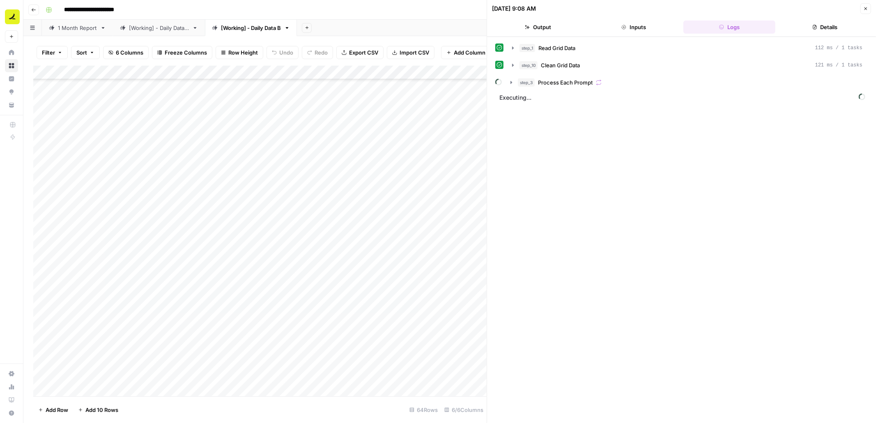
click at [867, 9] on icon "button" at bounding box center [865, 8] width 5 height 5
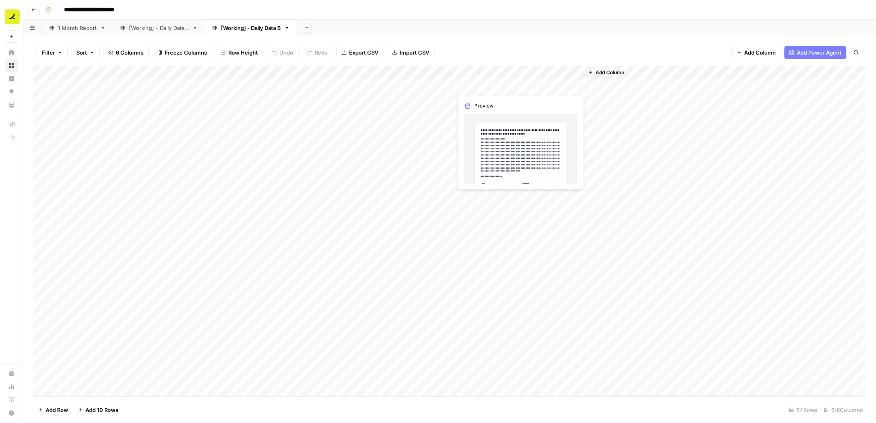
click at [501, 85] on div "Add Column" at bounding box center [449, 231] width 832 height 331
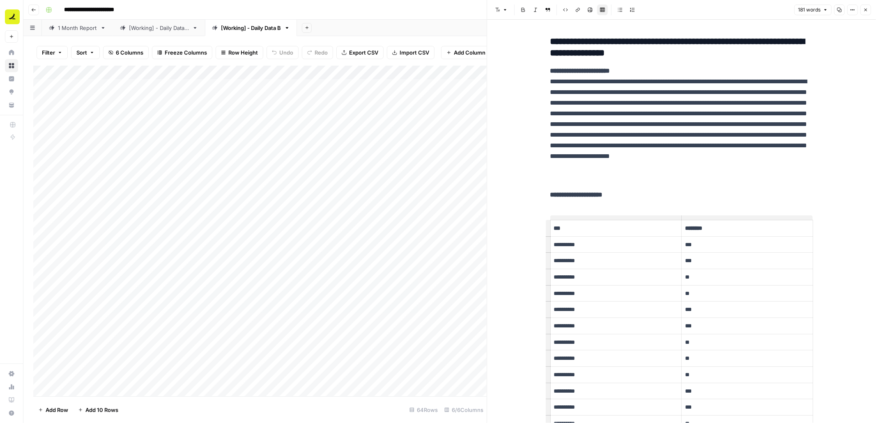
click at [866, 11] on icon "button" at bounding box center [865, 10] width 3 height 3
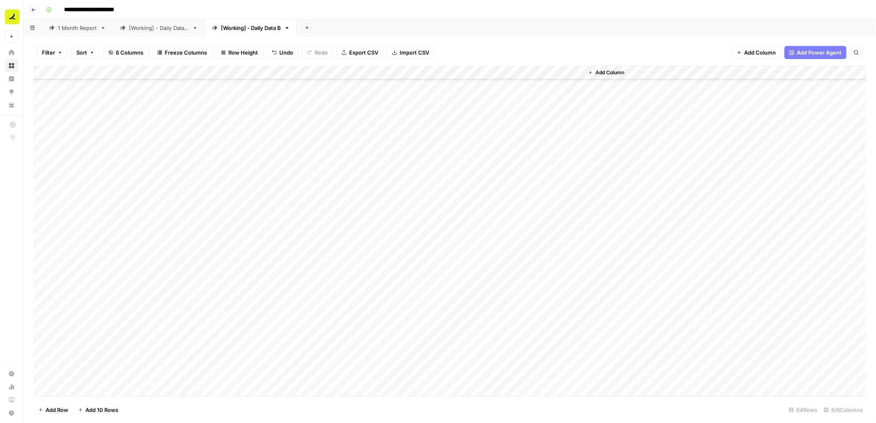
scroll to position [362, 0]
click at [525, 184] on div "Add Column" at bounding box center [449, 231] width 832 height 331
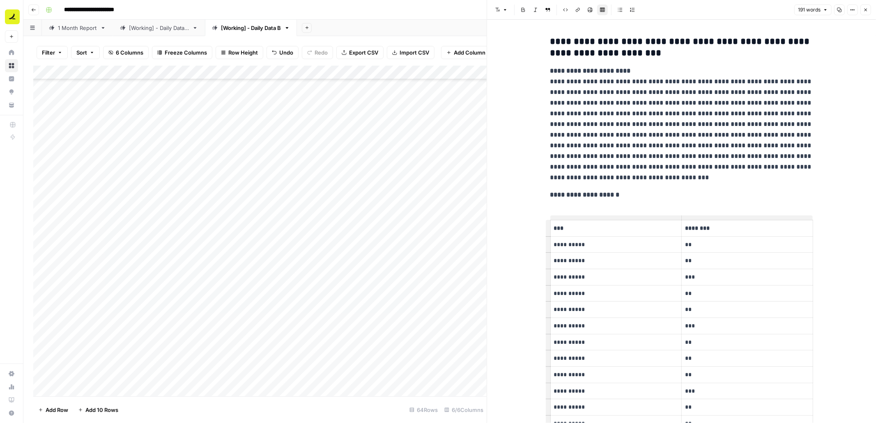
click at [867, 10] on icon "button" at bounding box center [865, 9] width 5 height 5
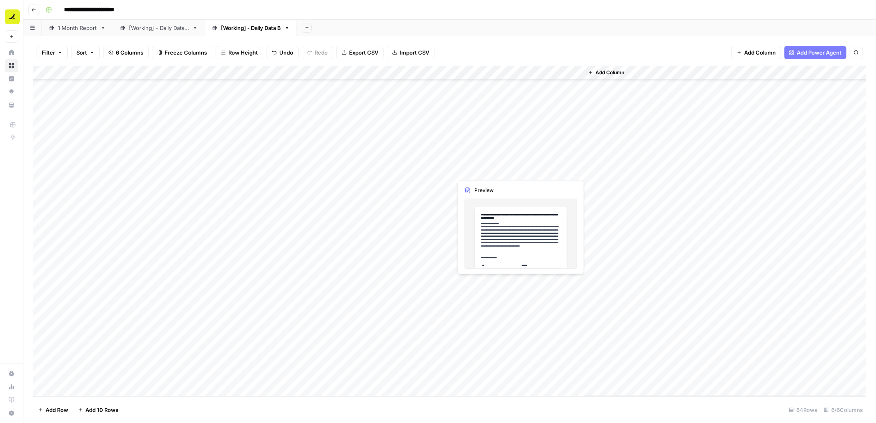
click at [486, 173] on div "Add Column" at bounding box center [449, 231] width 832 height 331
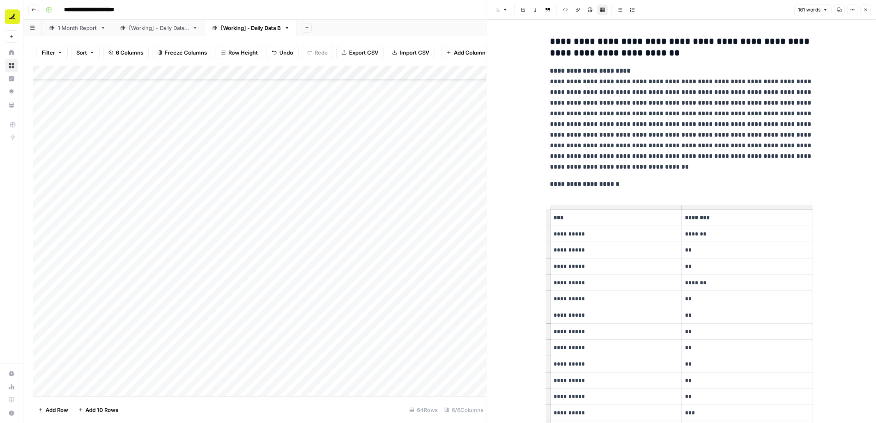
click at [866, 13] on button "Close" at bounding box center [865, 10] width 11 height 11
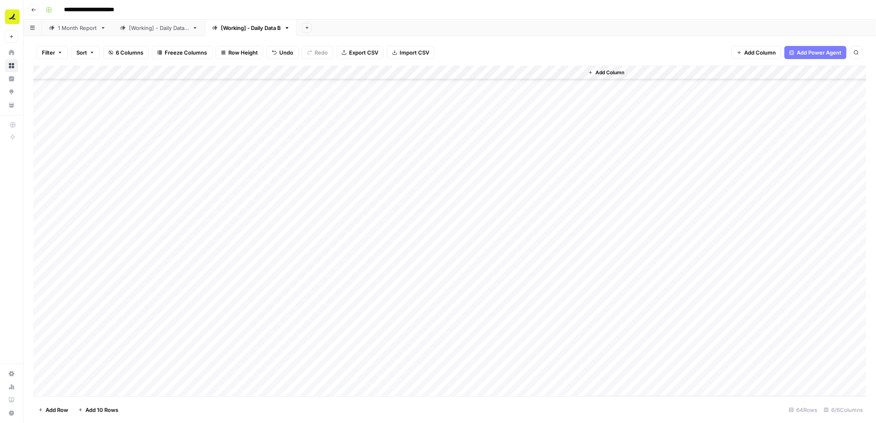
click at [435, 73] on div "Add Column" at bounding box center [449, 231] width 832 height 331
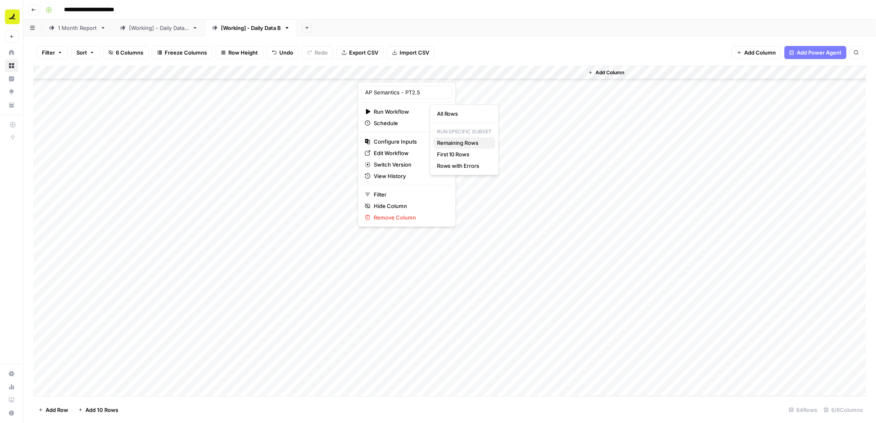
click at [474, 144] on span "Remaining Rows" at bounding box center [463, 143] width 52 height 8
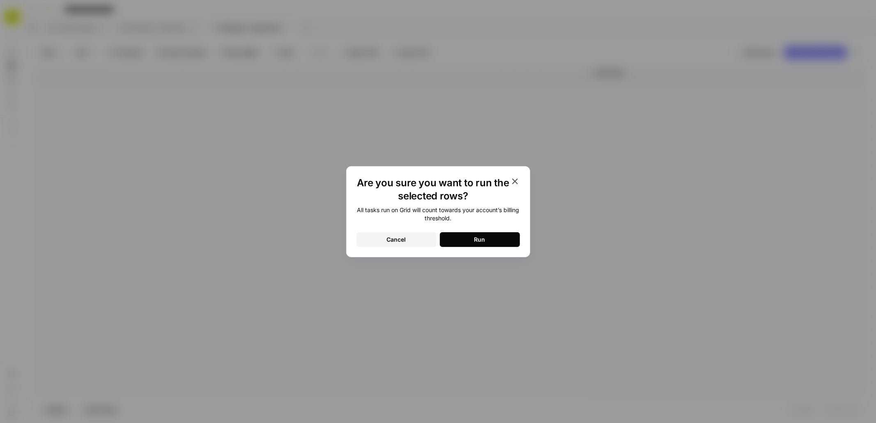
click at [488, 241] on button "Run" at bounding box center [480, 239] width 80 height 15
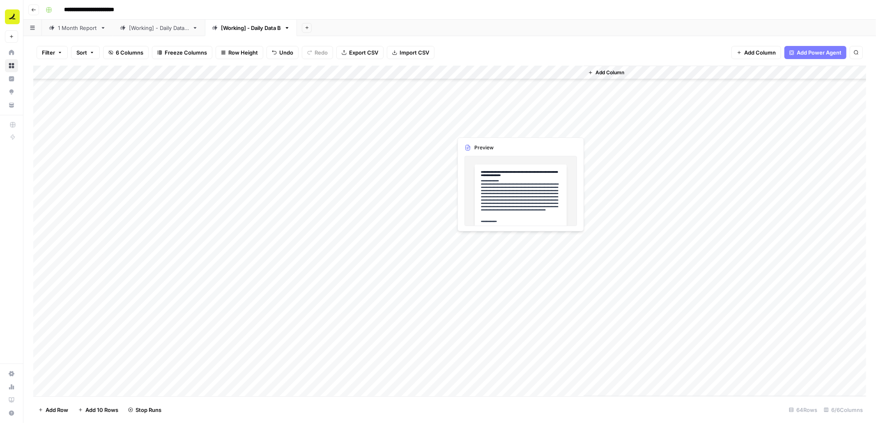
scroll to position [300, 0]
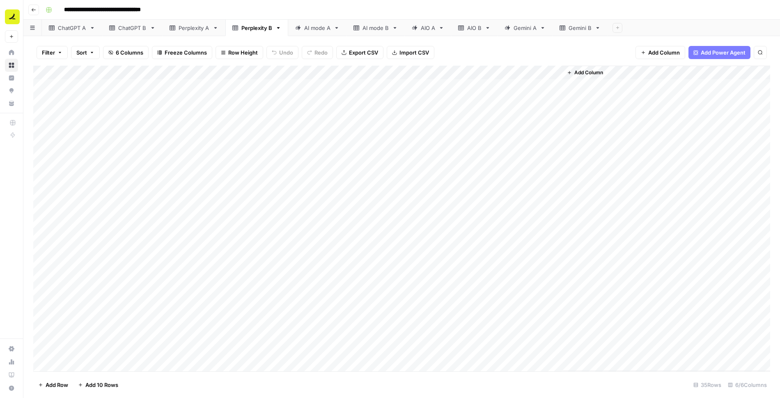
click at [209, 148] on div "Add Column" at bounding box center [401, 219] width 737 height 306
click at [200, 195] on div "Add Column" at bounding box center [401, 219] width 737 height 306
click at [68, 29] on div "ChatGPT A" at bounding box center [72, 28] width 28 height 8
click at [99, 73] on div "Add Column" at bounding box center [401, 219] width 737 height 306
click at [187, 90] on div "Add Column" at bounding box center [401, 219] width 737 height 306
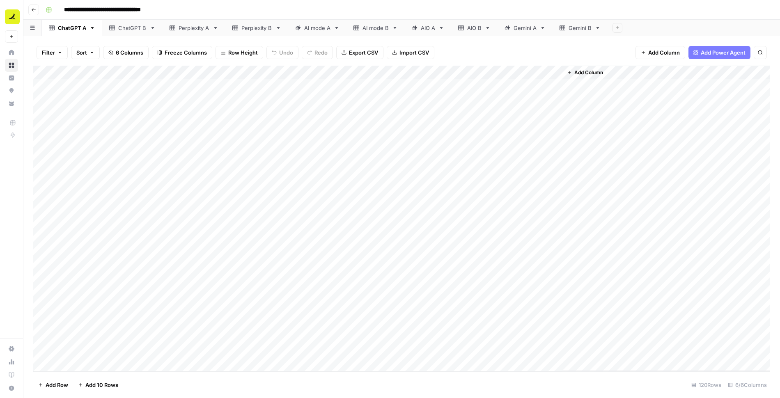
click at [92, 87] on div "Add Column" at bounding box center [401, 219] width 737 height 306
click at [471, 351] on div "Add Column" at bounding box center [401, 219] width 737 height 306
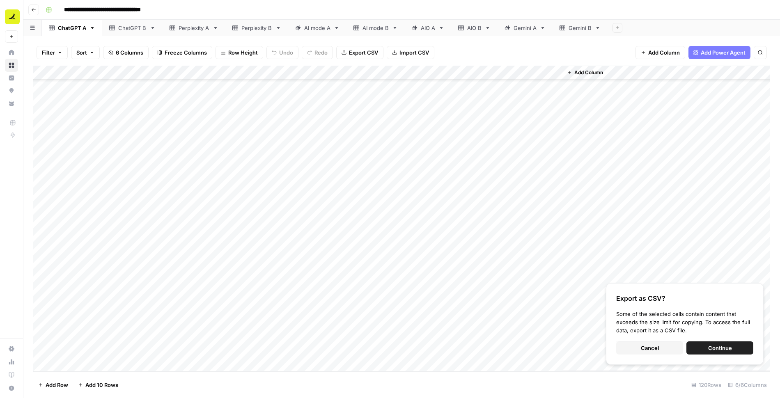
scroll to position [957, 0]
click at [634, 349] on button "Cancel" at bounding box center [649, 348] width 67 height 13
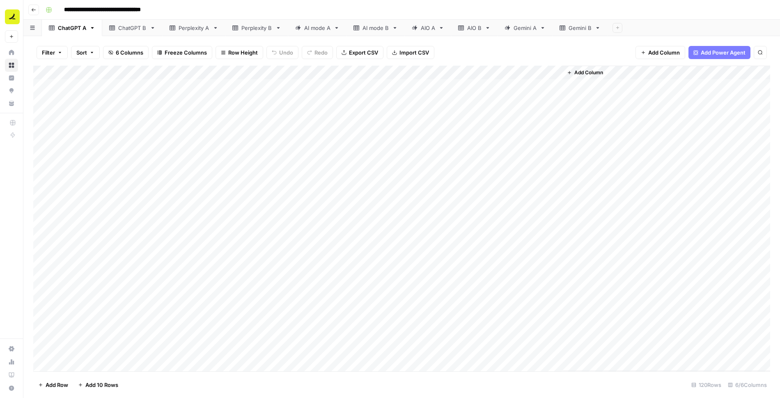
scroll to position [0, 0]
click at [94, 108] on div "Add Column" at bounding box center [401, 219] width 737 height 306
click at [81, 85] on div "Add Column" at bounding box center [401, 219] width 737 height 306
click at [460, 354] on div "Add Column" at bounding box center [401, 219] width 737 height 306
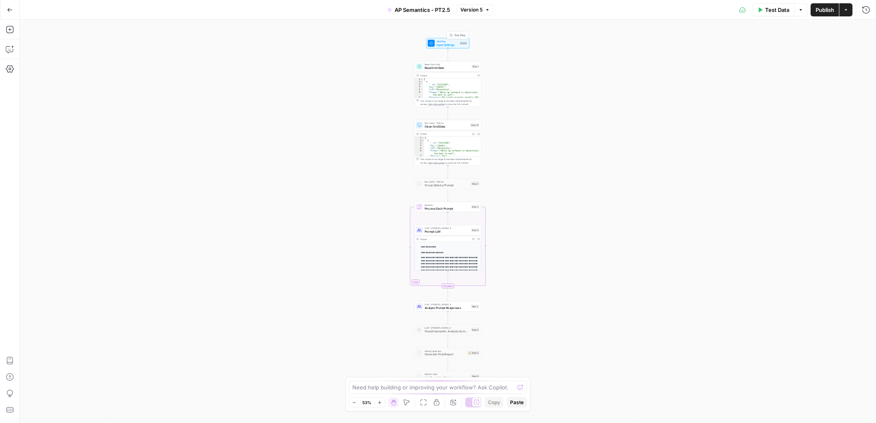
click at [451, 44] on span "Input Settings" at bounding box center [446, 45] width 21 height 5
click at [863, 32] on button "Close" at bounding box center [865, 29] width 11 height 11
click at [437, 43] on span "Input Settings" at bounding box center [446, 45] width 21 height 5
click at [438, 67] on span "Read Grid Data" at bounding box center [446, 68] width 45 height 5
type textarea "Read Grid Data"
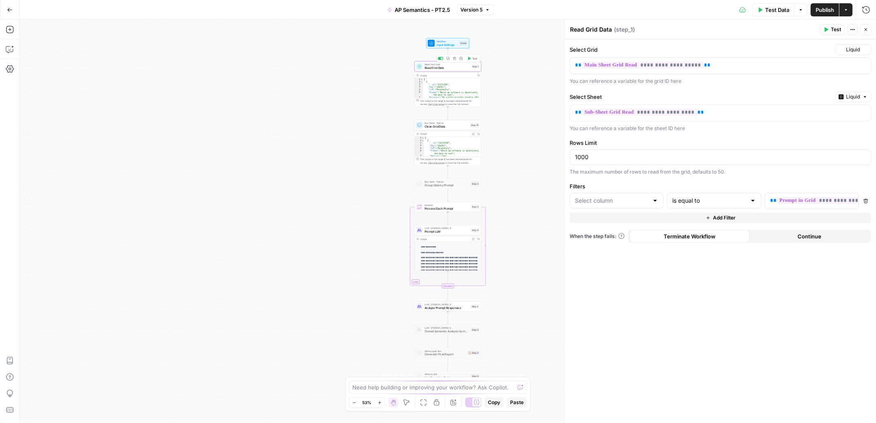
type input "Prompt"
click at [679, 218] on button "Add Filter" at bounding box center [719, 218] width 301 height 11
click at [632, 224] on input "text" at bounding box center [611, 220] width 73 height 8
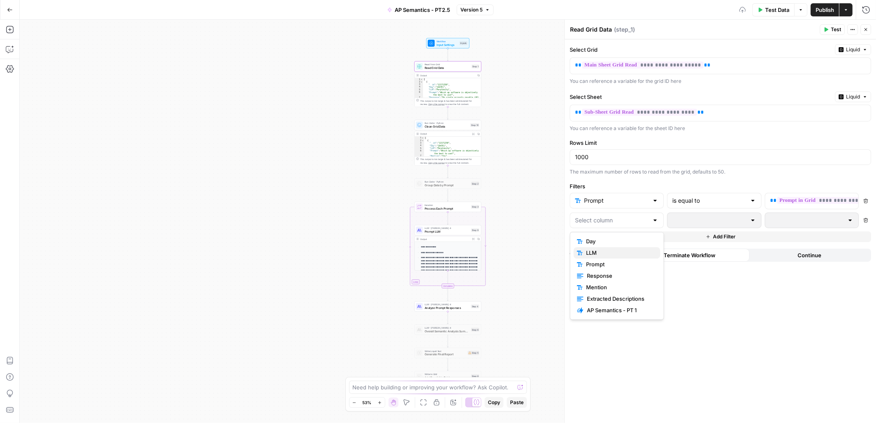
click at [621, 253] on span "LLM" at bounding box center [620, 253] width 68 height 8
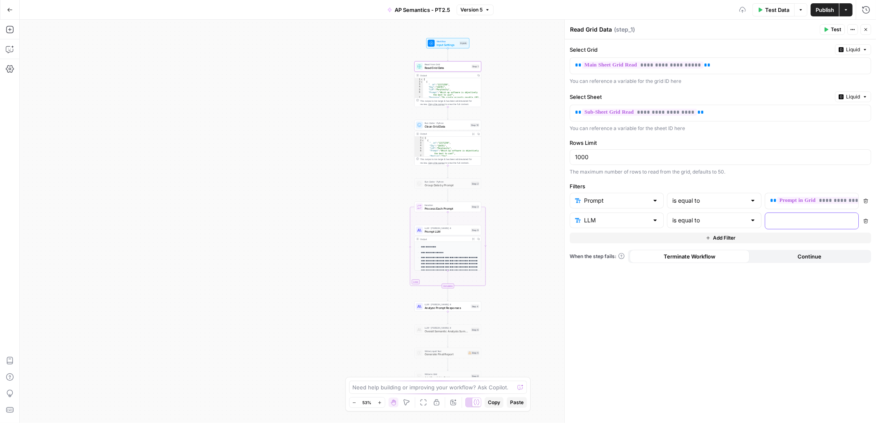
click at [781, 222] on p at bounding box center [805, 220] width 70 height 8
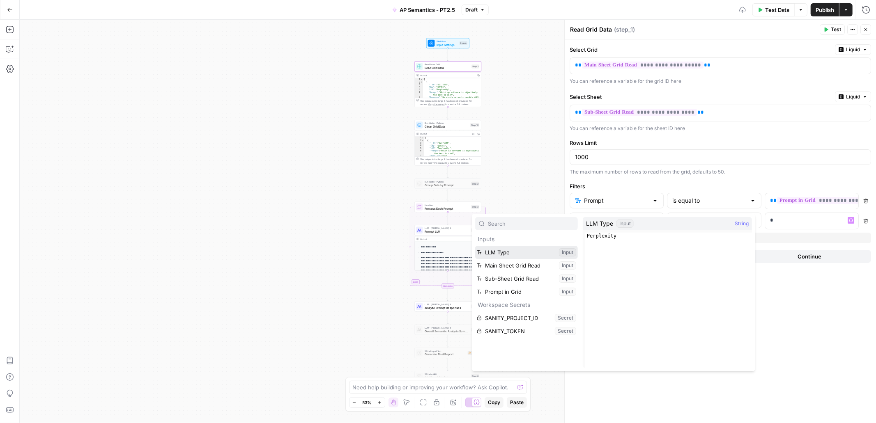
click at [506, 253] on button "Select variable LLM Type" at bounding box center [526, 252] width 103 height 13
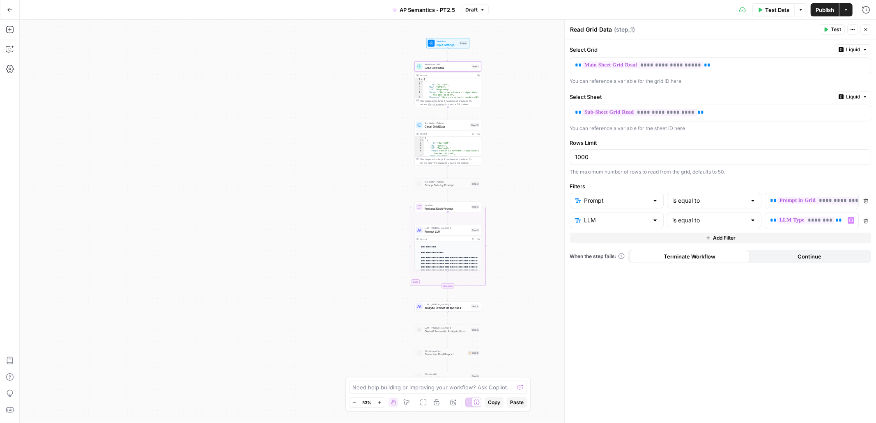
click at [820, 9] on span "Publish" at bounding box center [824, 10] width 18 height 8
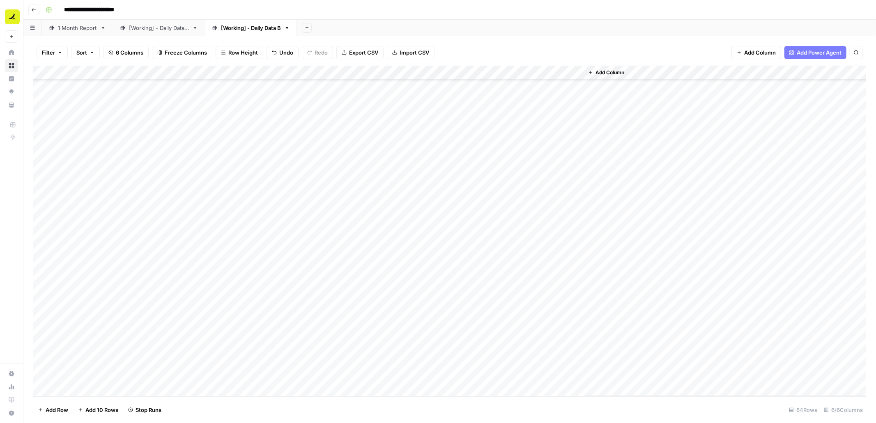
scroll to position [300, 0]
click at [478, 231] on div "Add Column" at bounding box center [449, 231] width 832 height 331
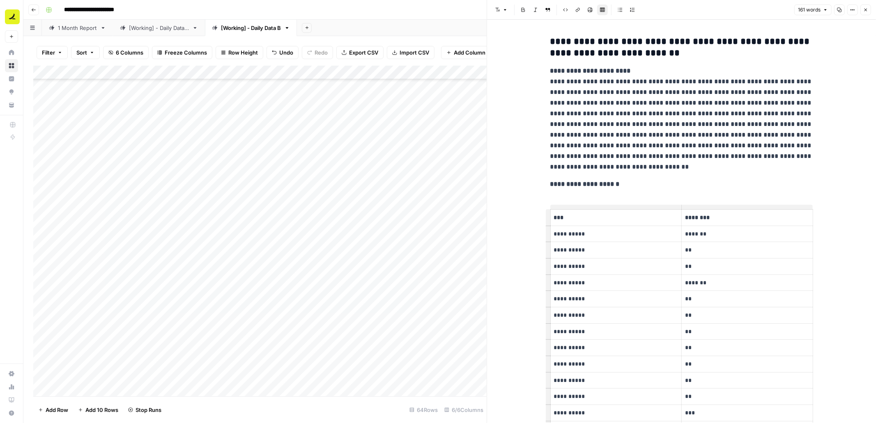
click at [866, 8] on icon "button" at bounding box center [865, 9] width 5 height 5
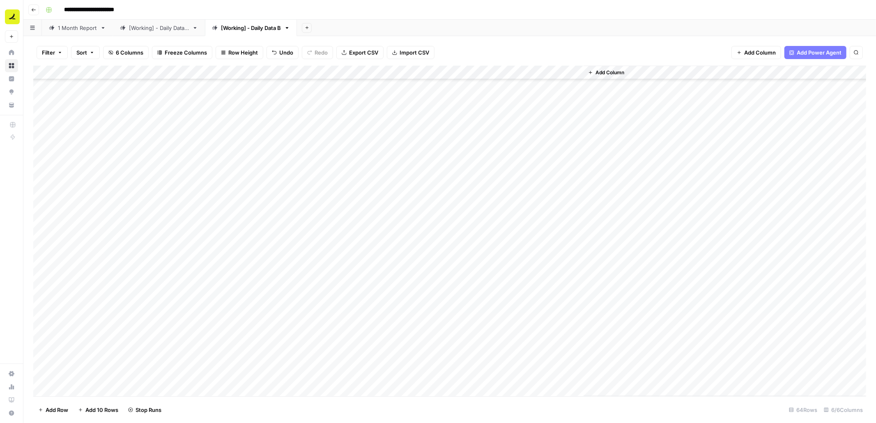
scroll to position [589, 0]
click at [508, 264] on div "Add Column" at bounding box center [449, 231] width 832 height 331
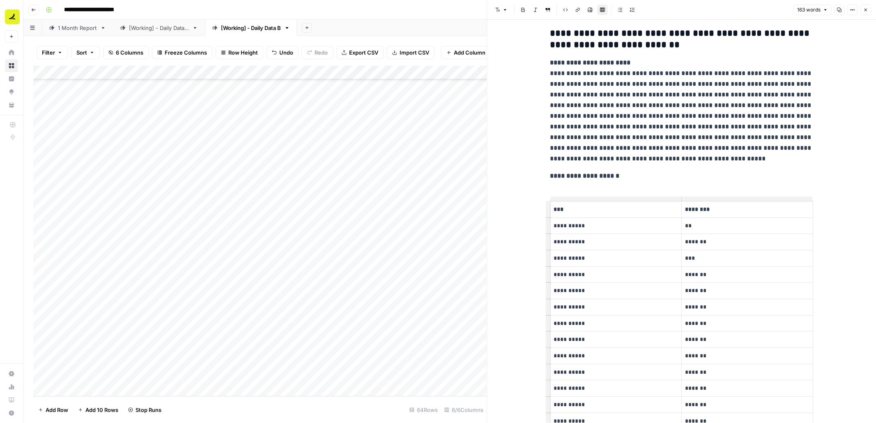
scroll to position [7, 0]
click at [864, 9] on icon "button" at bounding box center [865, 9] width 5 height 5
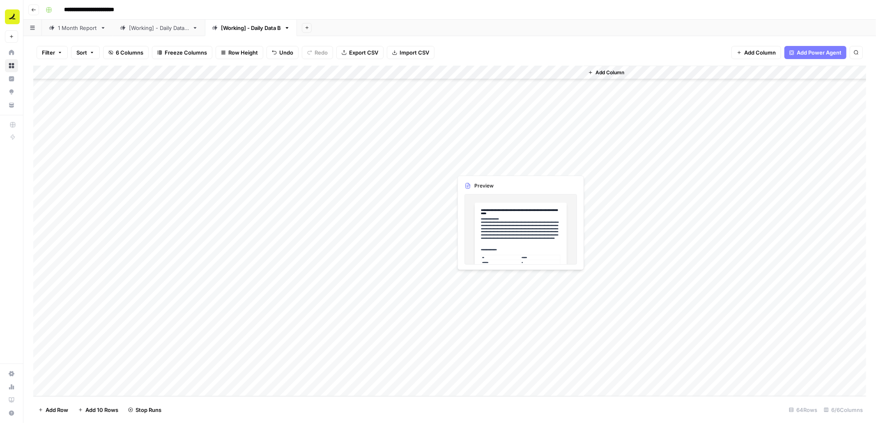
click at [488, 170] on div "Add Column" at bounding box center [449, 231] width 832 height 331
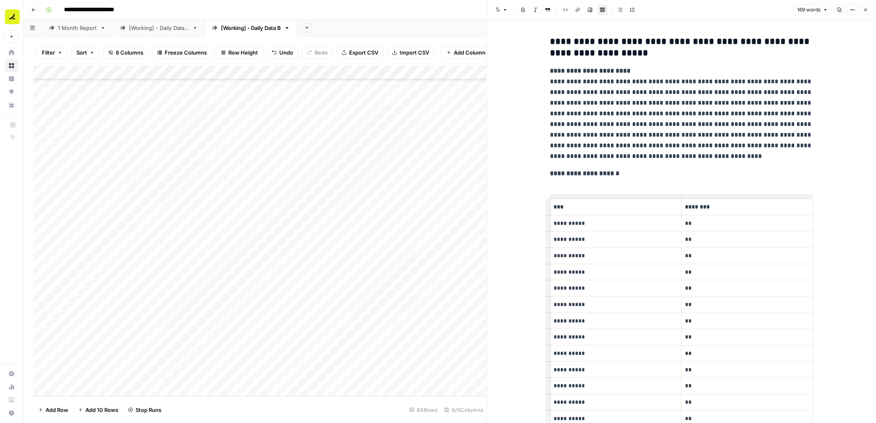
click at [868, 13] on button "Close" at bounding box center [865, 10] width 11 height 11
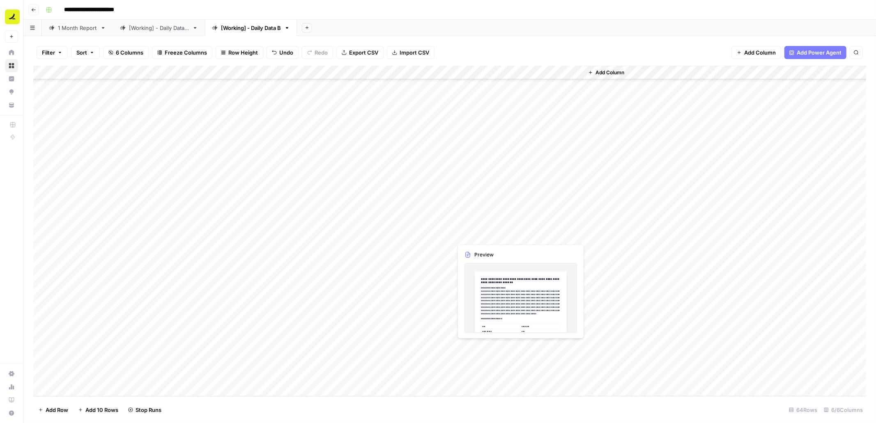
click at [477, 363] on div "Add Column" at bounding box center [449, 231] width 832 height 331
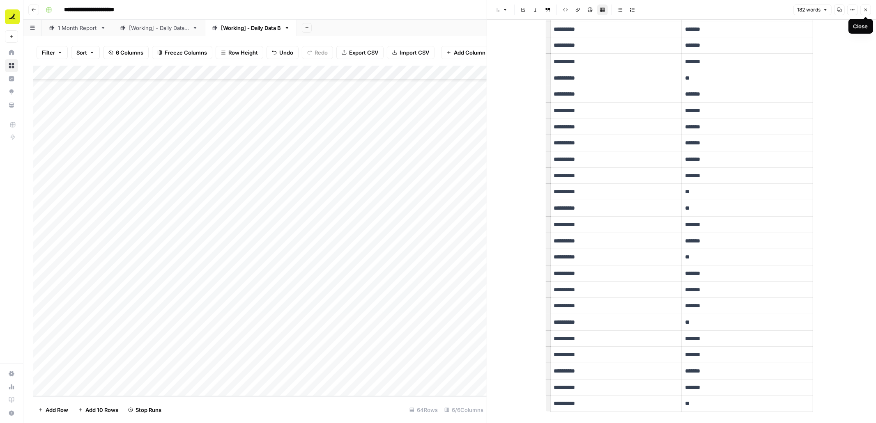
scroll to position [265, 0]
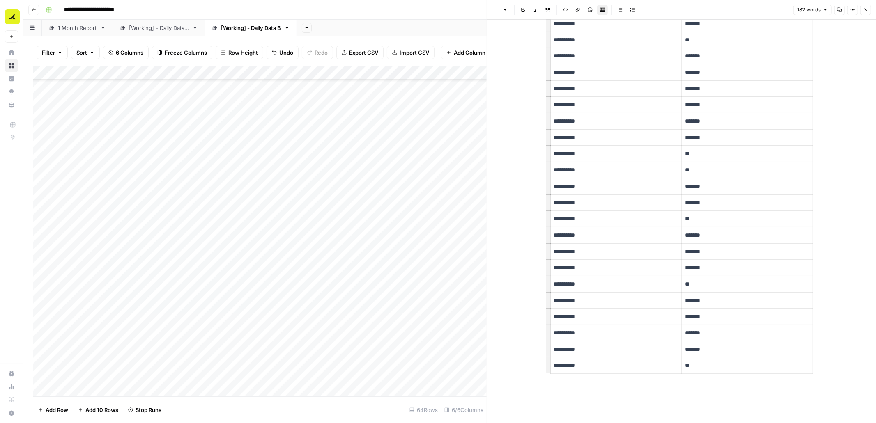
click at [864, 12] on button "Close" at bounding box center [865, 10] width 11 height 11
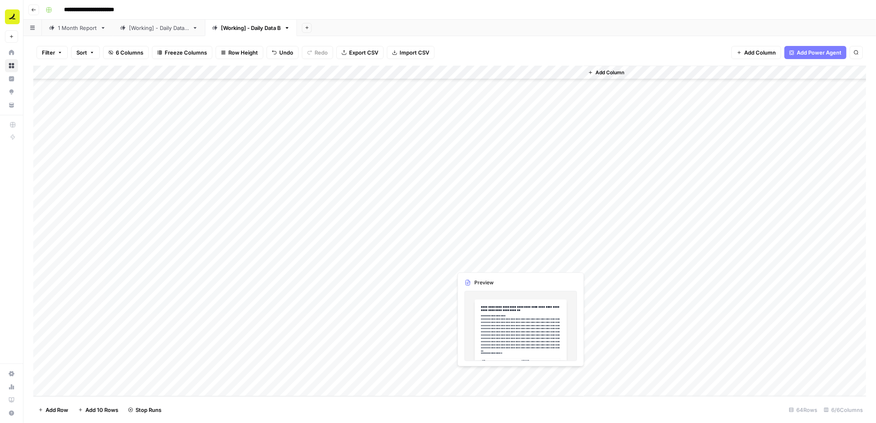
click at [486, 376] on div "Add Column" at bounding box center [449, 231] width 832 height 331
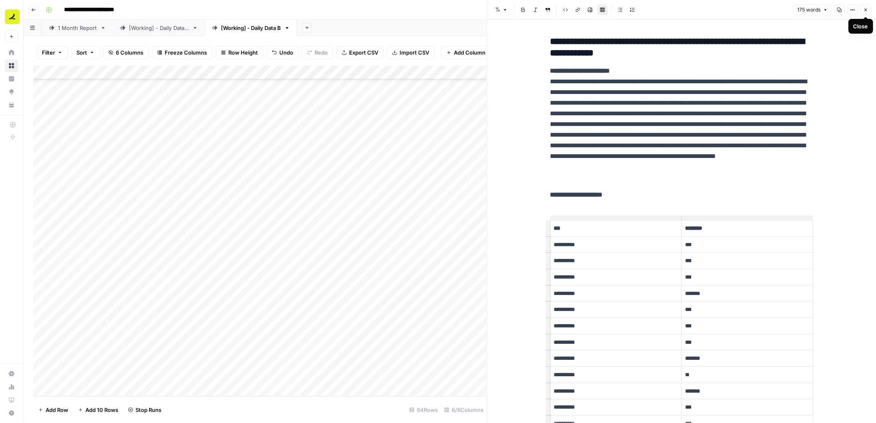
click at [867, 9] on button "Close" at bounding box center [865, 10] width 11 height 11
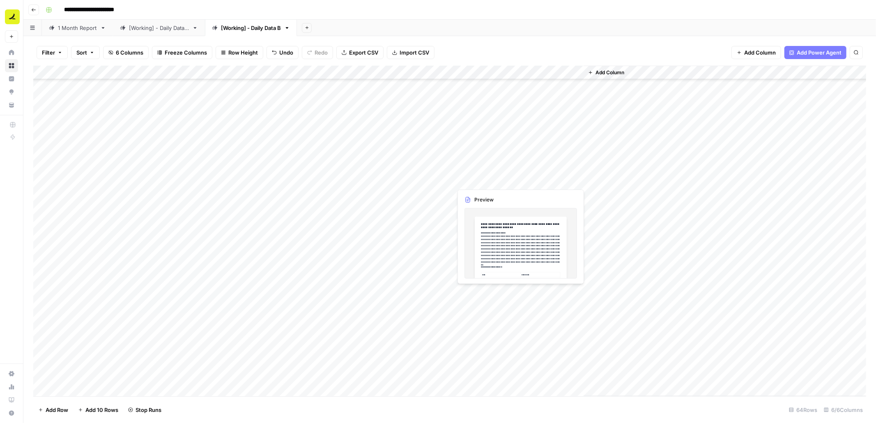
scroll to position [454, 0]
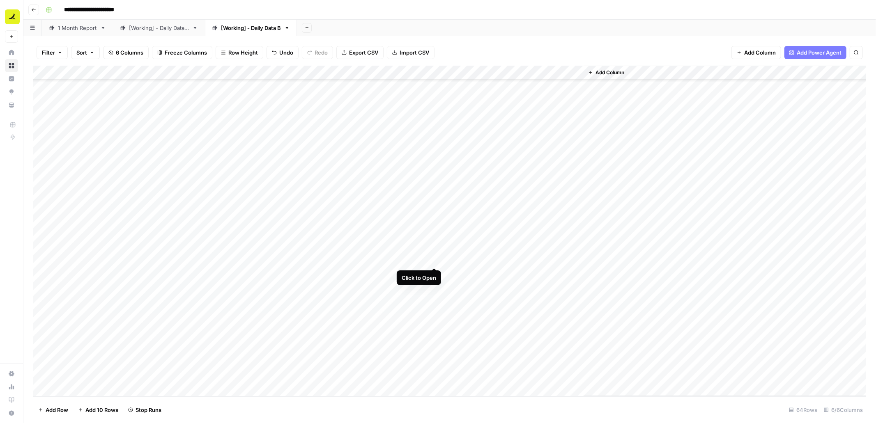
click at [435, 259] on div "Add Column" at bounding box center [449, 231] width 832 height 331
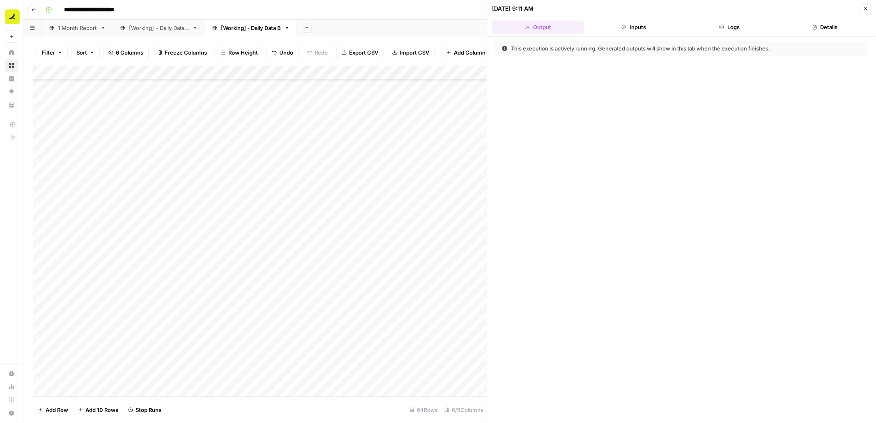
click at [715, 28] on button "Logs" at bounding box center [729, 27] width 92 height 13
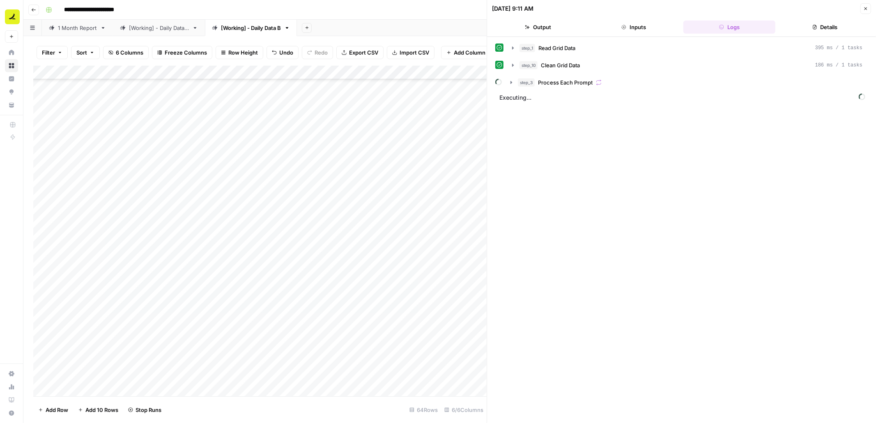
click at [869, 7] on button "Close" at bounding box center [865, 8] width 11 height 11
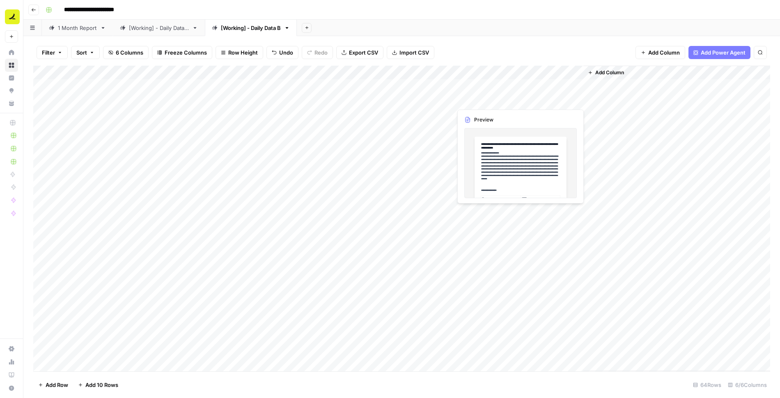
click at [500, 102] on div "Add Column" at bounding box center [401, 219] width 737 height 306
